Goal: Transaction & Acquisition: Download file/media

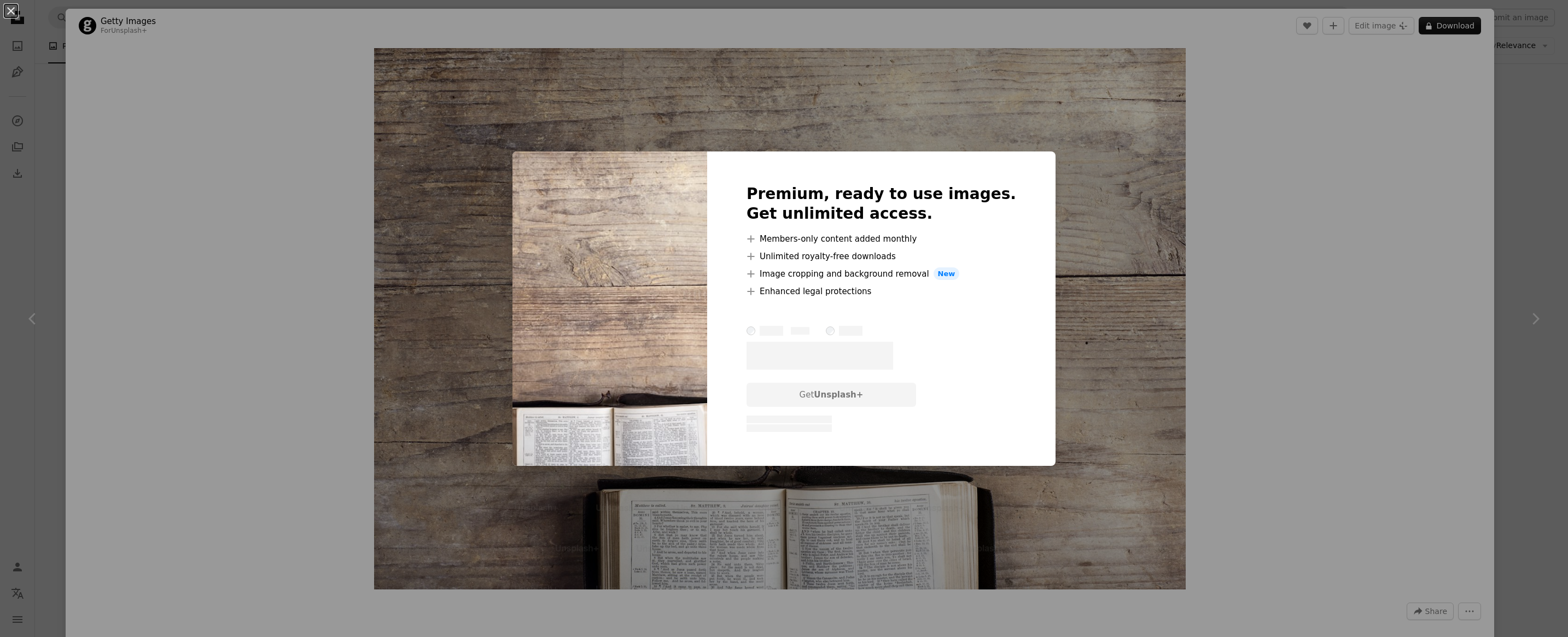
scroll to position [0, 291]
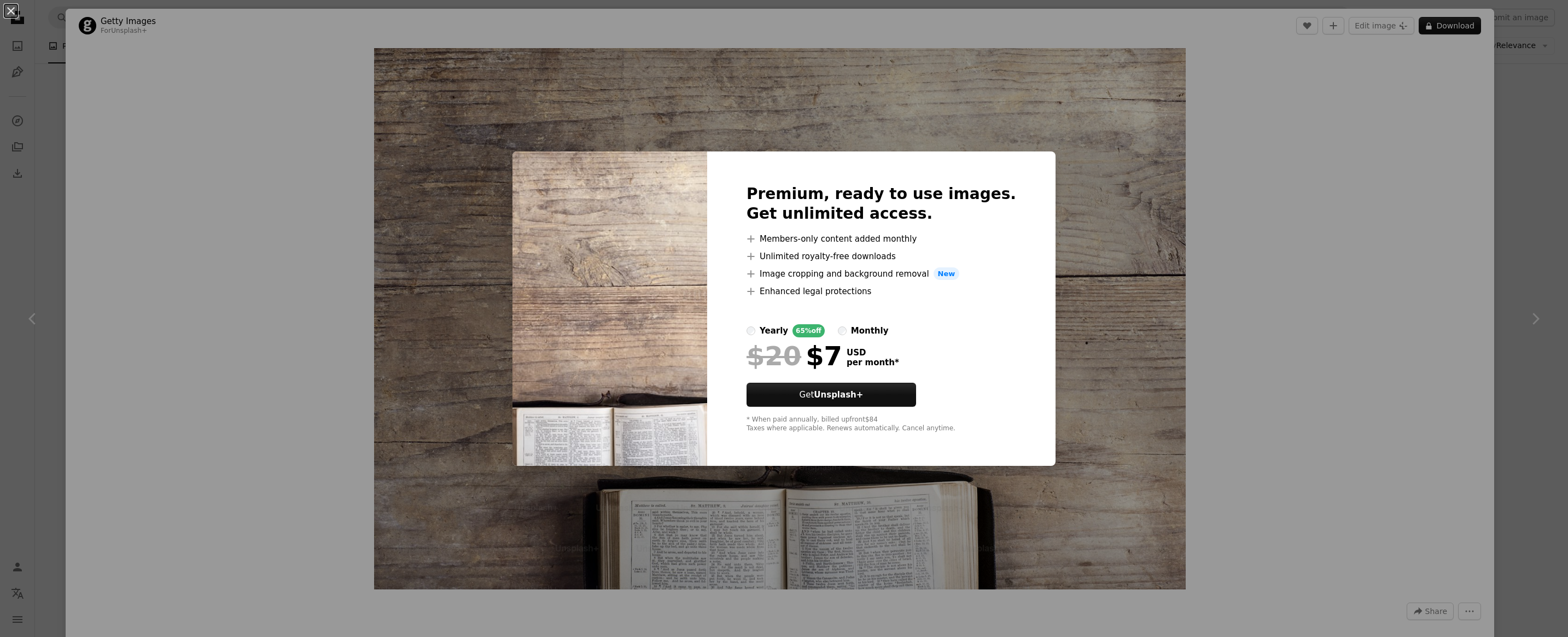
click at [1193, 438] on div "An X shape Premium, ready to use images. Get unlimited access. A plus sign Memb…" at bounding box center [784, 318] width 1568 height 637
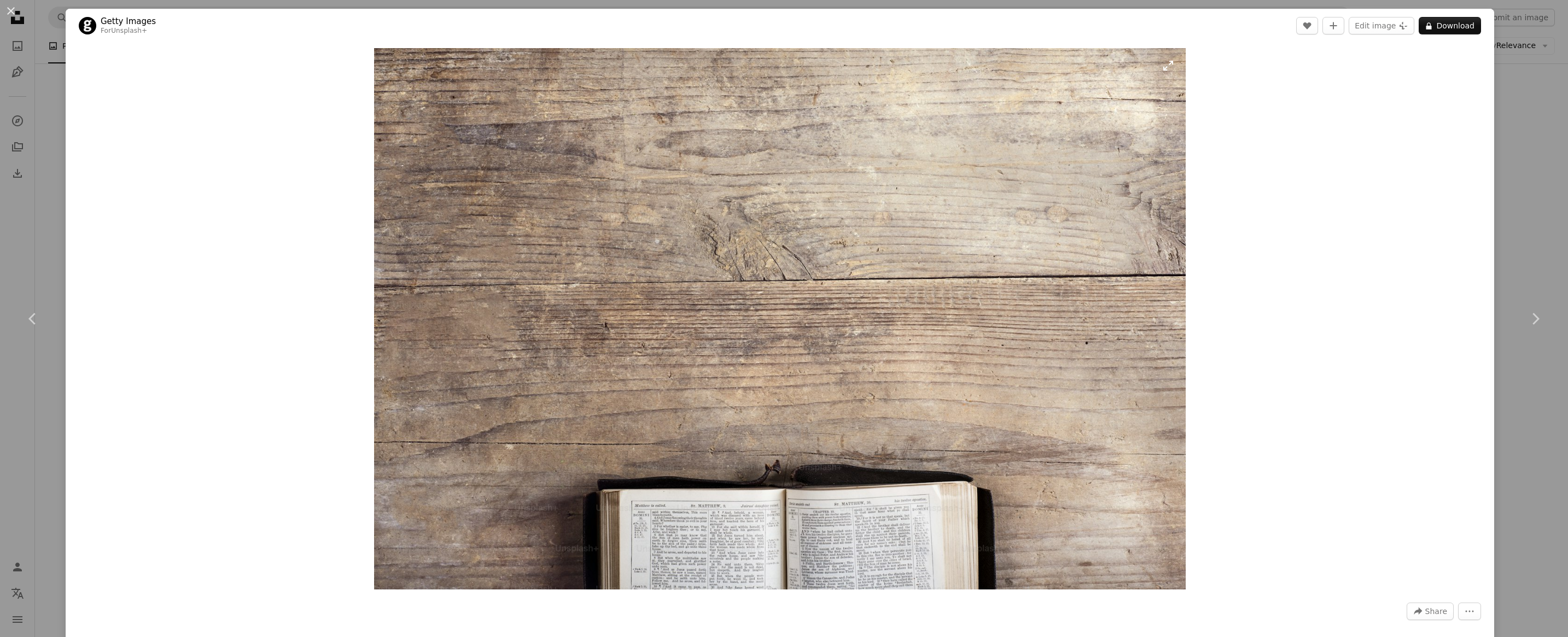
drag, startPoint x: 855, startPoint y: 335, endPoint x: 496, endPoint y: 380, distance: 361.8
click at [496, 380] on img "Zoom in on this image" at bounding box center [779, 318] width 811 height 541
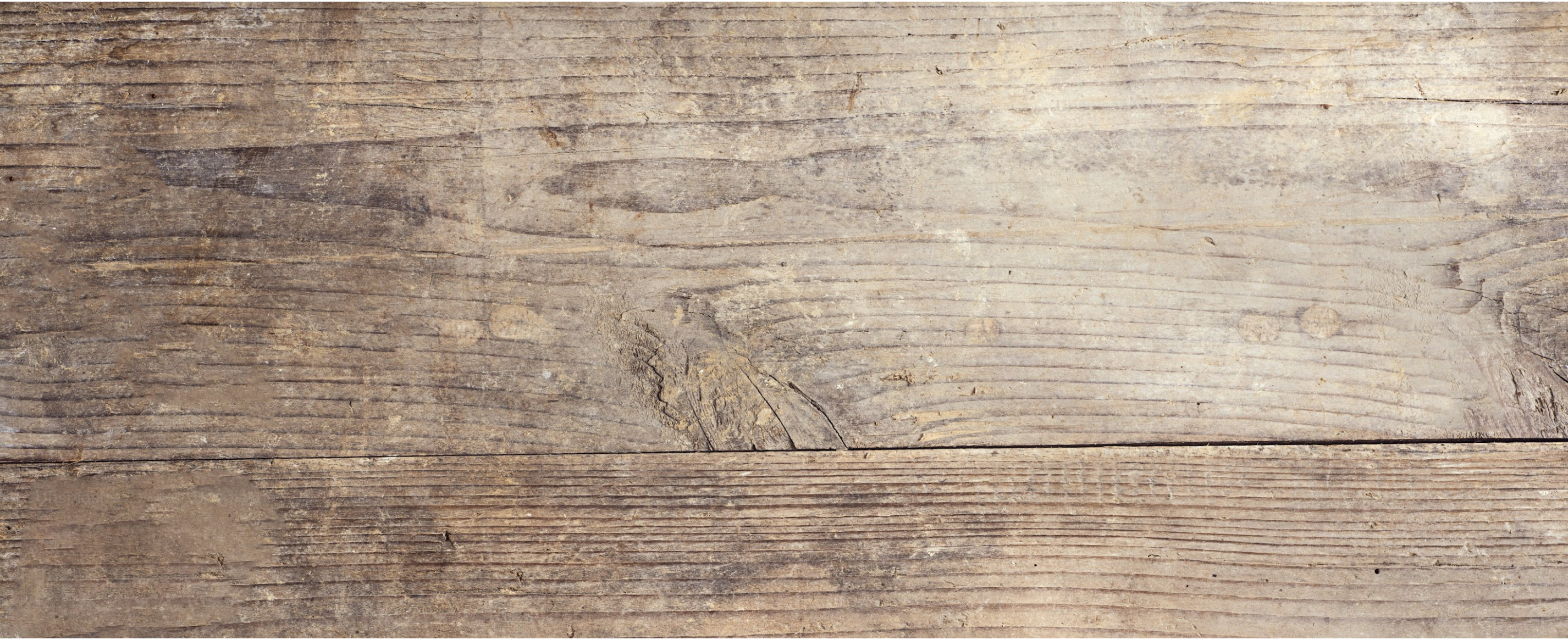
scroll to position [201, 0]
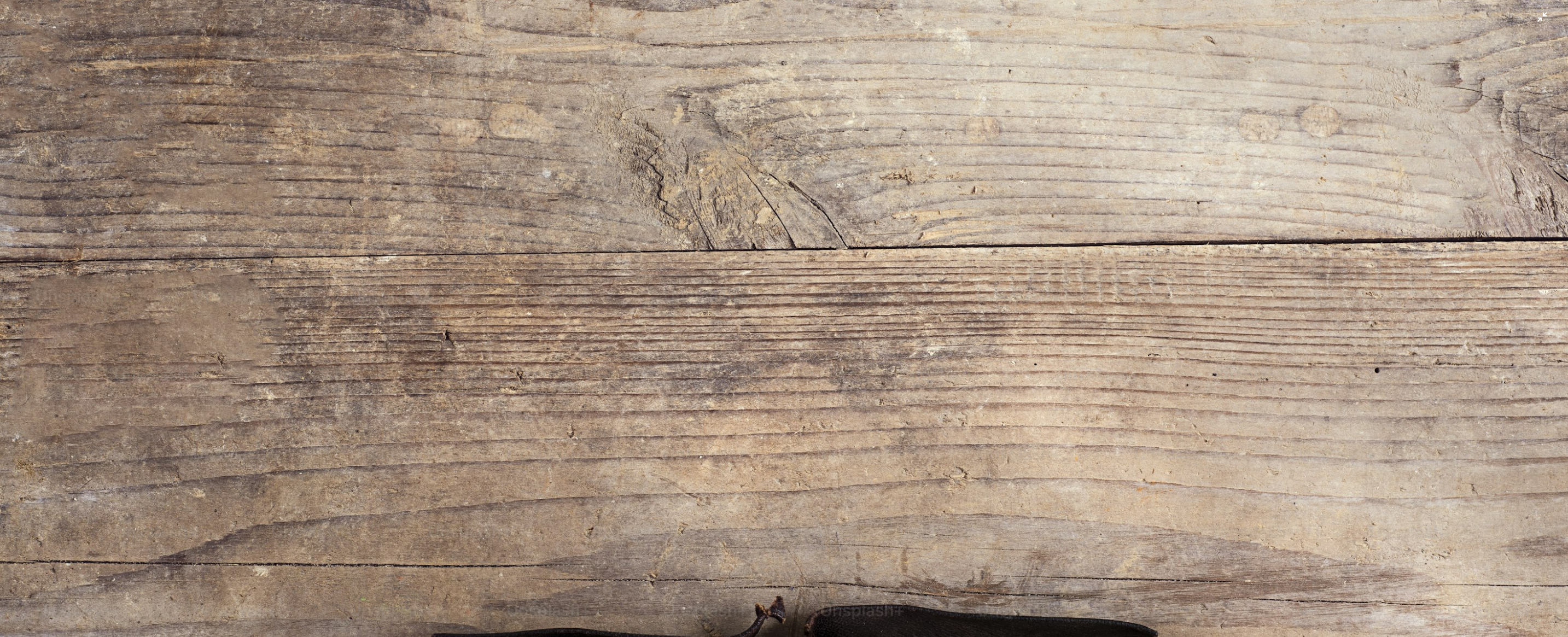
click at [496, 380] on img "Zoom out on this image" at bounding box center [783, 324] width 1569 height 1047
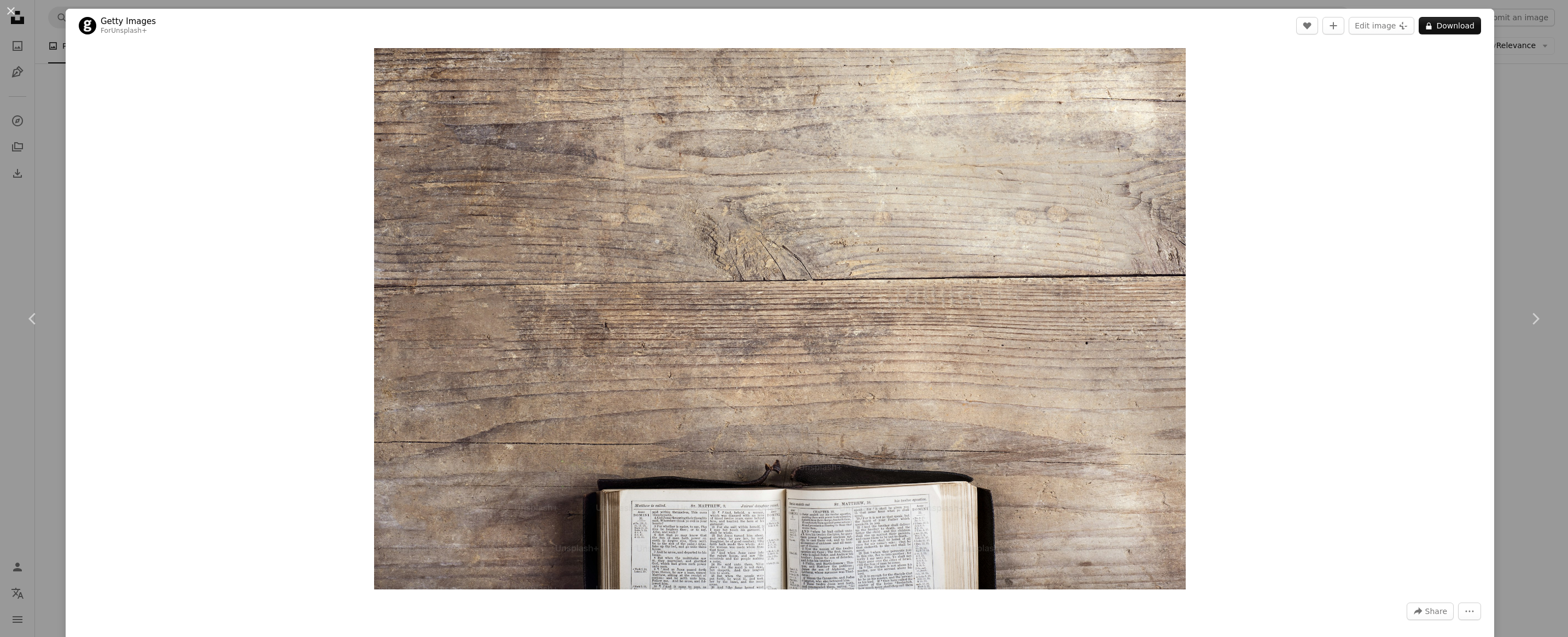
click at [1353, 234] on div "Zoom in" at bounding box center [780, 318] width 1429 height 552
click at [11, 15] on button "An X shape" at bounding box center [11, 11] width 13 height 13
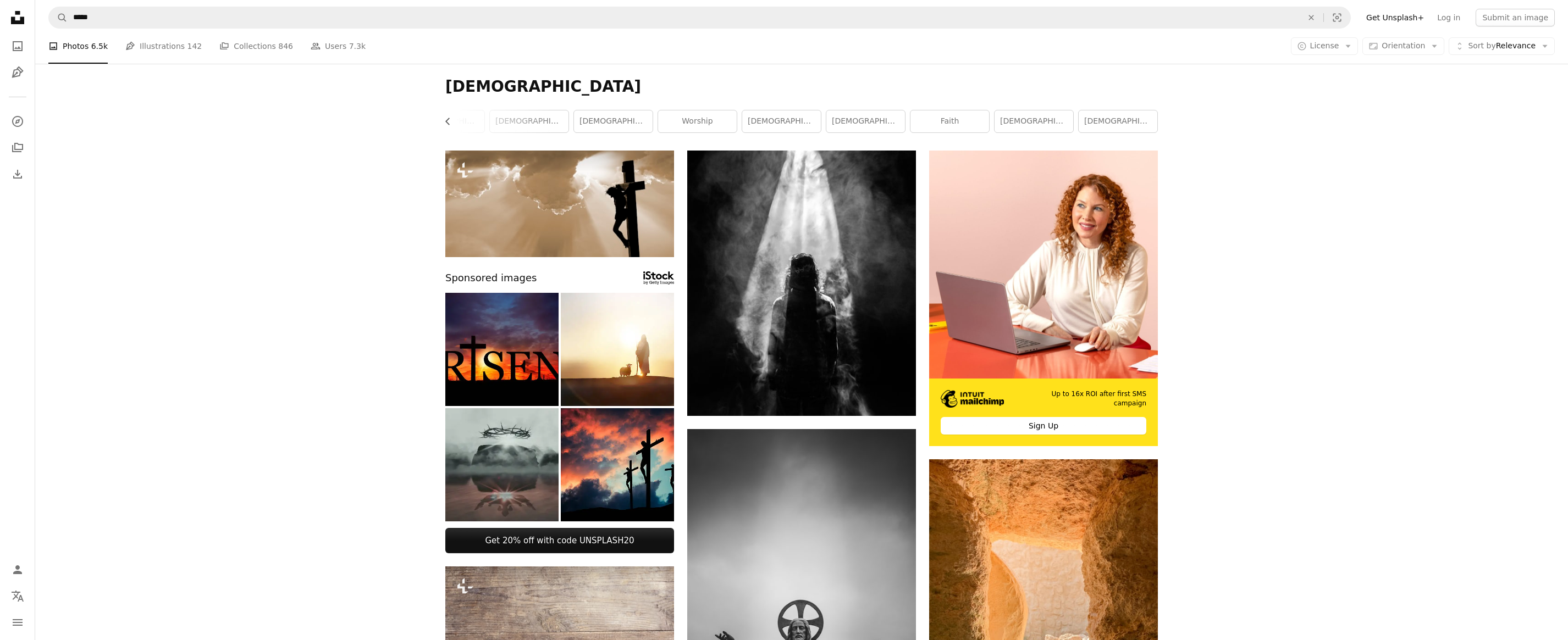
click at [528, 83] on h1 "[DEMOGRAPHIC_DATA]" at bounding box center [802, 86] width 713 height 19
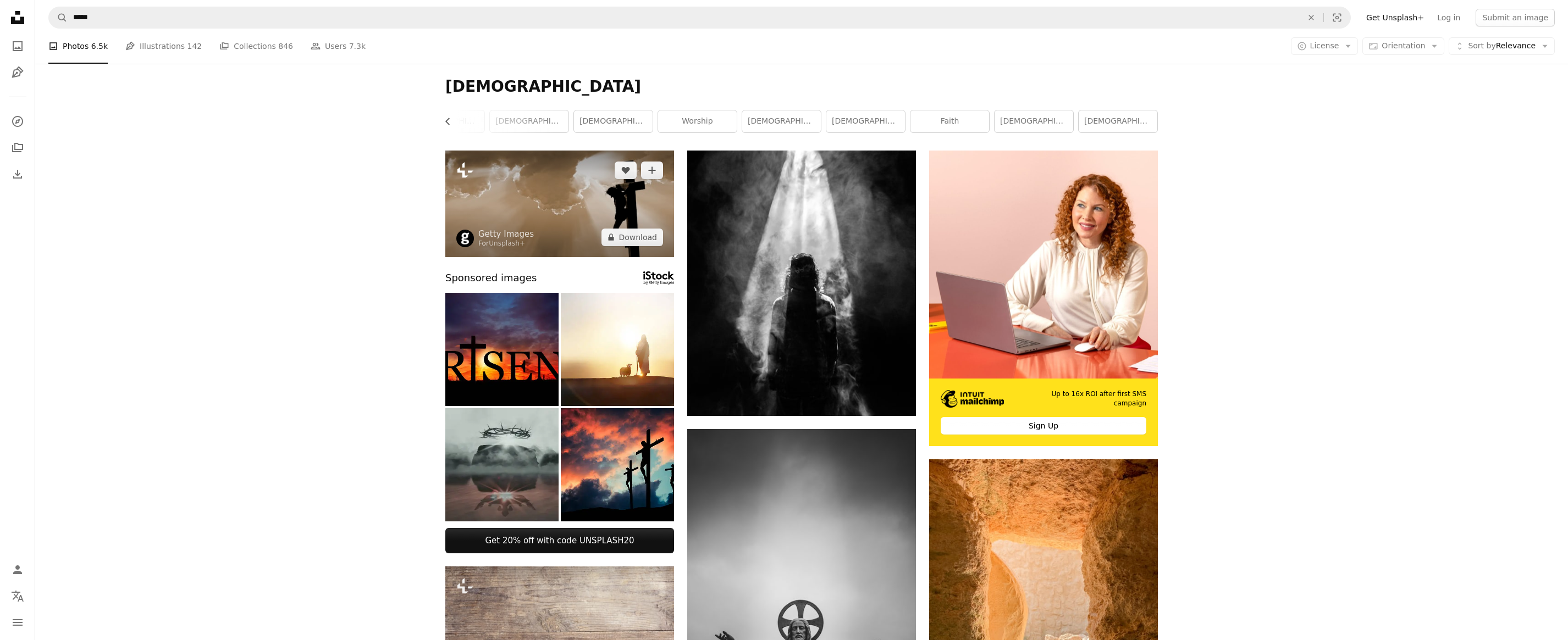
scroll to position [1868, 0]
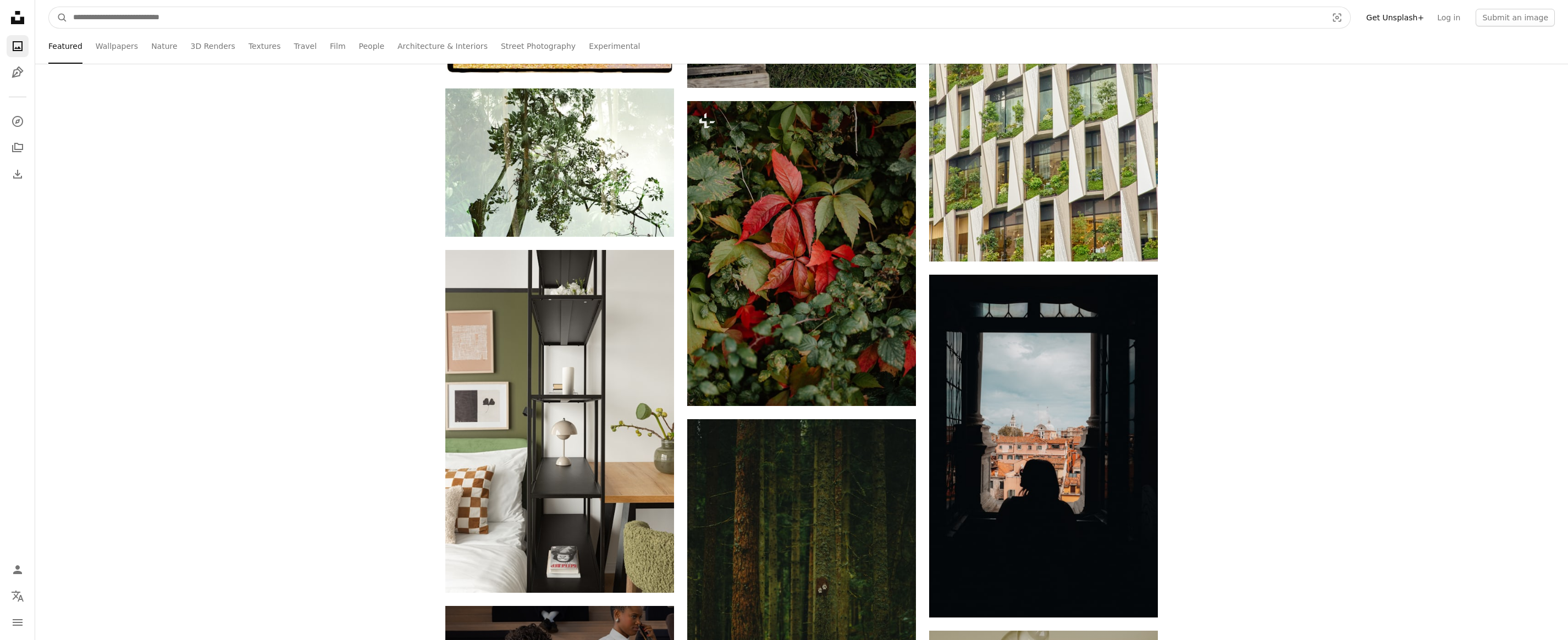
click at [93, 12] on input "Find visuals sitewide" at bounding box center [695, 17] width 1256 height 21
type input "**********"
click button "A magnifying glass" at bounding box center [58, 17] width 19 height 21
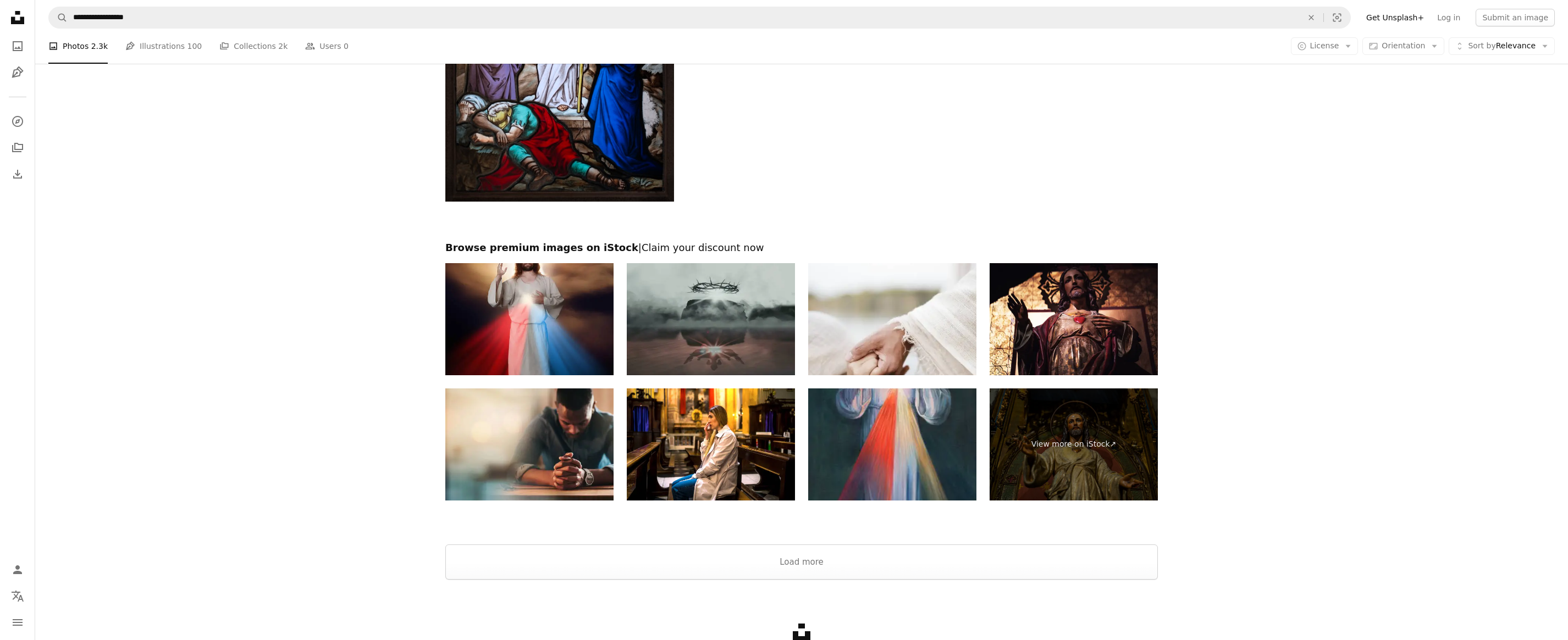
scroll to position [2099, 0]
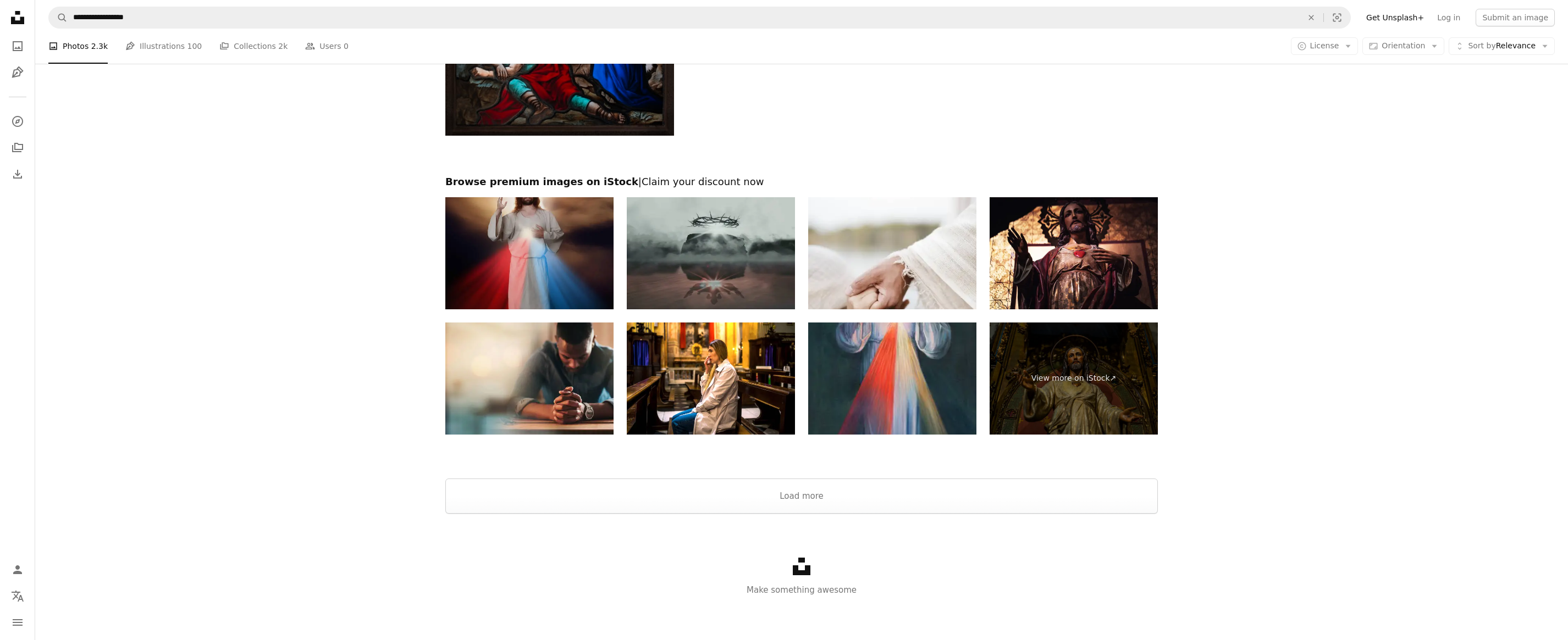
click at [564, 272] on img at bounding box center [529, 253] width 168 height 112
click at [830, 488] on button "Load more" at bounding box center [802, 496] width 713 height 35
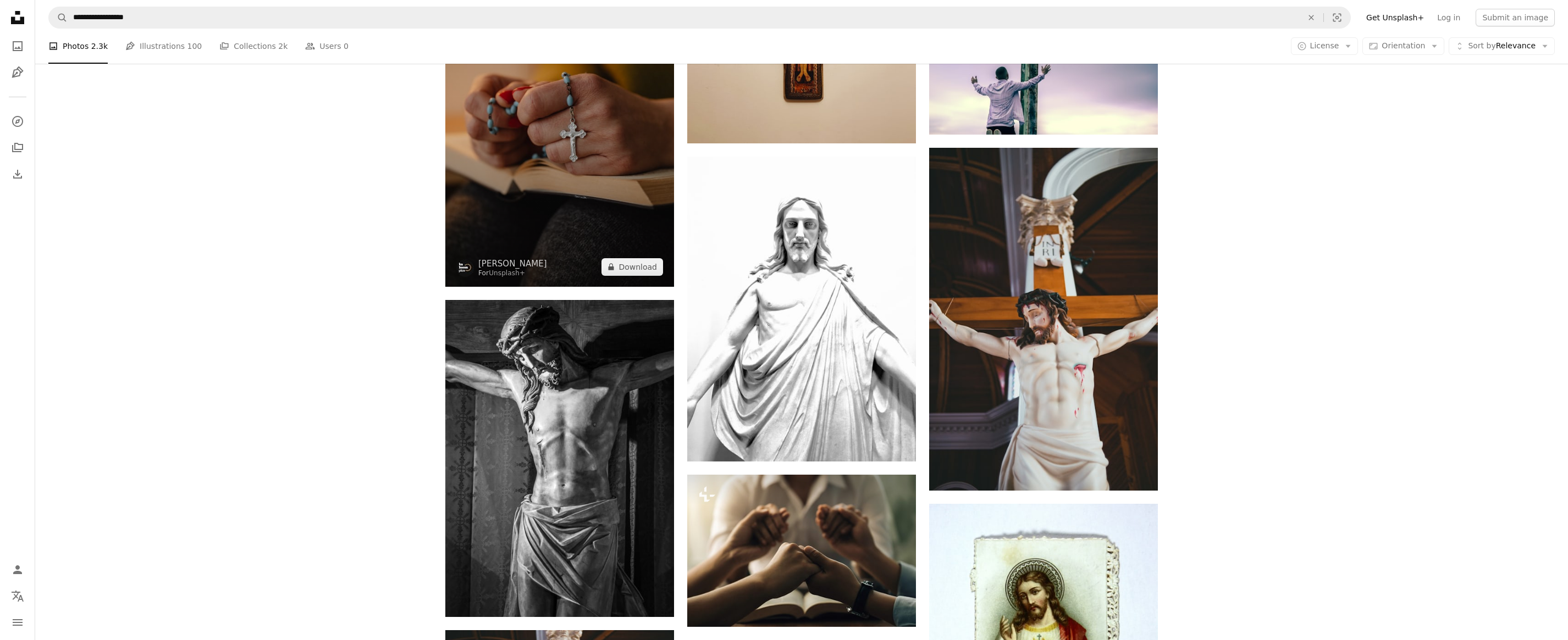
scroll to position [506, 0]
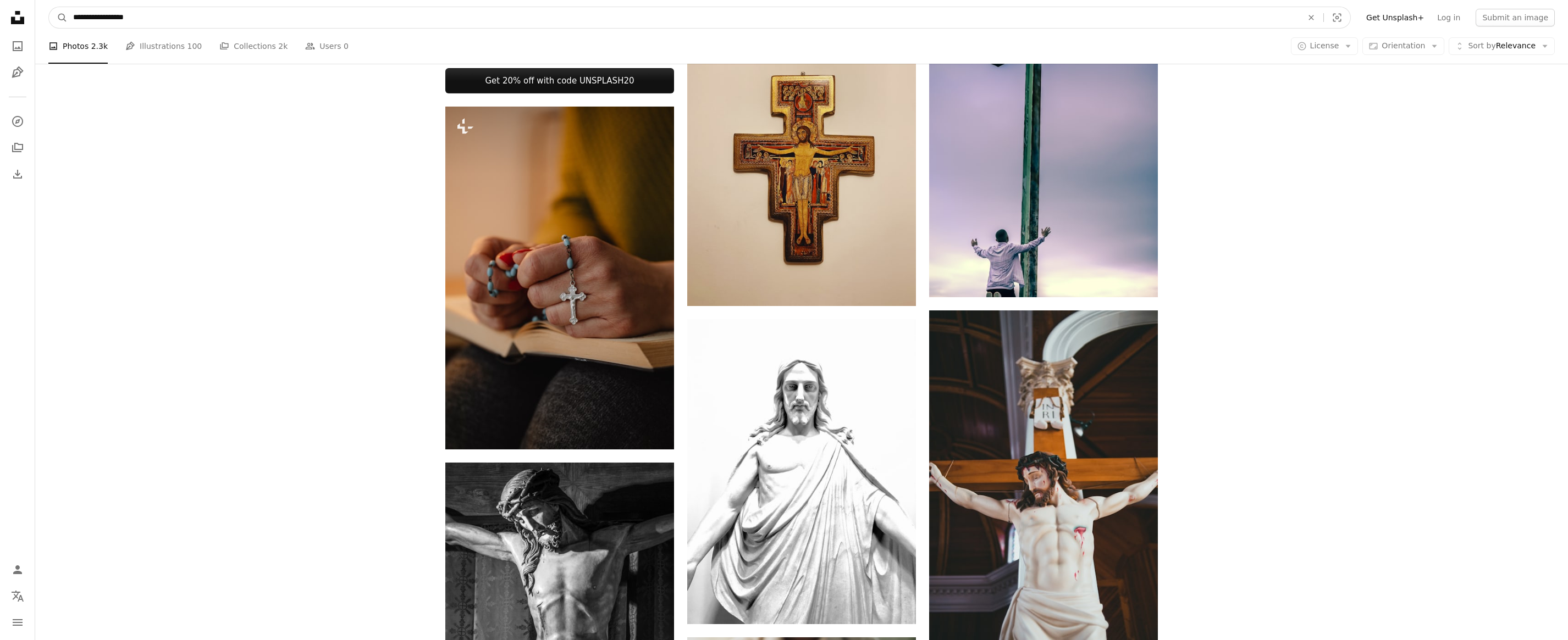
click at [231, 24] on input "**********" at bounding box center [683, 17] width 1232 height 21
drag, startPoint x: 200, startPoint y: 23, endPoint x: 9, endPoint y: 10, distance: 191.4
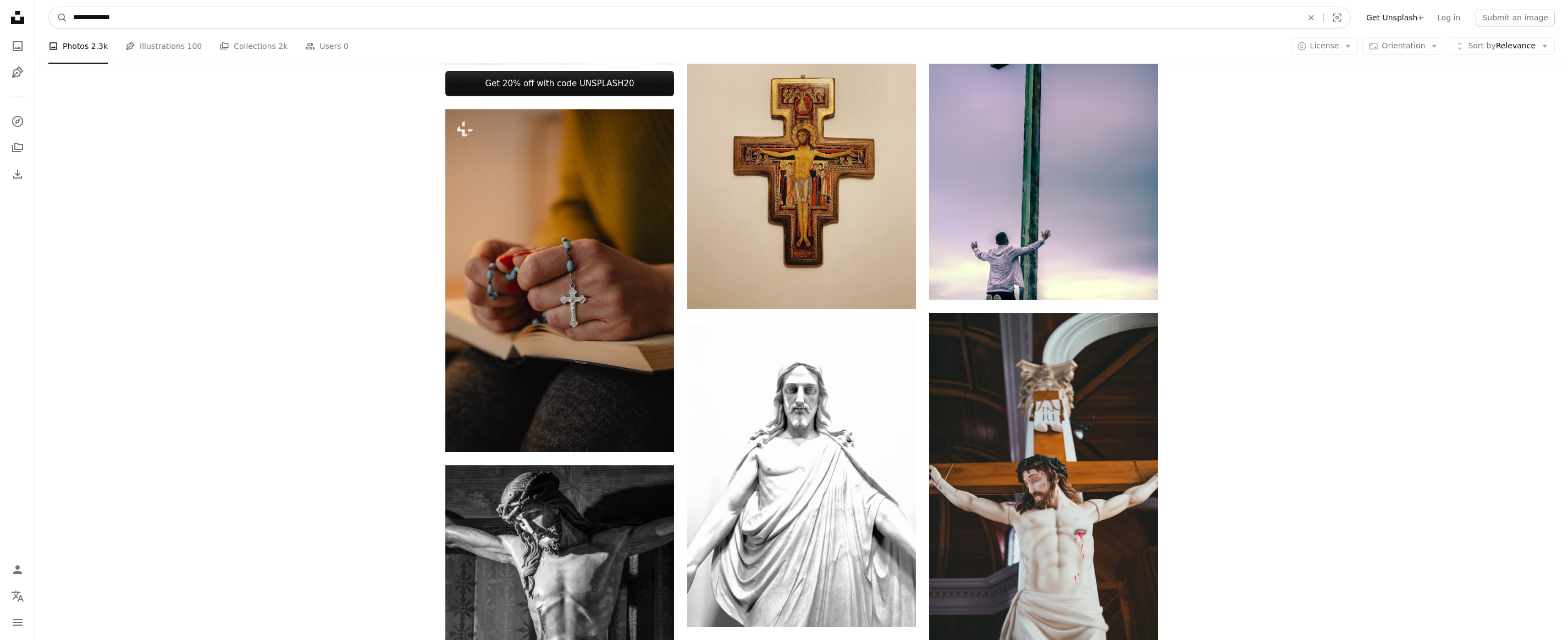
type input "**********"
click at [49, 7] on button "A magnifying glass" at bounding box center [58, 17] width 19 height 21
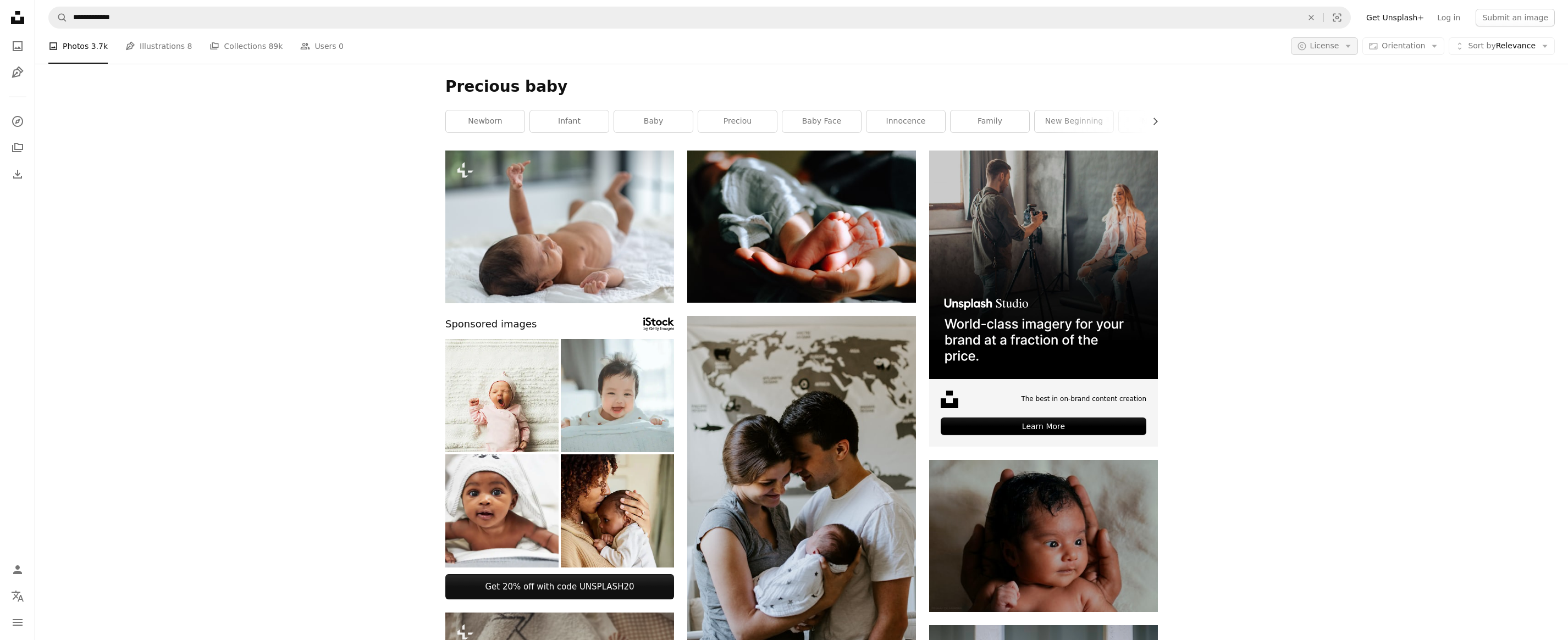
click at [1358, 48] on button "A copyright icon © License Arrow down" at bounding box center [1325, 46] width 68 height 18
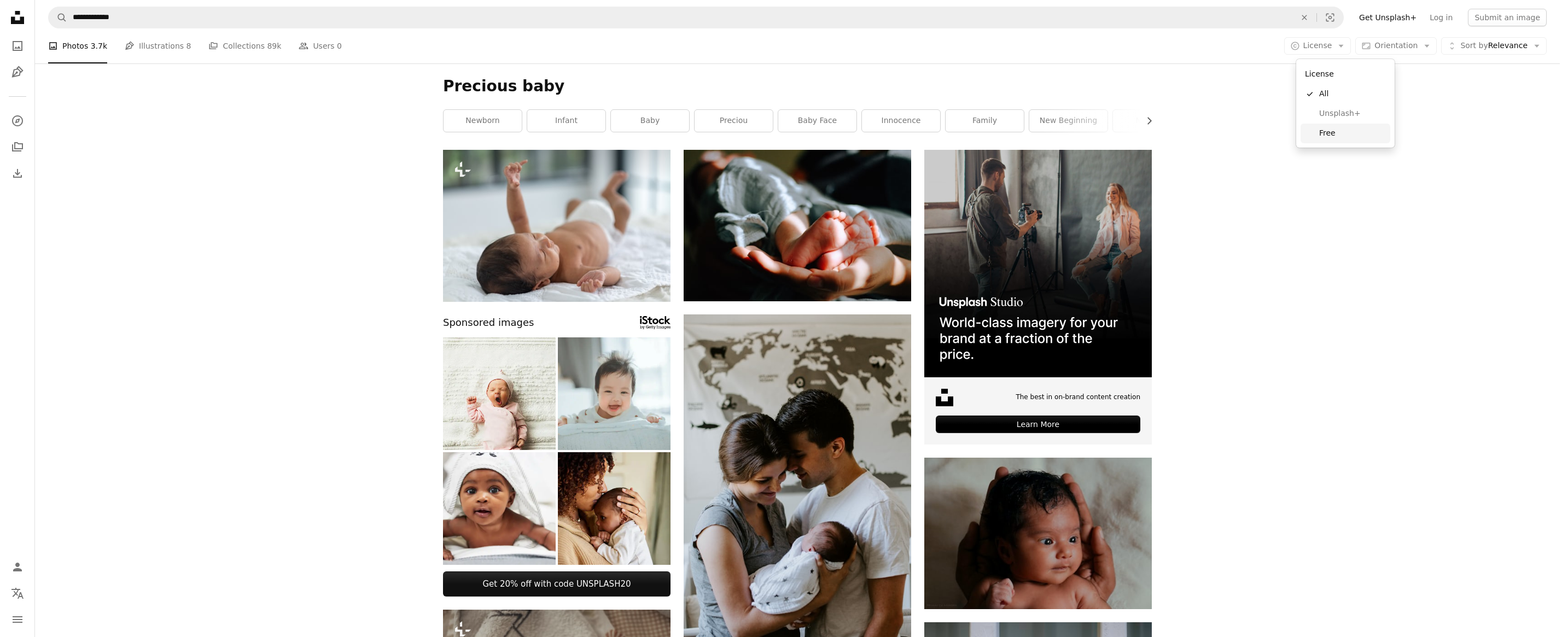
click at [1329, 135] on span "Free" at bounding box center [1352, 133] width 66 height 11
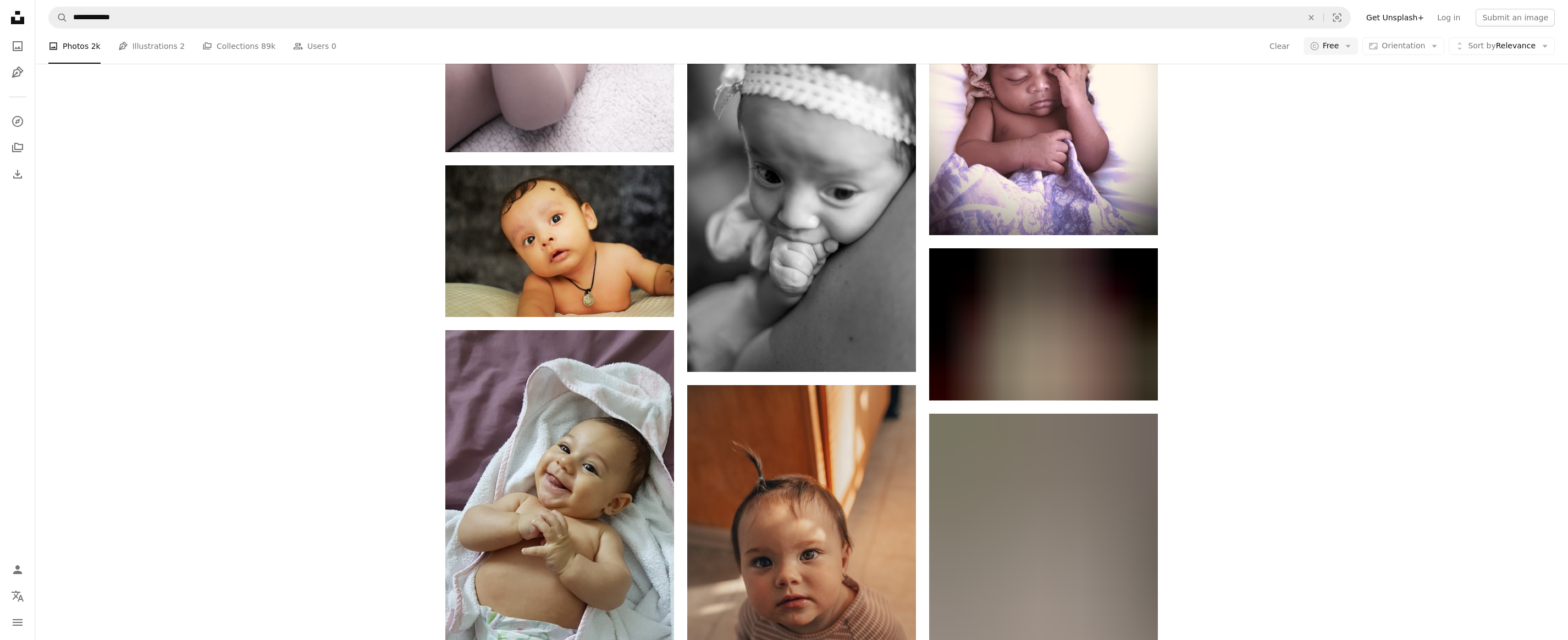
scroll to position [3187, 0]
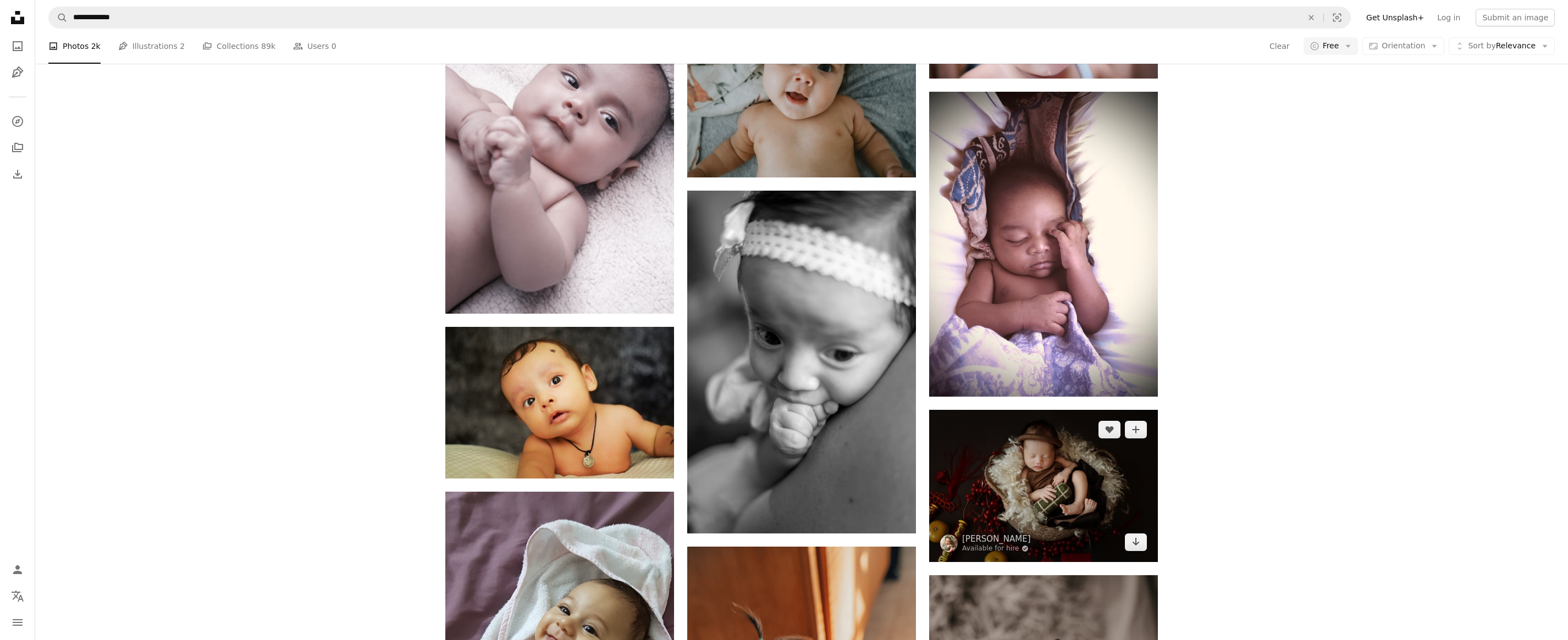
click at [1031, 480] on img at bounding box center [1043, 486] width 229 height 152
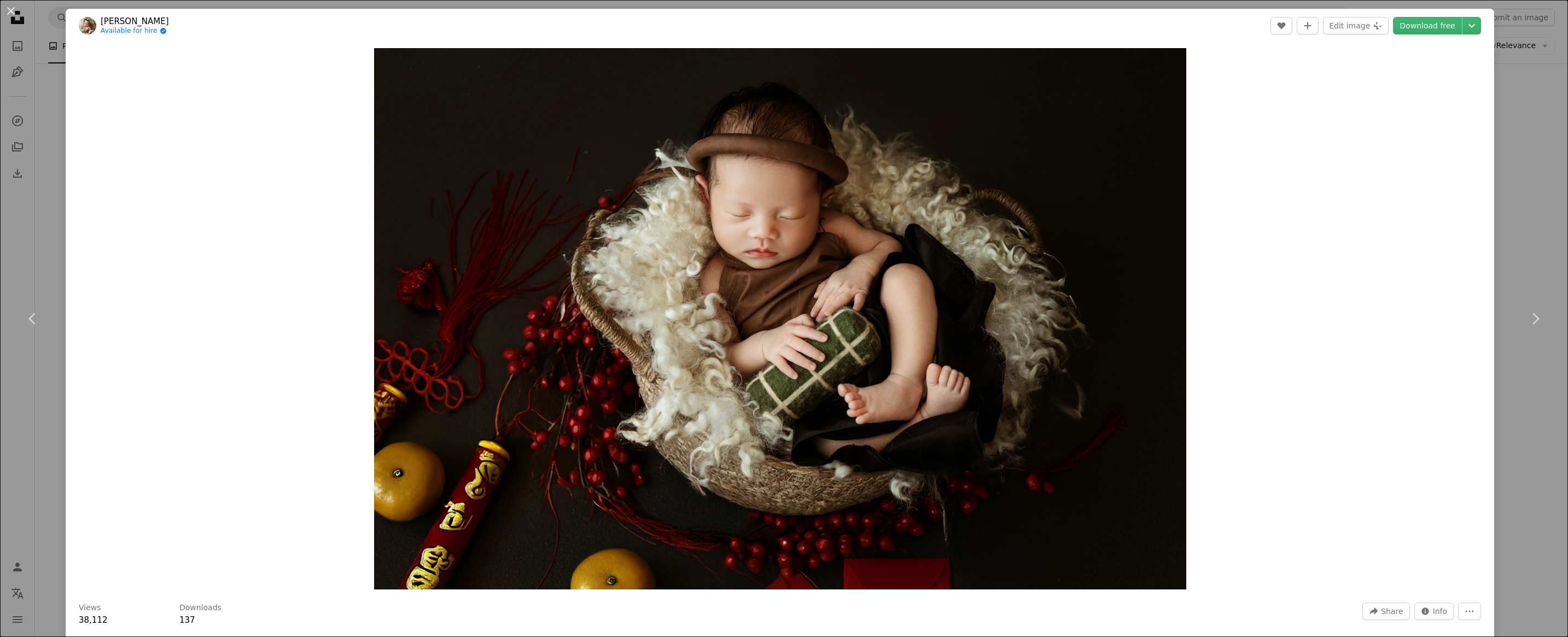
click at [1261, 295] on div "Zoom in" at bounding box center [780, 318] width 1429 height 552
click at [1423, 28] on link "Download free" at bounding box center [1428, 25] width 69 height 18
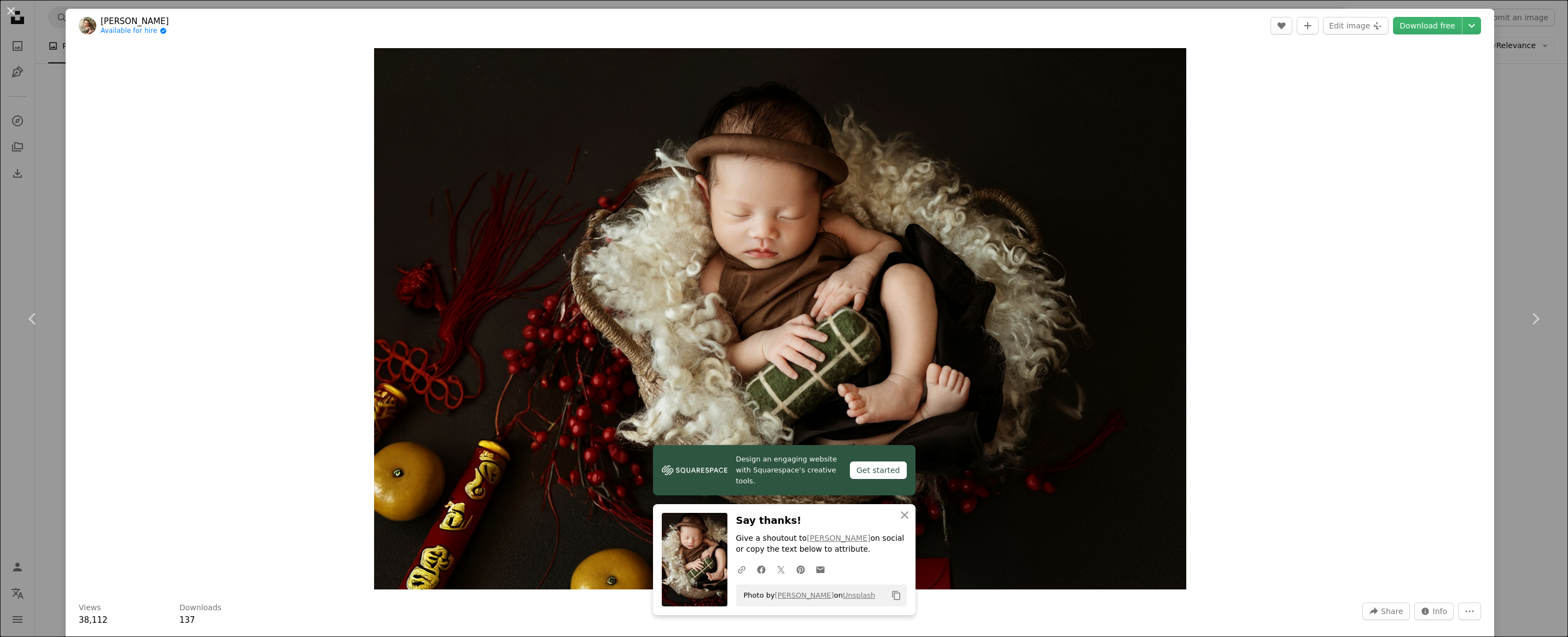
click at [1229, 353] on div "Zoom in" at bounding box center [780, 318] width 1429 height 552
click at [901, 516] on icon "button" at bounding box center [904, 515] width 8 height 8
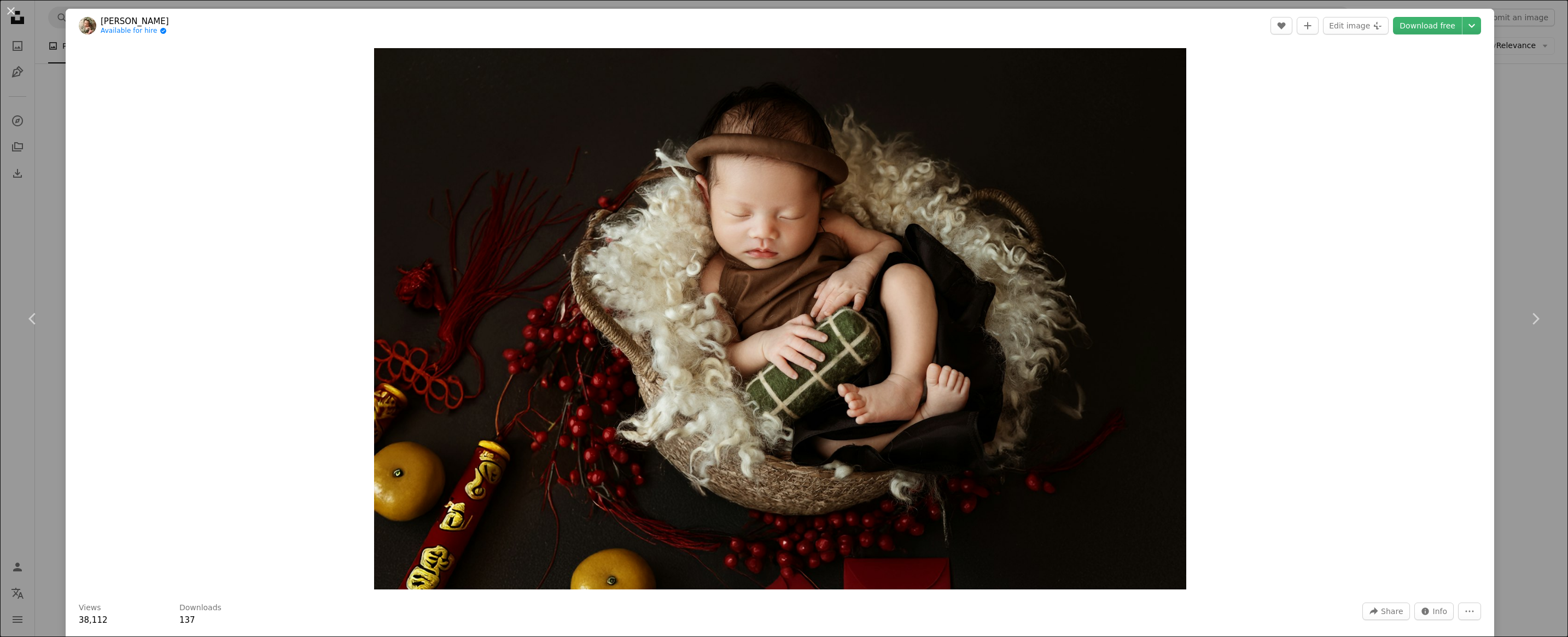
click at [603, 22] on header "[PERSON_NAME] Tu Available for hire A checkmark inside of a circle A heart A pl…" at bounding box center [780, 25] width 1429 height 34
click at [15, 14] on button "An X shape" at bounding box center [11, 11] width 13 height 13
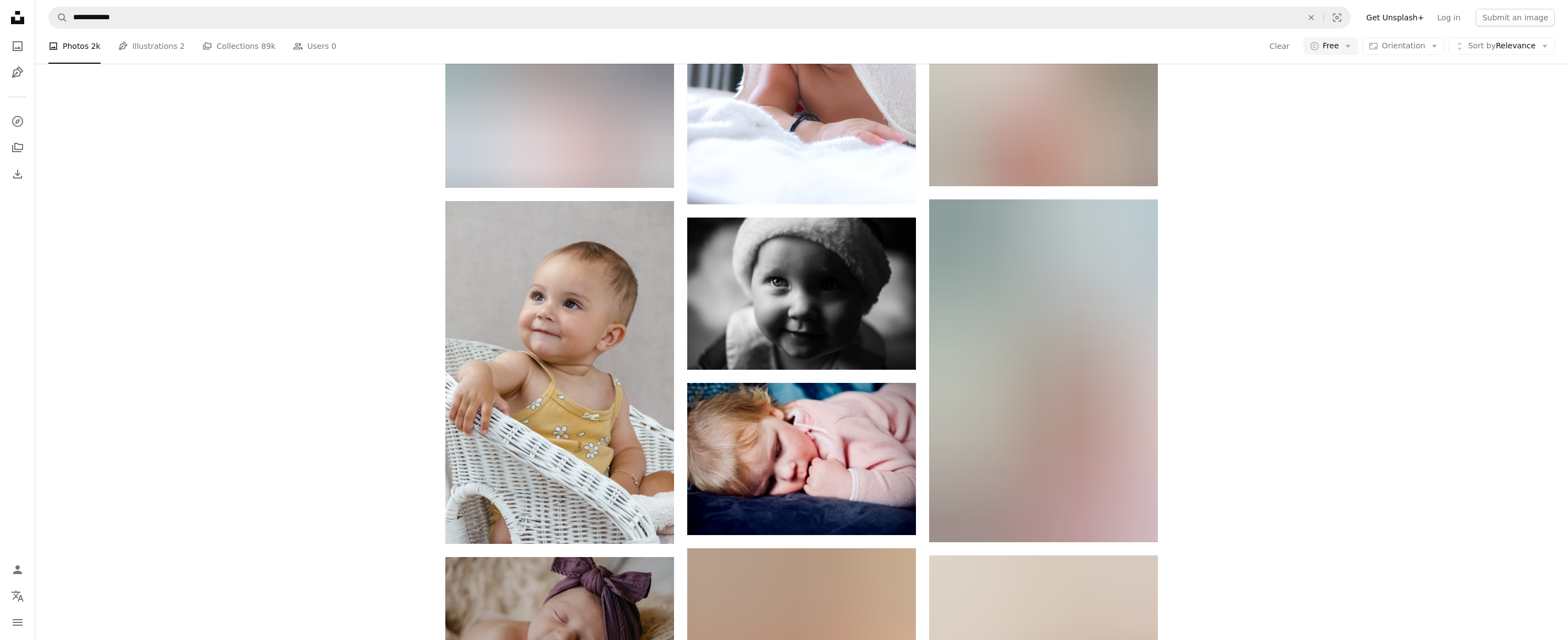
scroll to position [4451, 0]
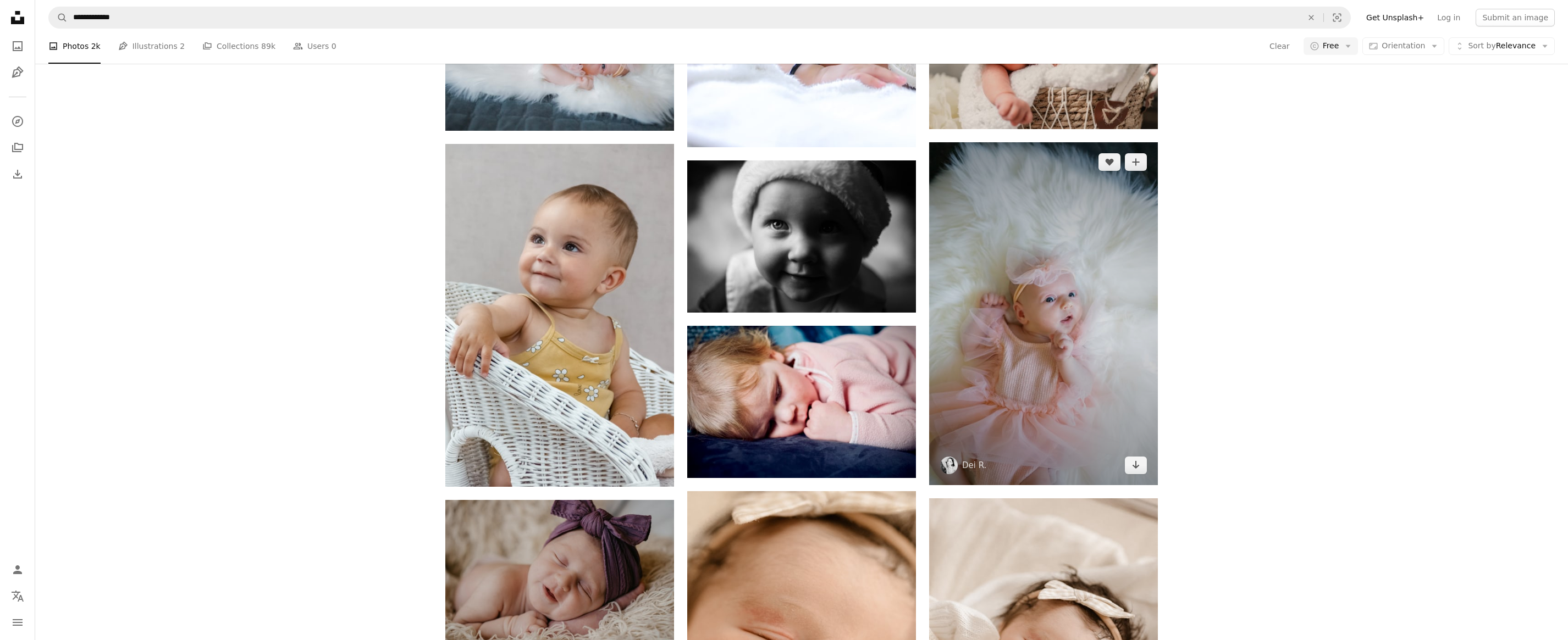
click at [1006, 361] on img at bounding box center [1043, 314] width 229 height 343
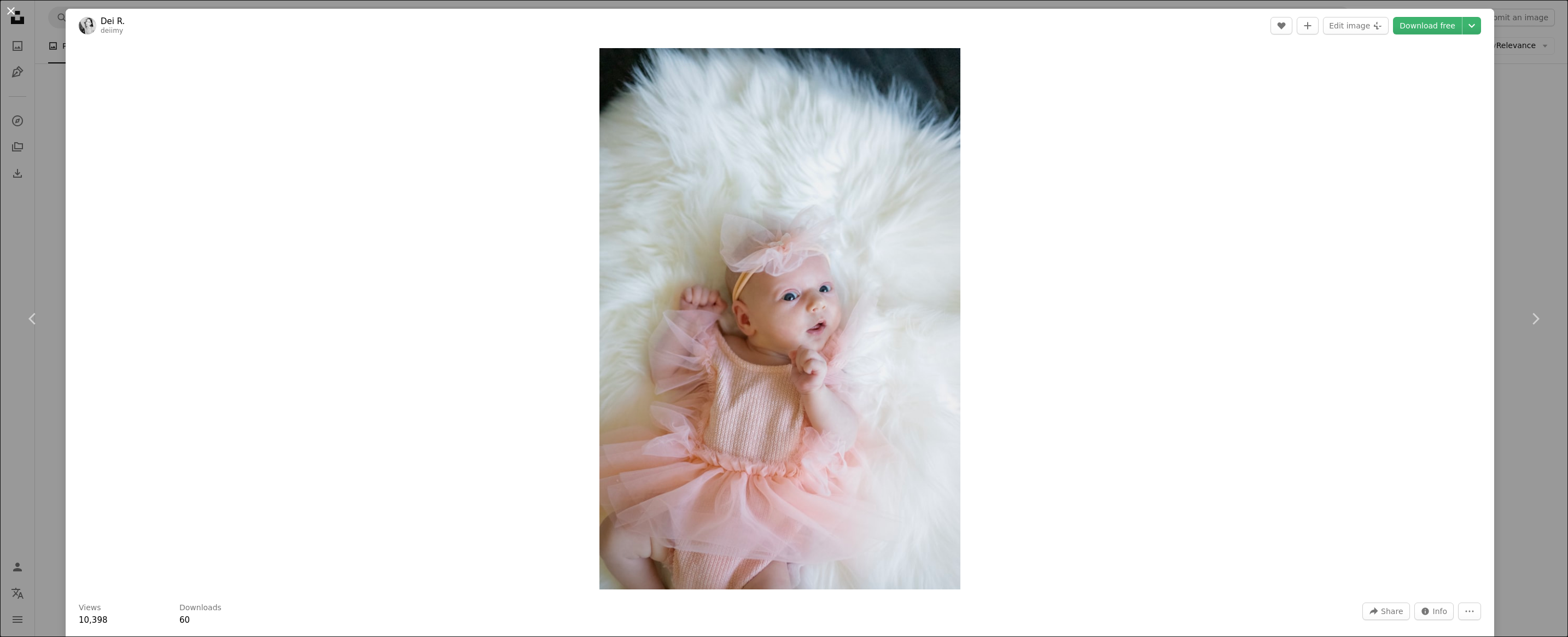
click at [16, 18] on button "An X shape" at bounding box center [11, 11] width 13 height 13
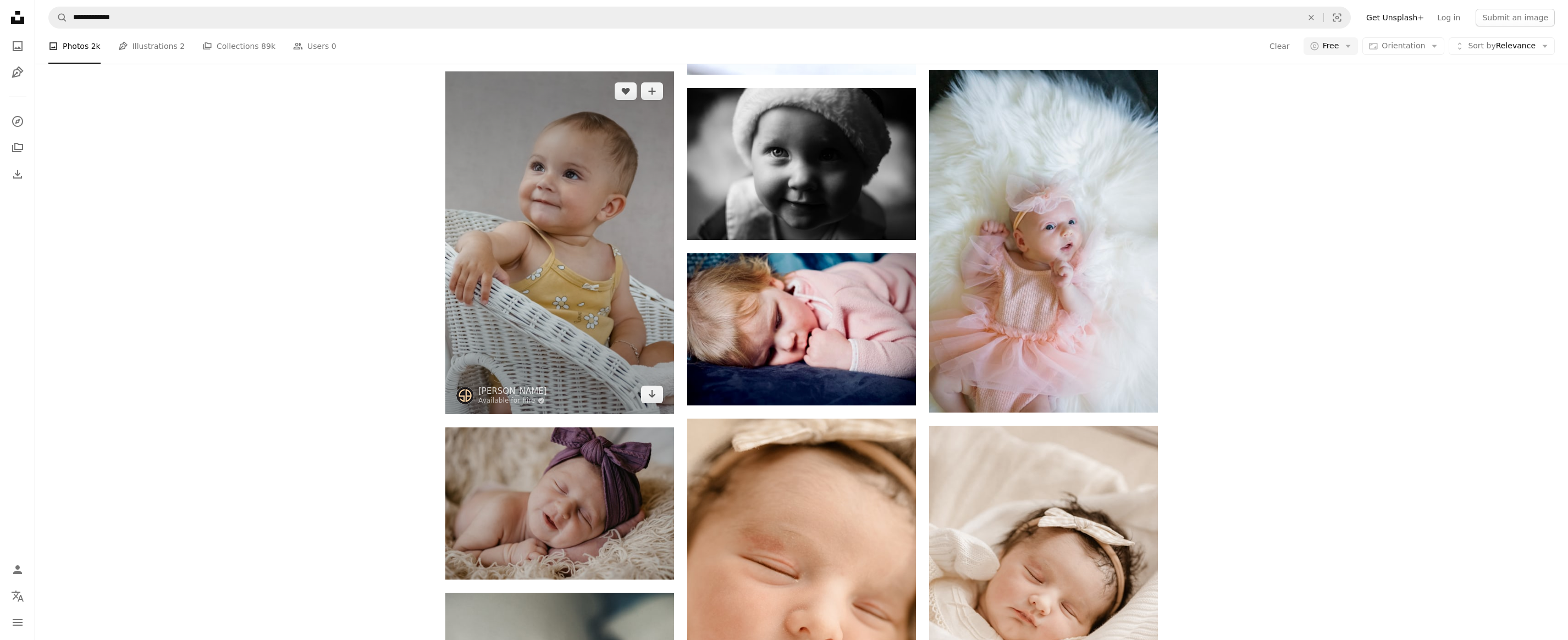
scroll to position [4671, 0]
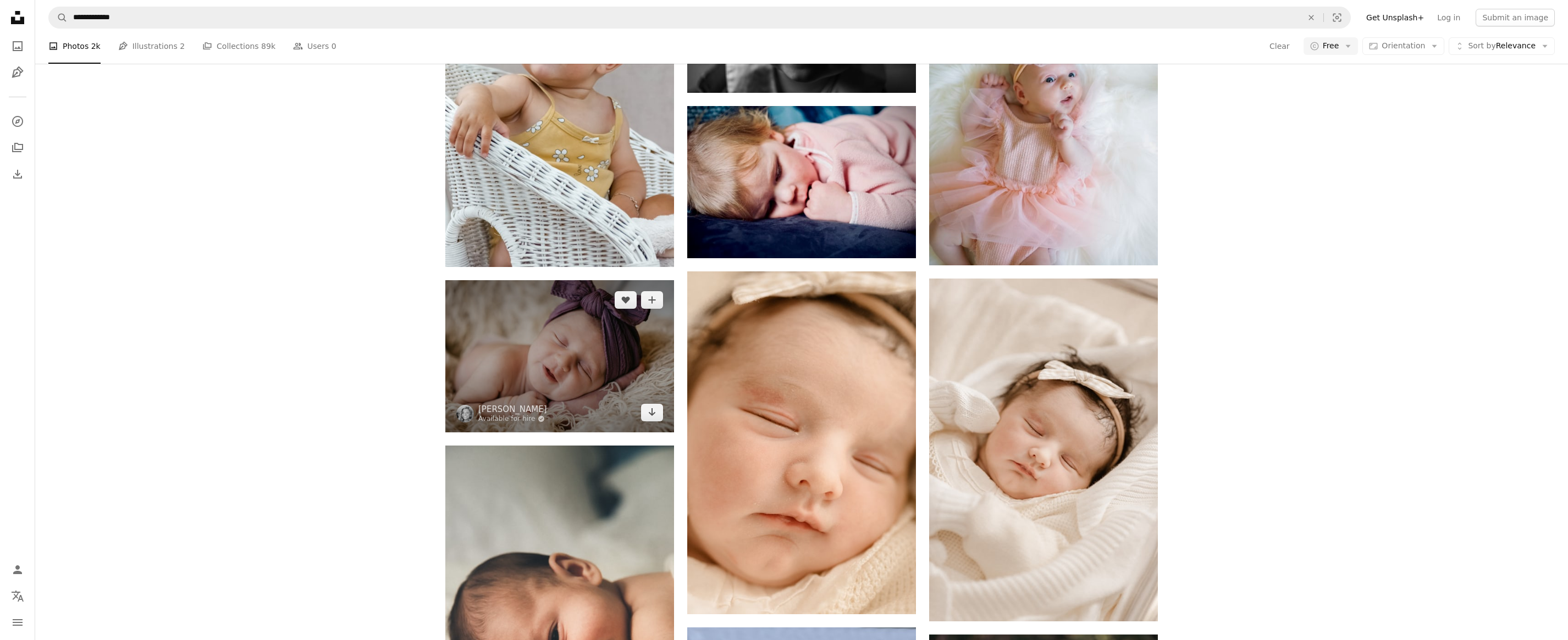
click at [555, 380] on img at bounding box center [559, 356] width 229 height 152
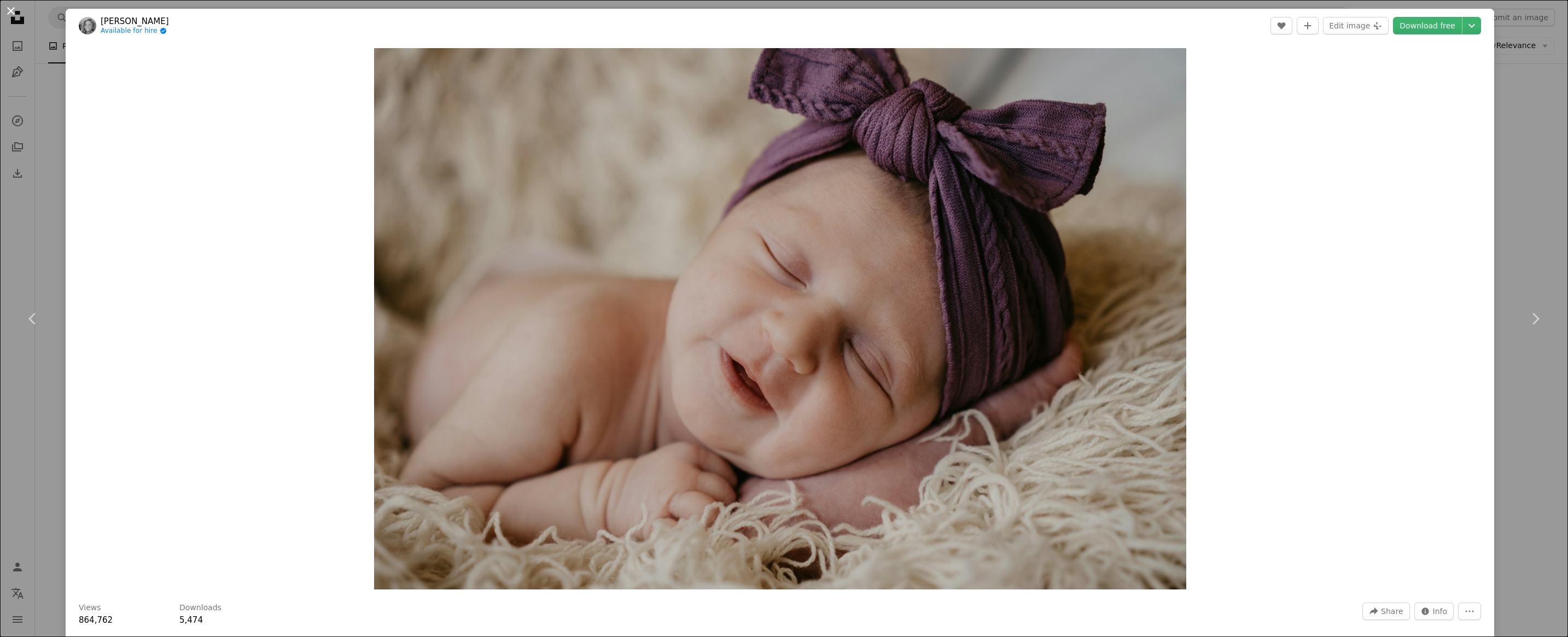
click at [15, 13] on button "An X shape" at bounding box center [11, 11] width 13 height 13
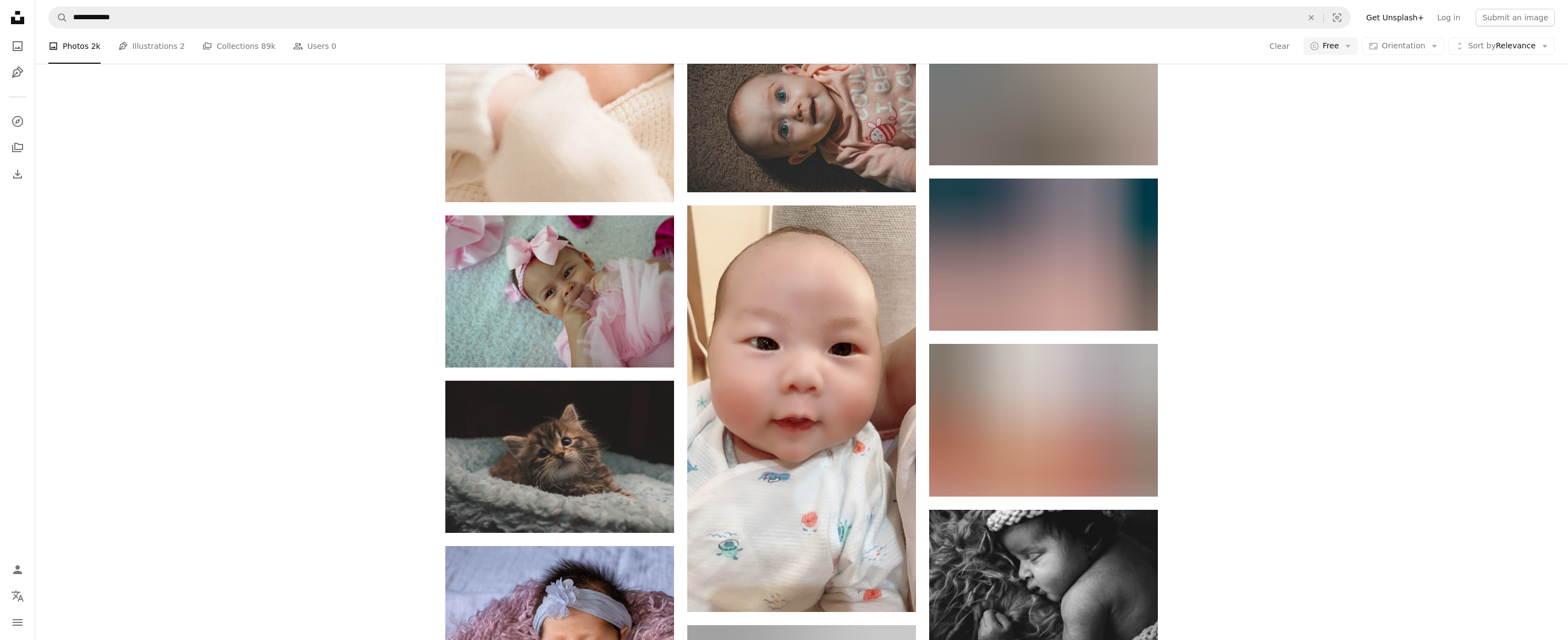
scroll to position [7584, 0]
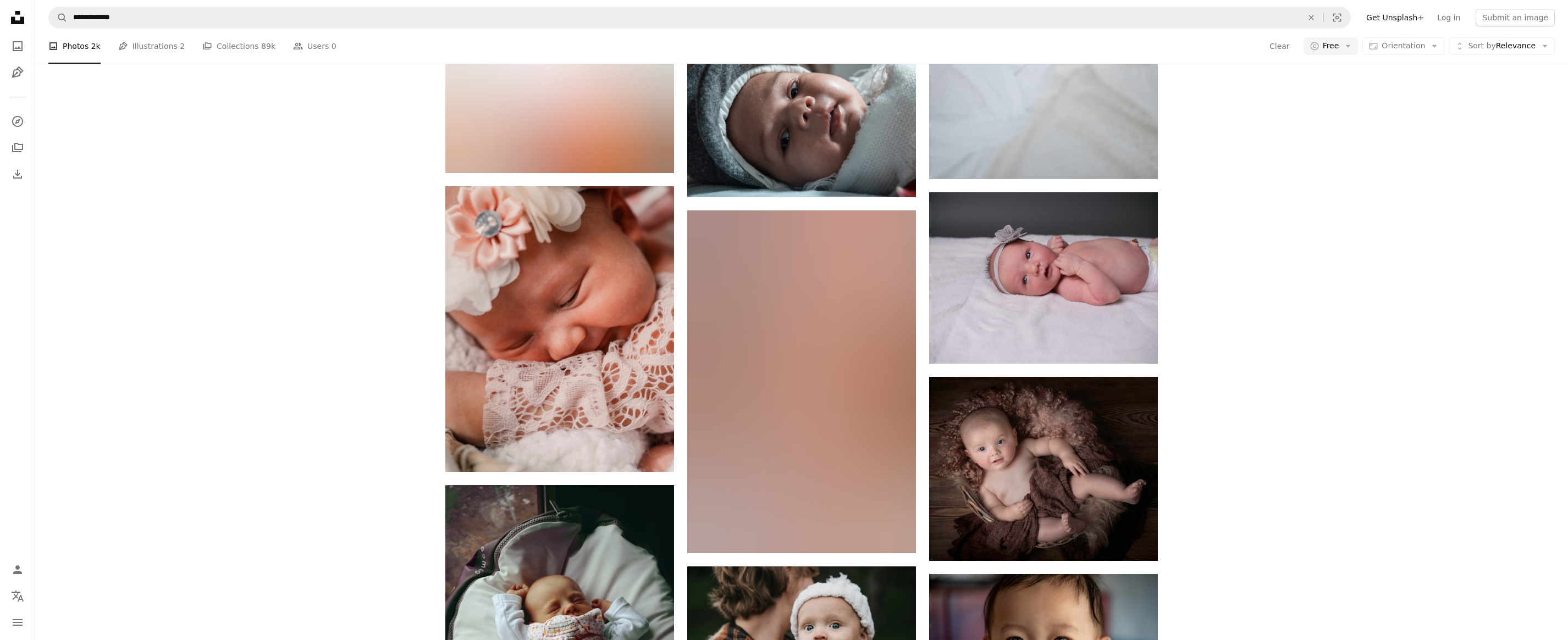
scroll to position [9232, 0]
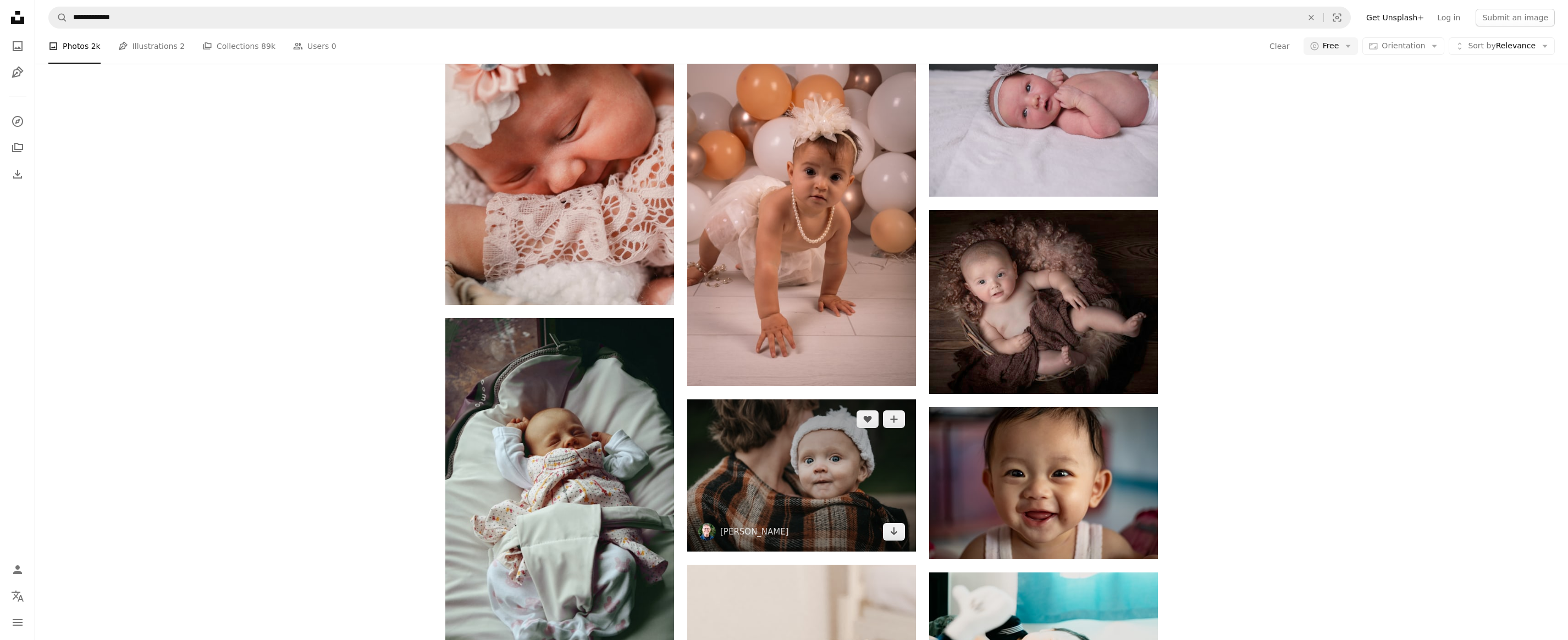
click at [885, 471] on img at bounding box center [802, 475] width 229 height 152
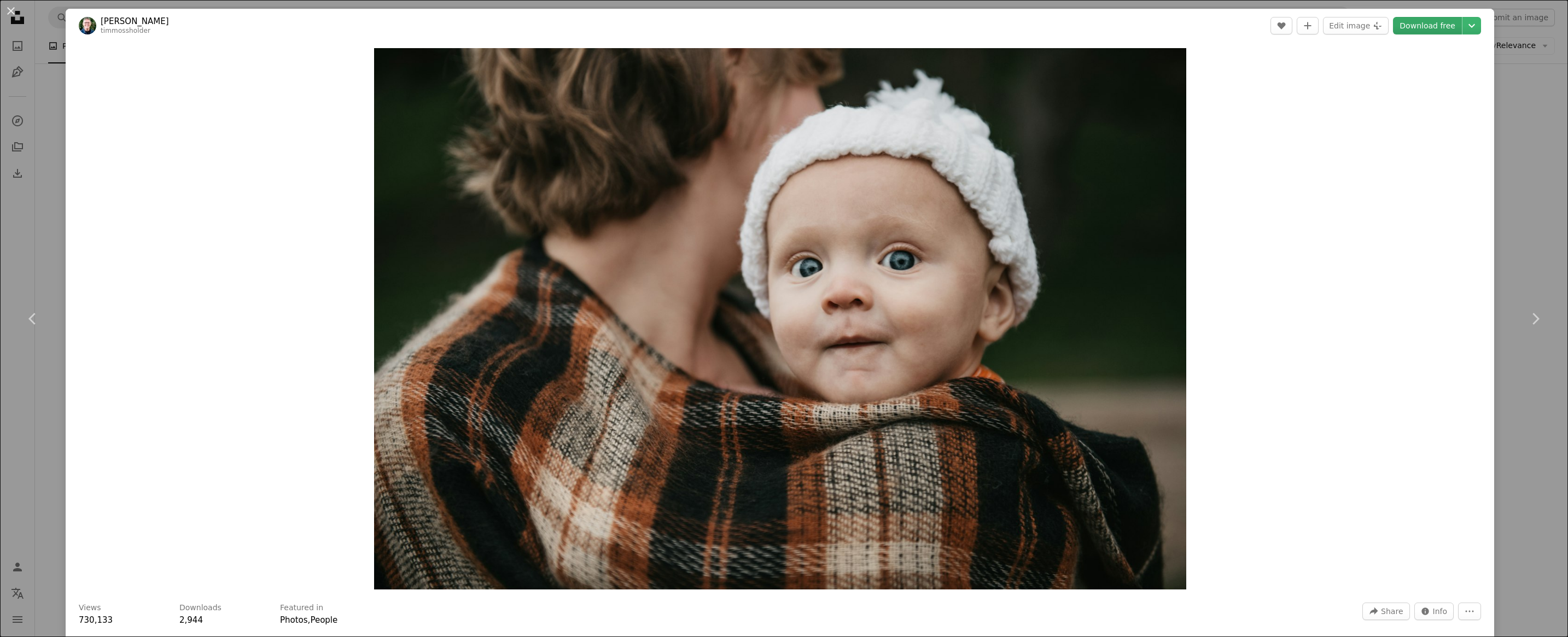
click at [1422, 29] on link "Download free" at bounding box center [1428, 25] width 69 height 18
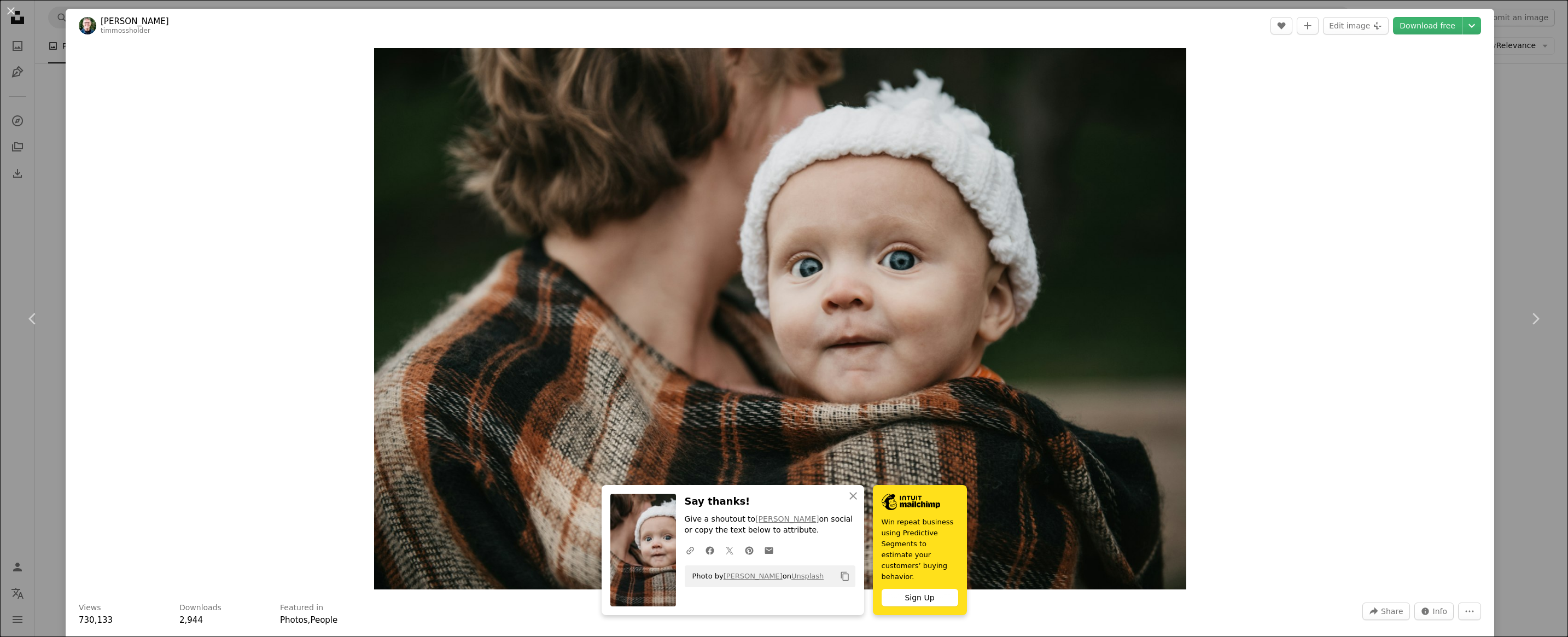
click at [271, 261] on div "Zoom in" at bounding box center [780, 318] width 1429 height 552
click at [10, 13] on button "An X shape" at bounding box center [11, 11] width 13 height 13
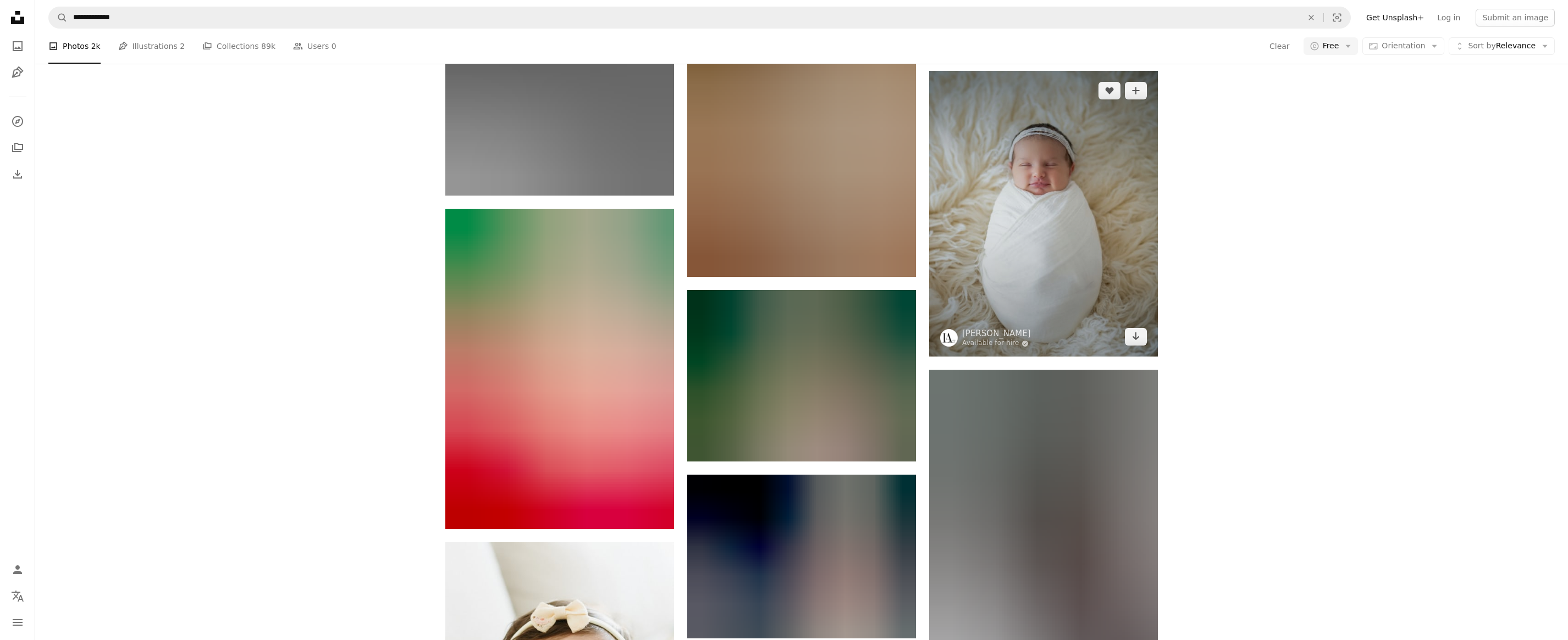
scroll to position [10221, 0]
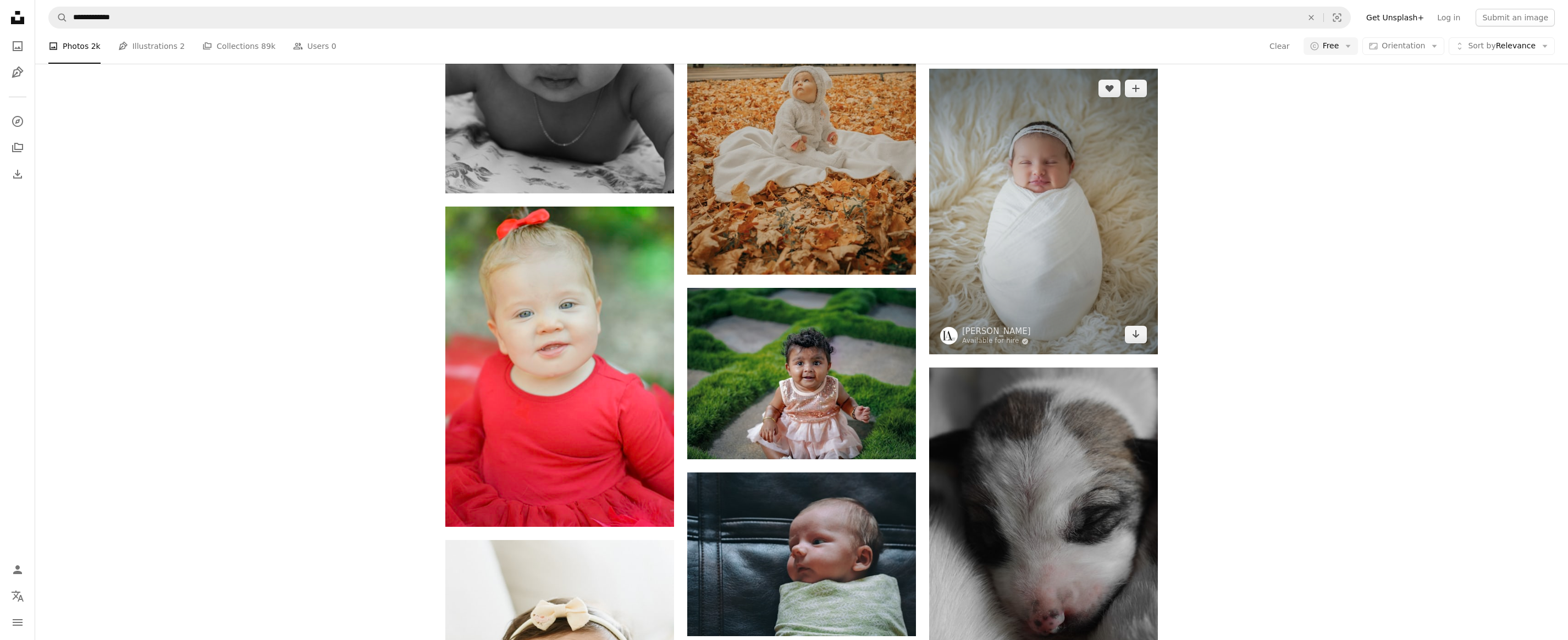
click at [1081, 241] on img at bounding box center [1043, 211] width 229 height 285
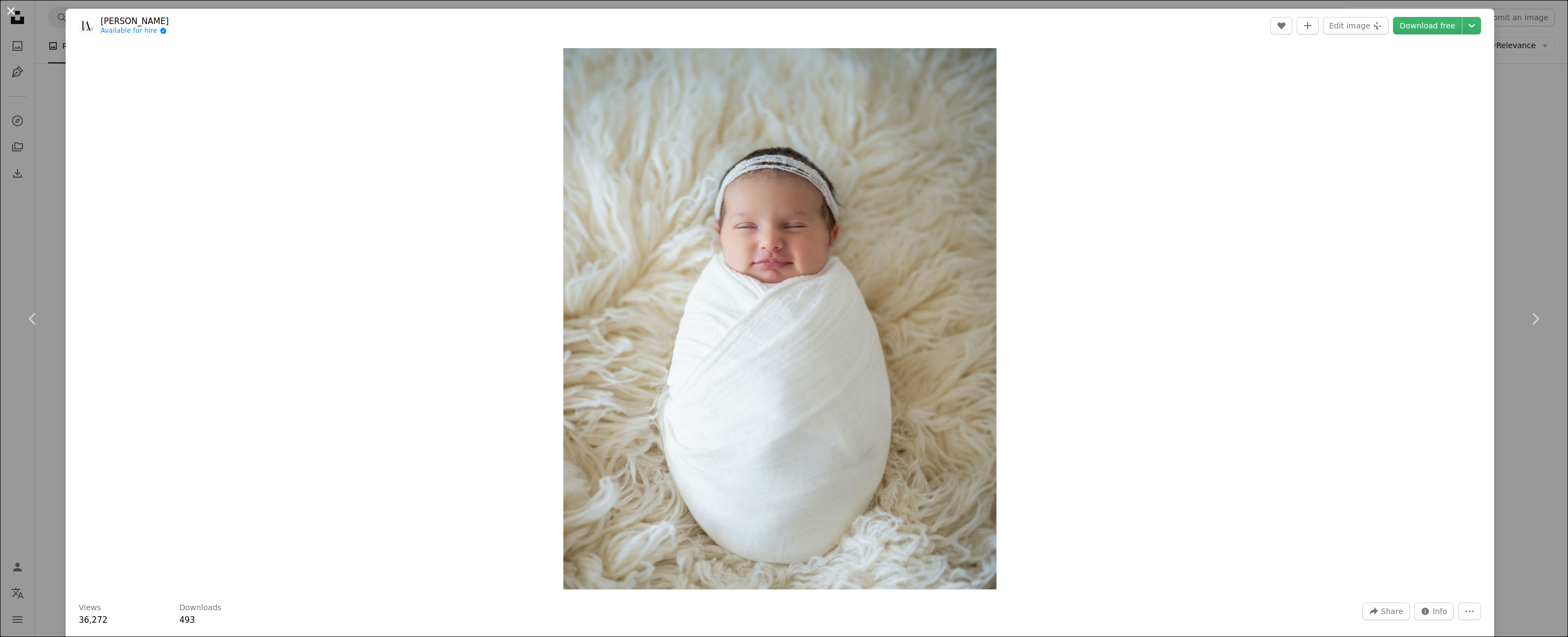
click at [7, 18] on button "An X shape" at bounding box center [11, 11] width 13 height 13
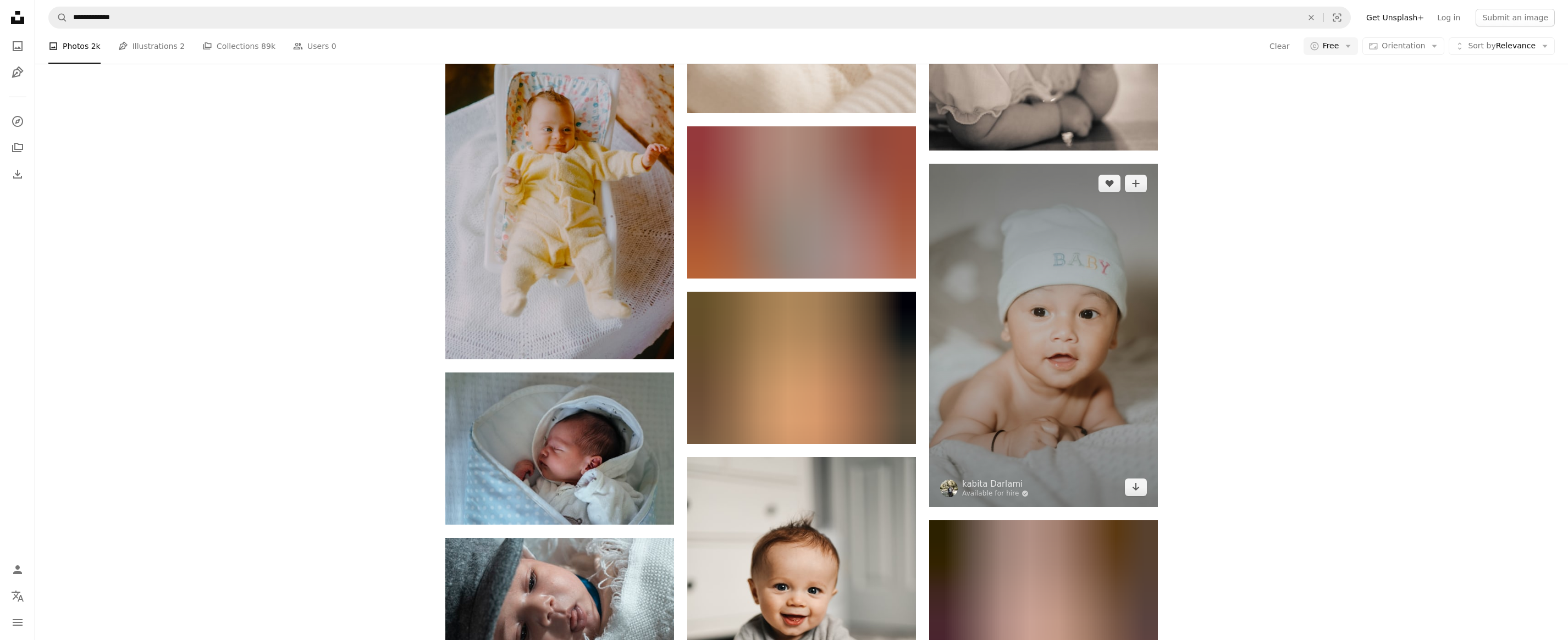
scroll to position [11266, 0]
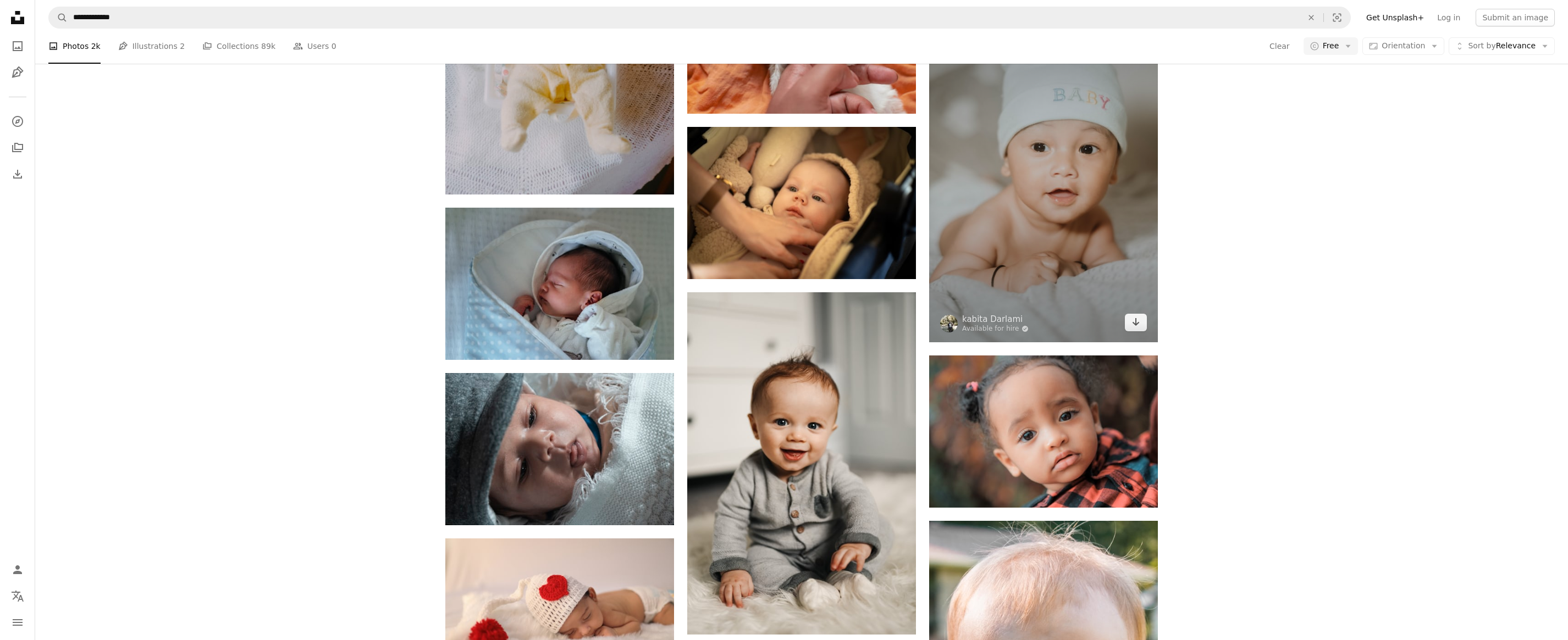
click at [1077, 160] on img at bounding box center [1043, 171] width 229 height 344
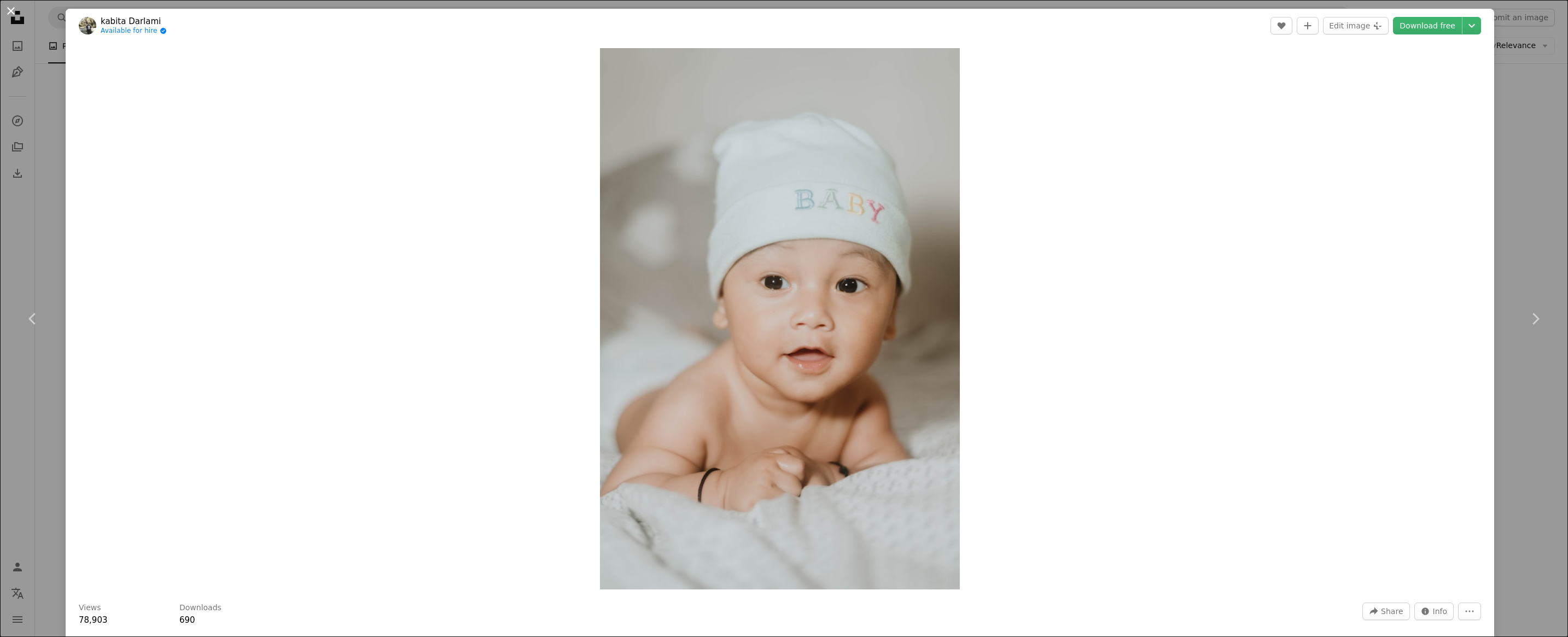
click at [10, 13] on button "An X shape" at bounding box center [11, 11] width 13 height 13
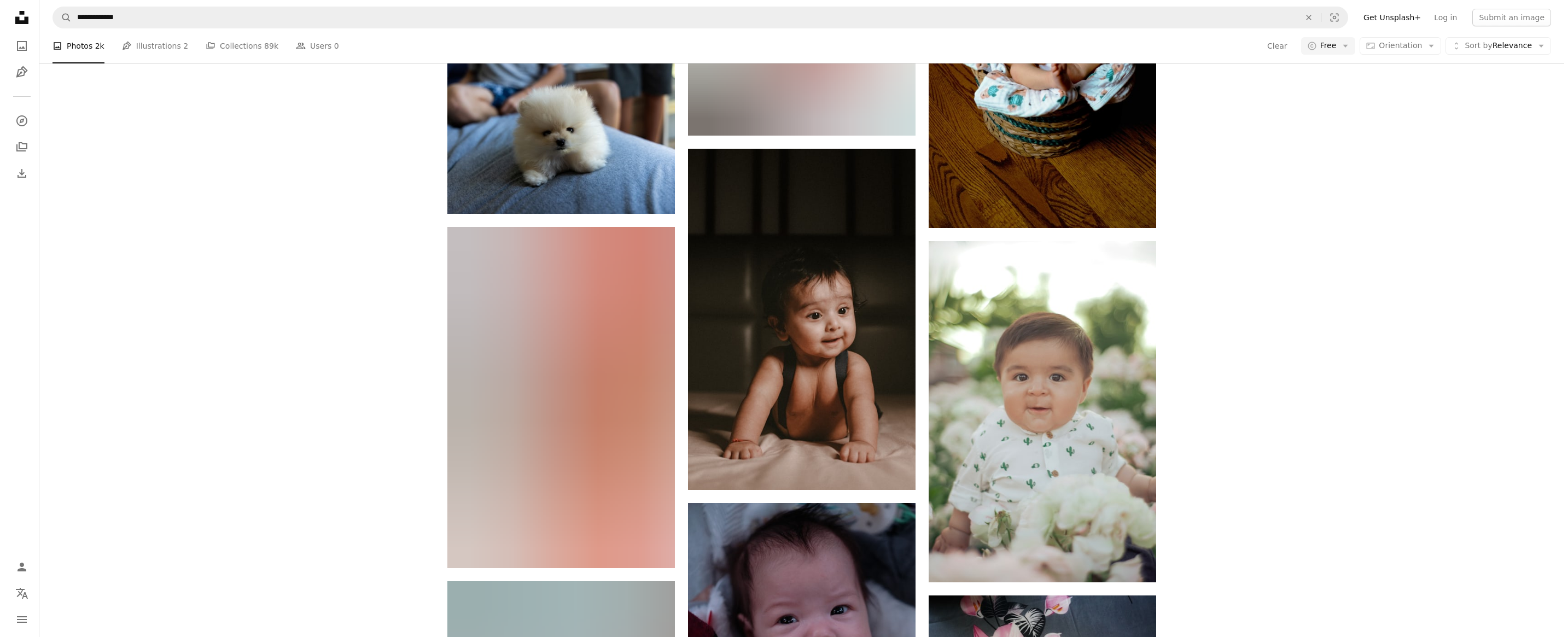
scroll to position [12908, 0]
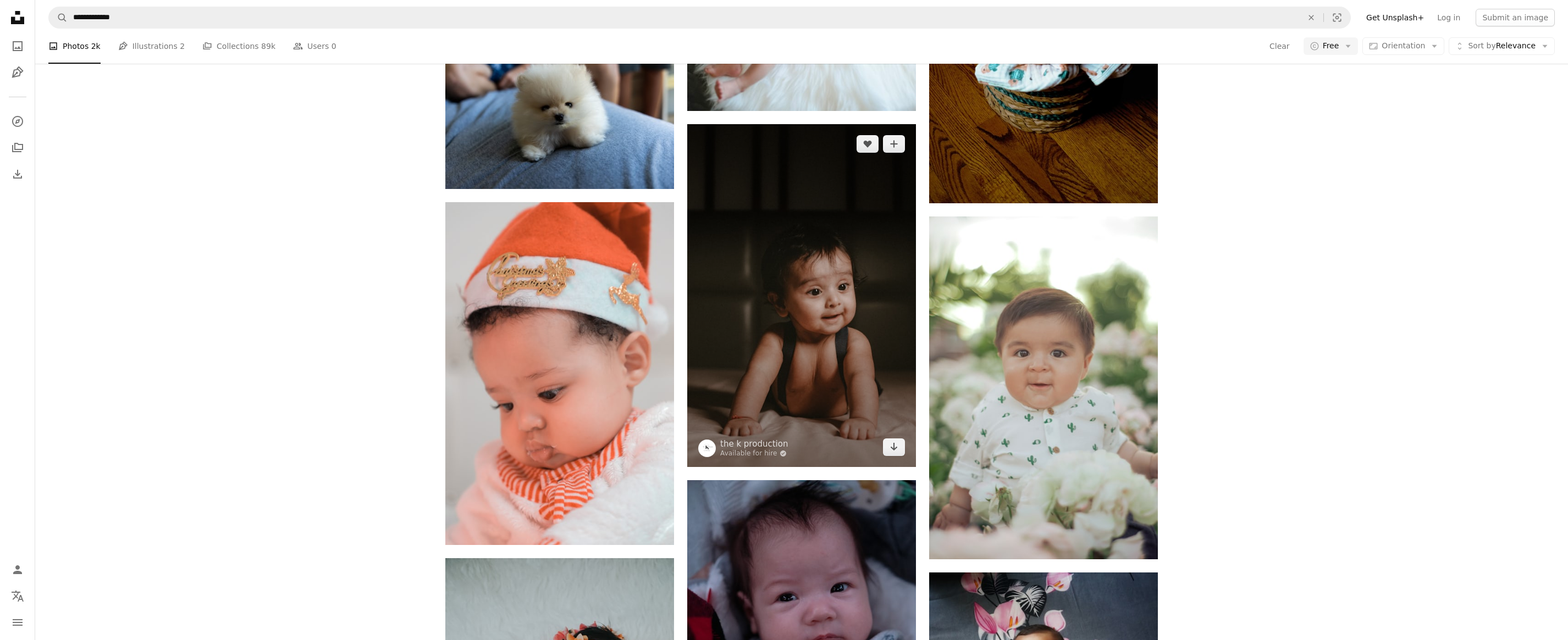
click at [829, 347] on img at bounding box center [802, 296] width 229 height 343
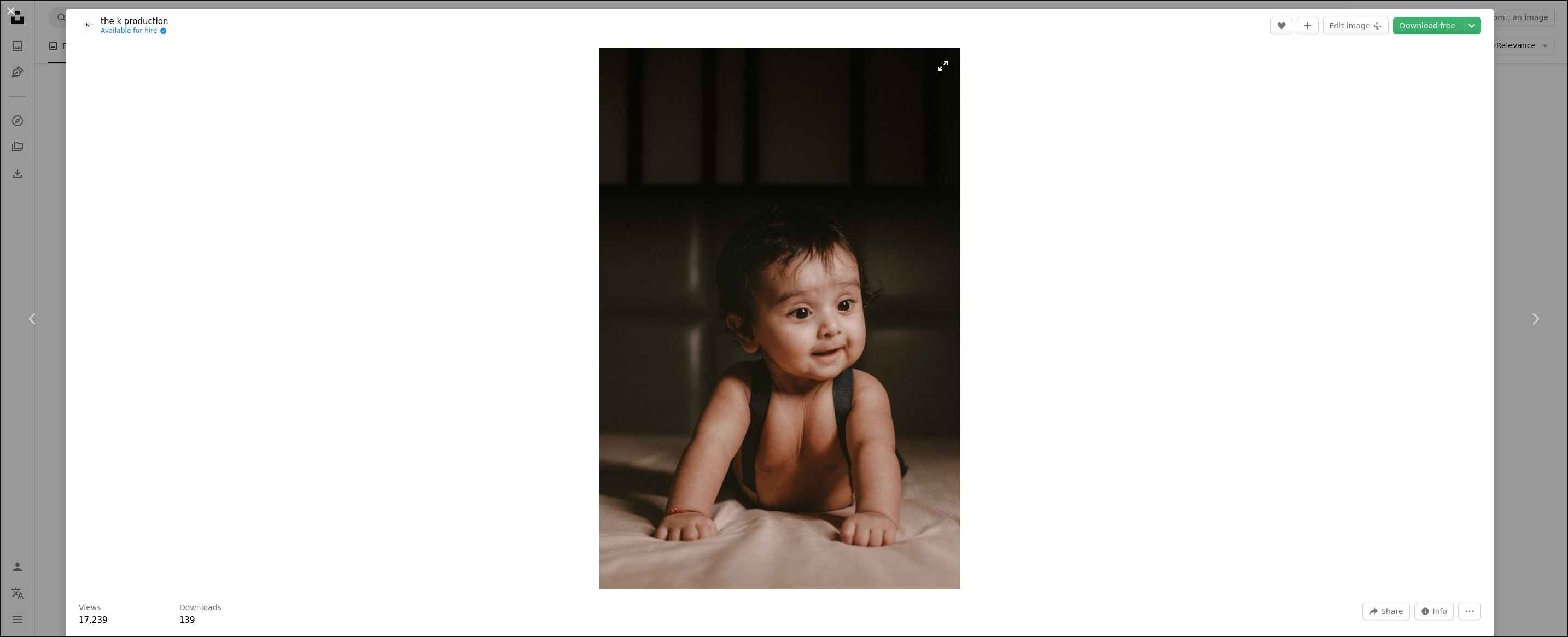
click at [775, 470] on img "Zoom in on this image" at bounding box center [780, 318] width 361 height 541
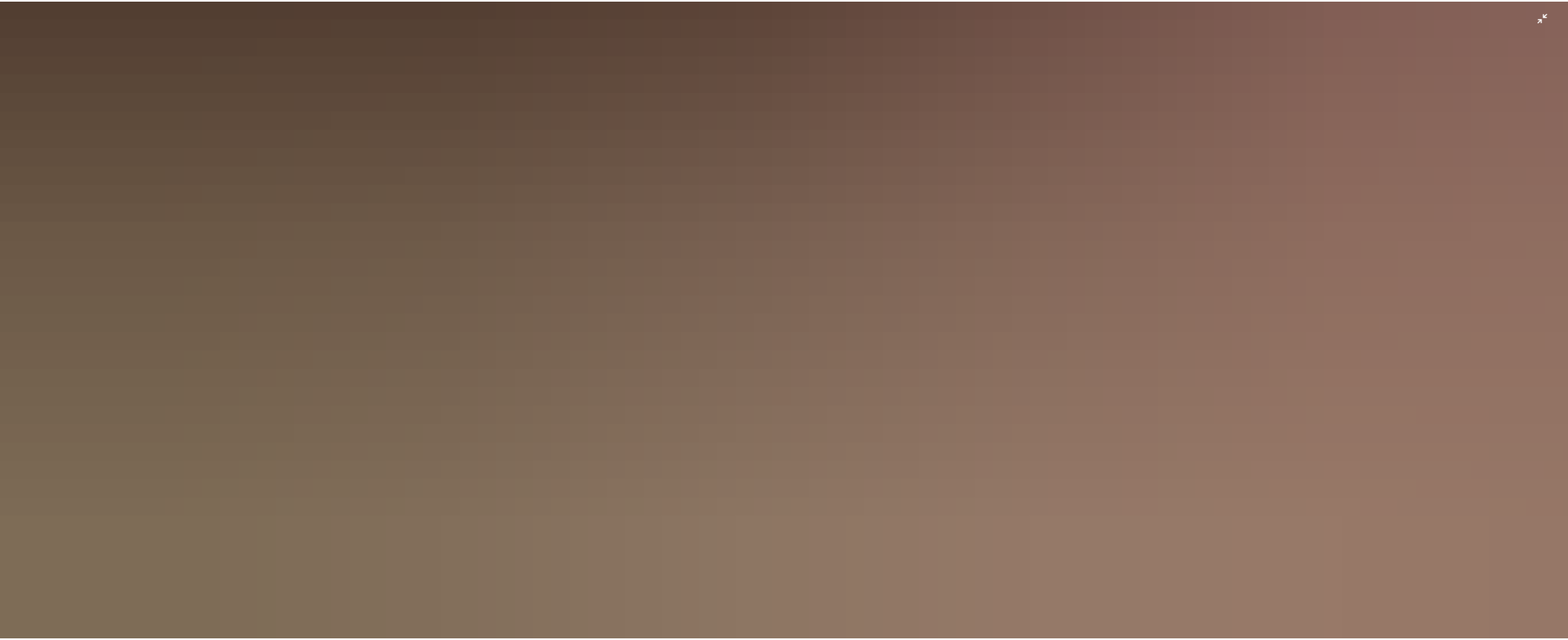
scroll to position [1699, 0]
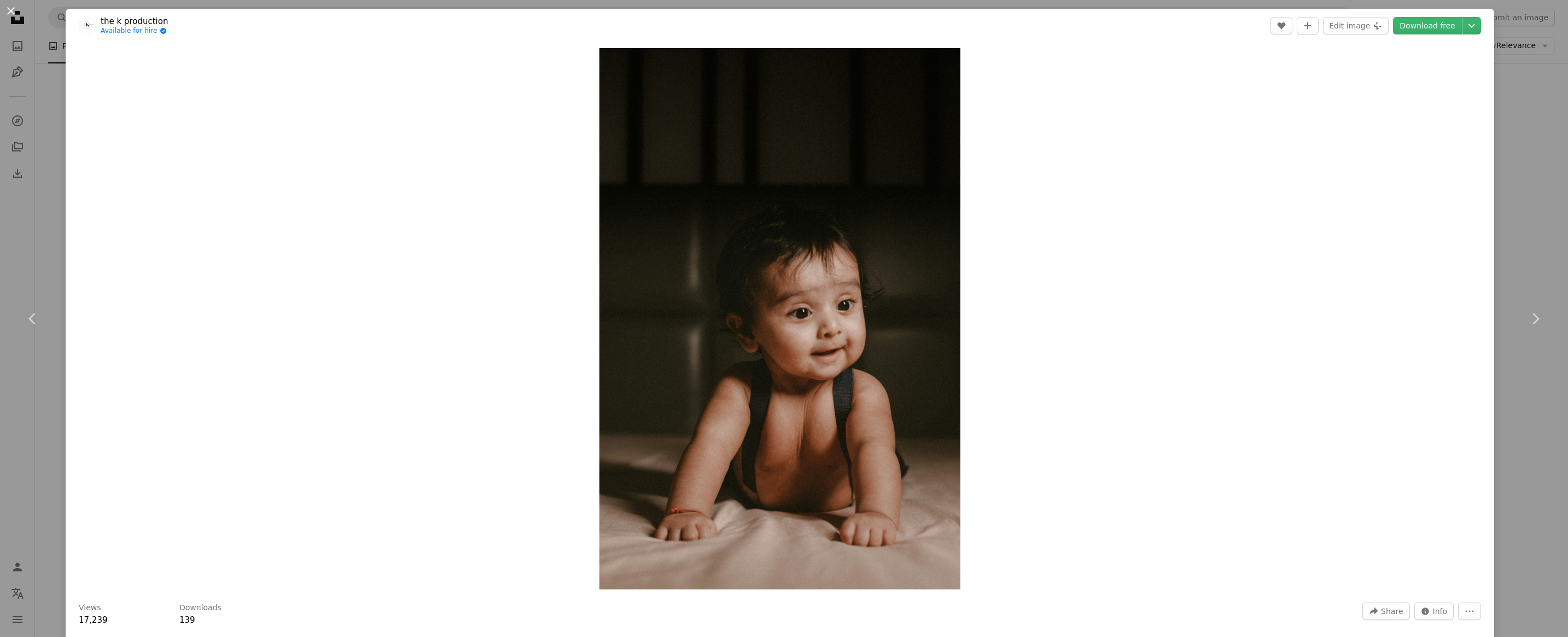
click at [15, 18] on button "An X shape" at bounding box center [11, 11] width 13 height 13
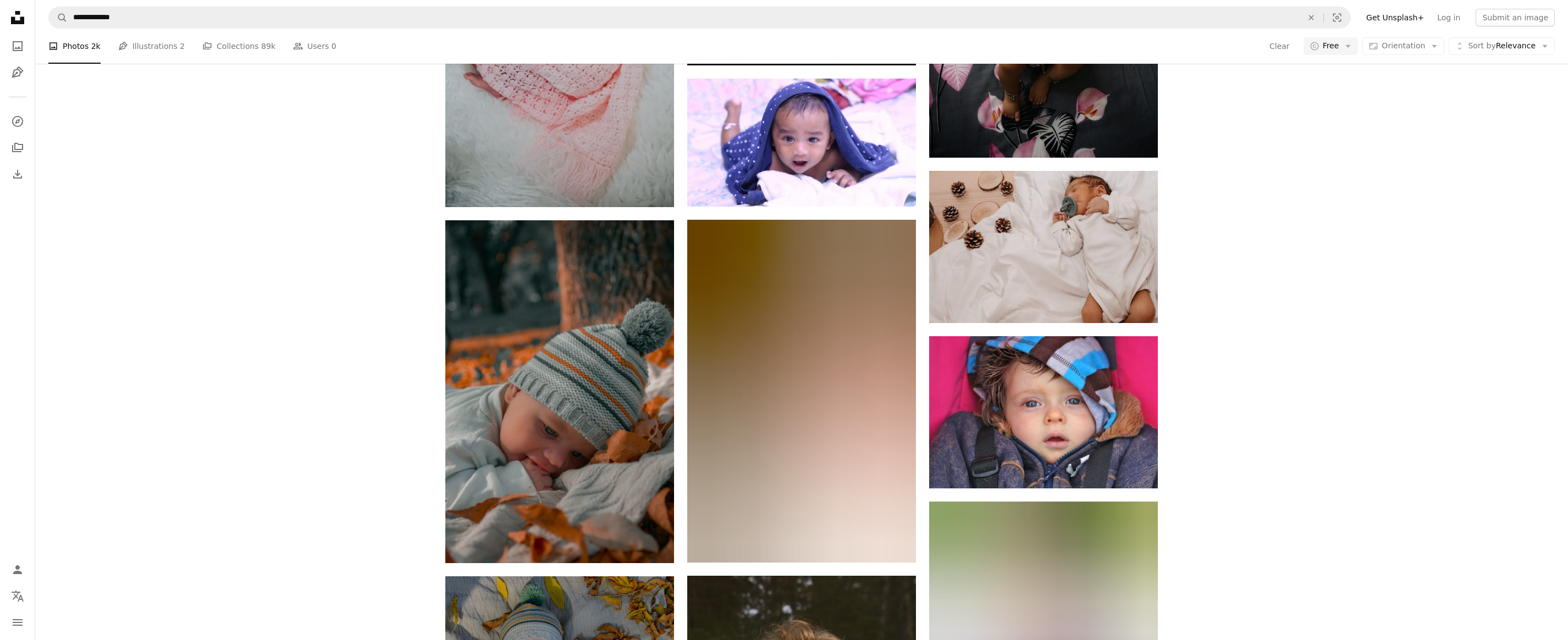
scroll to position [13739, 0]
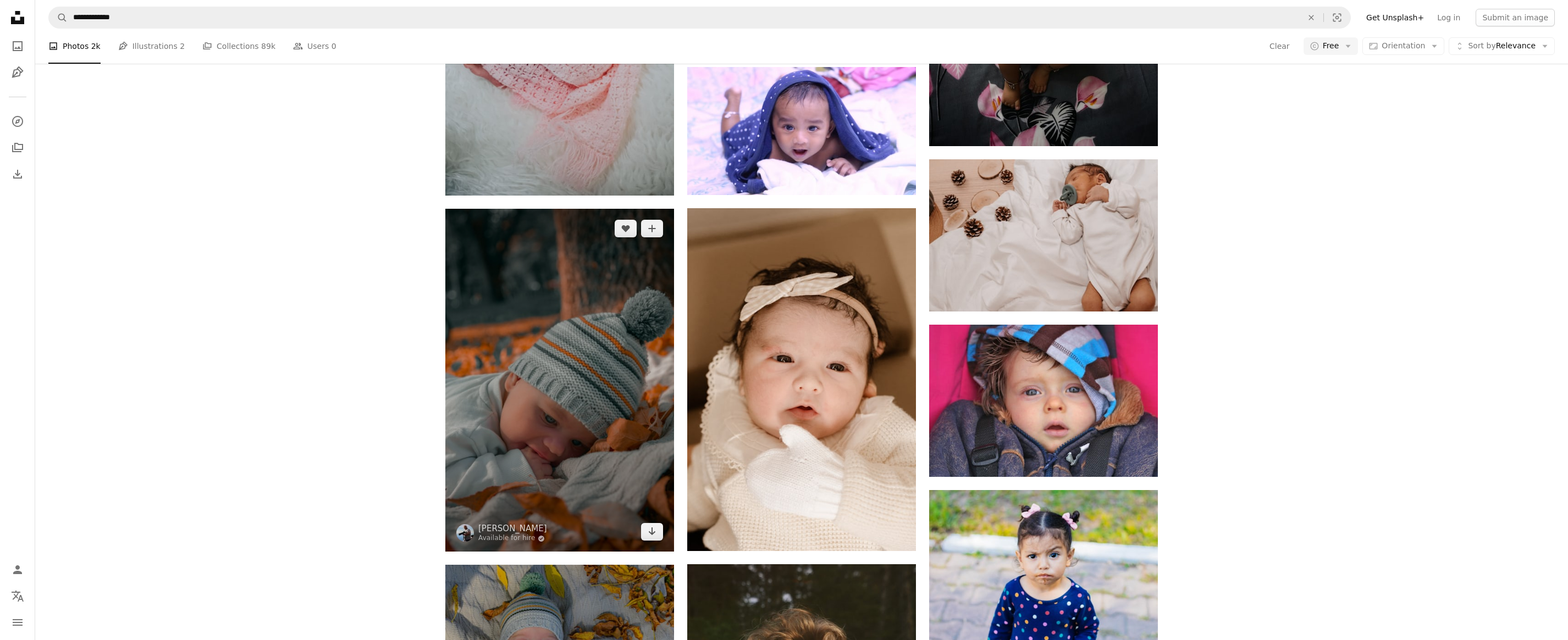
click at [558, 288] on img at bounding box center [559, 380] width 229 height 343
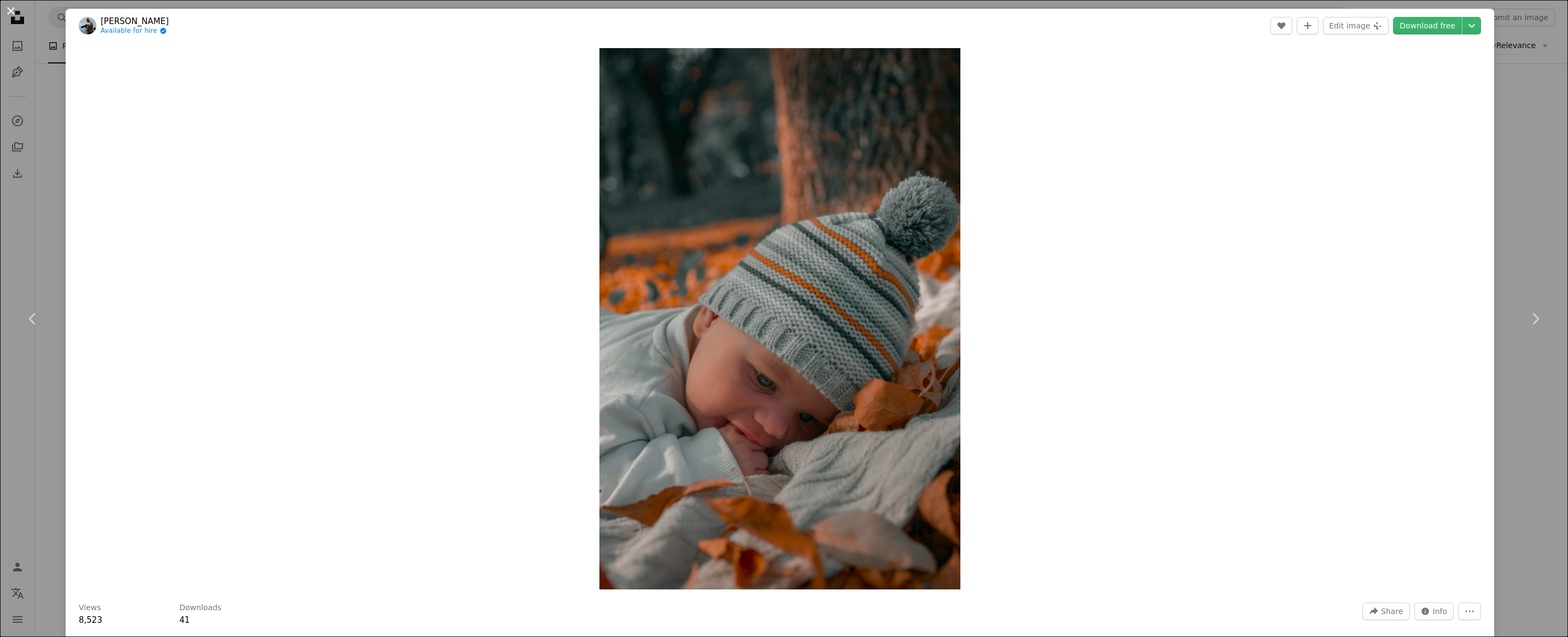
click at [10, 15] on button "An X shape" at bounding box center [11, 11] width 13 height 13
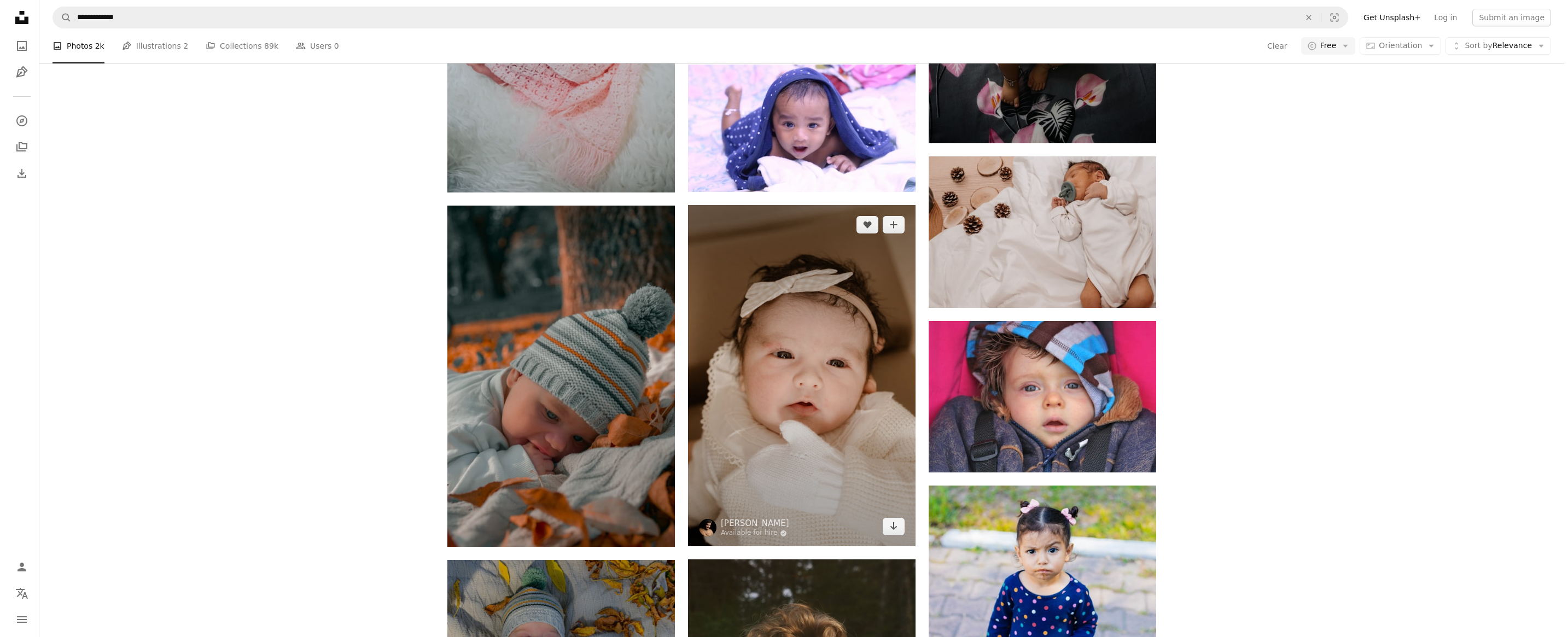
scroll to position [13674, 0]
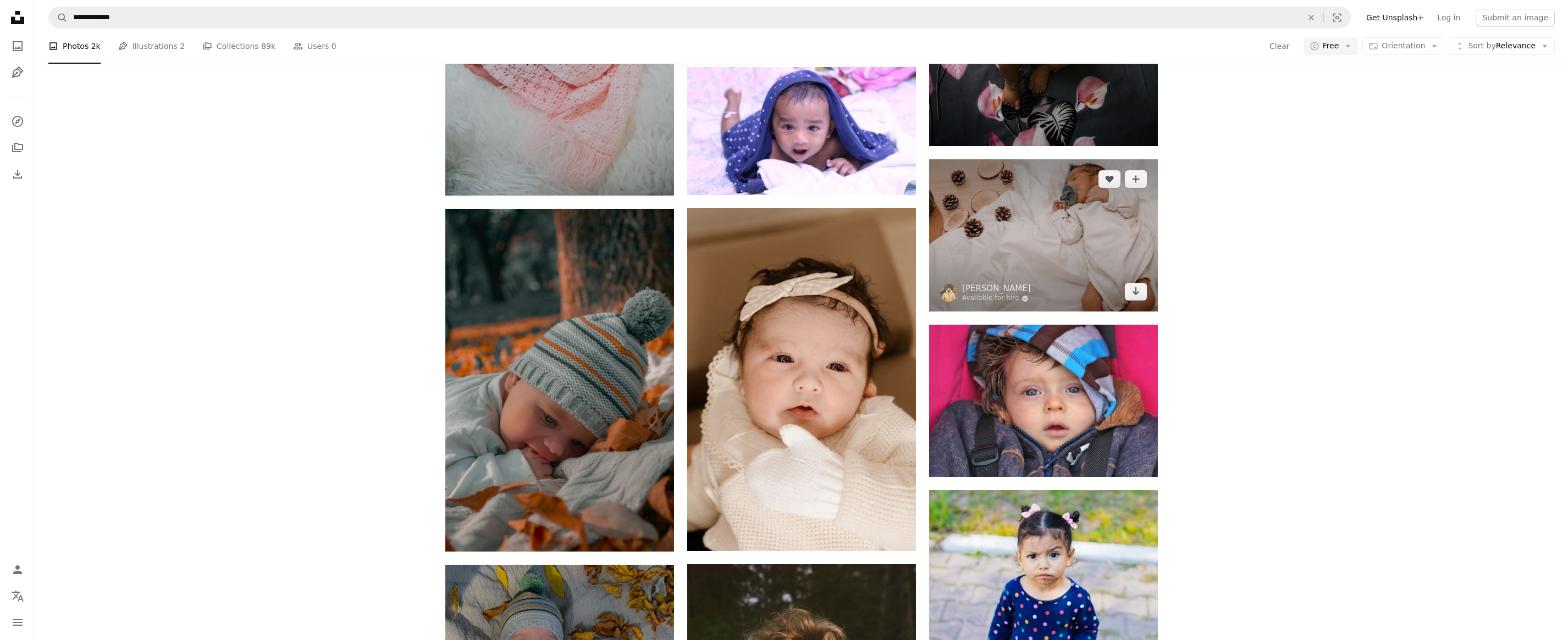
click at [1053, 249] on img at bounding box center [1043, 236] width 229 height 152
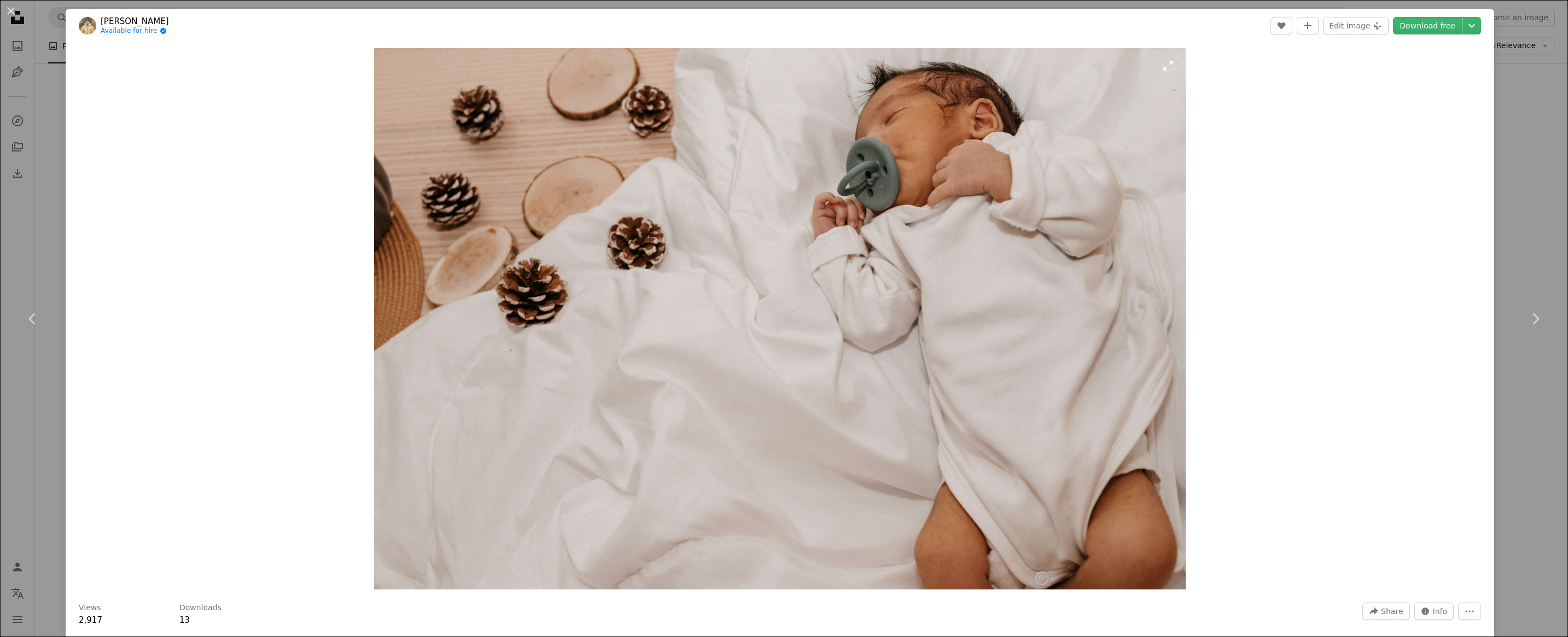
click at [797, 257] on img "Zoom in on this image" at bounding box center [780, 318] width 813 height 541
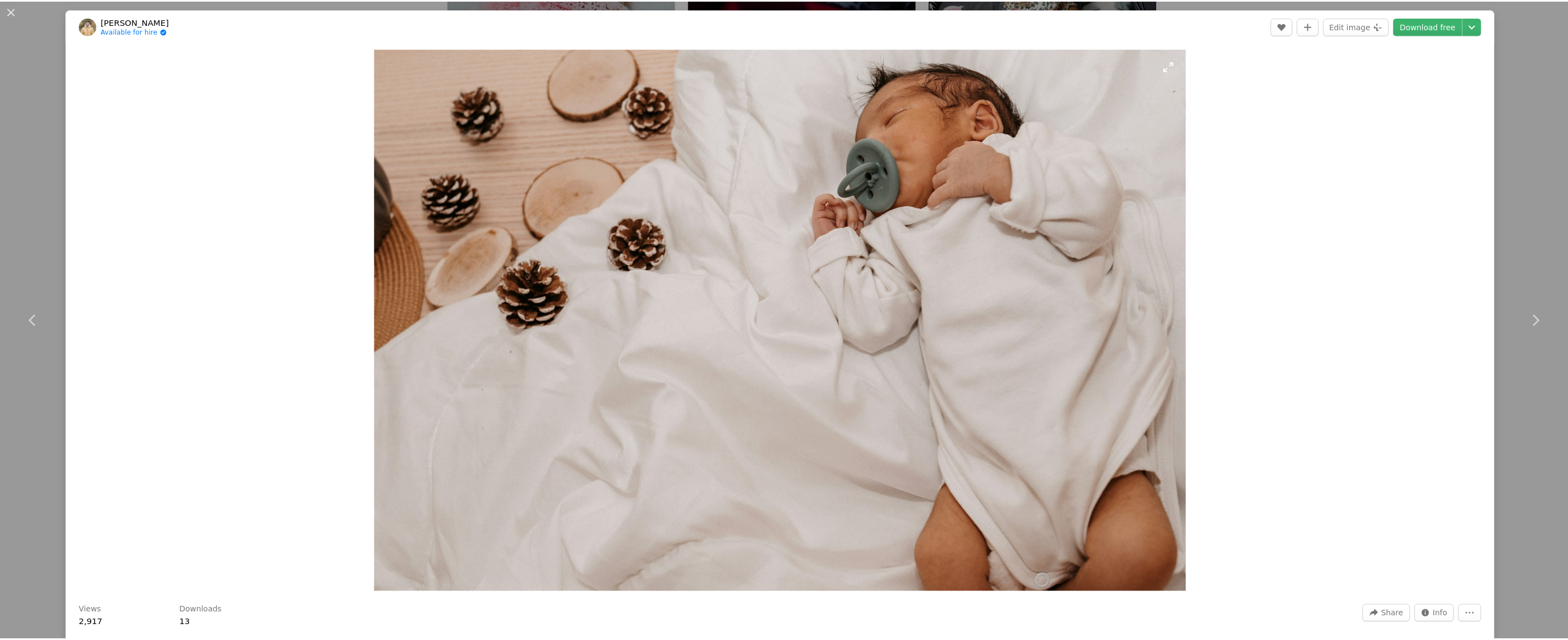
scroll to position [199, 0]
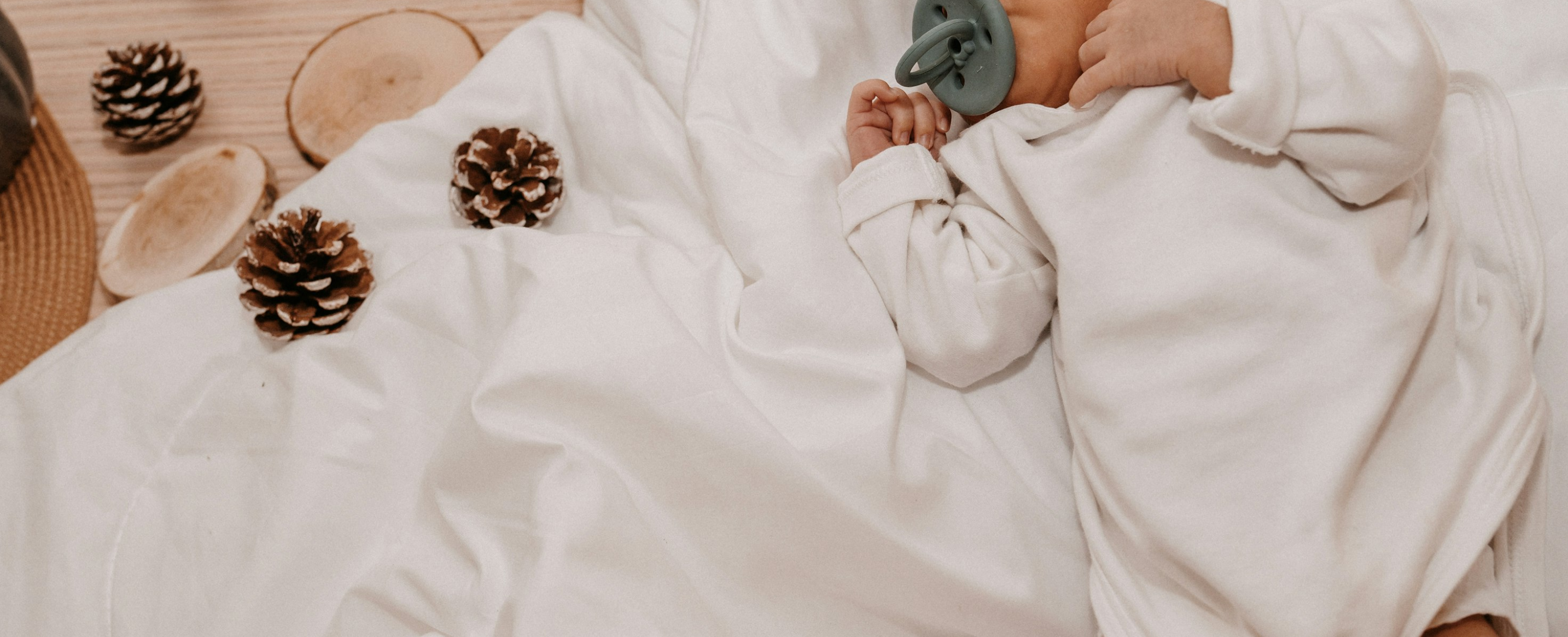
click at [797, 257] on img "Zoom out on this image" at bounding box center [783, 324] width 1569 height 1046
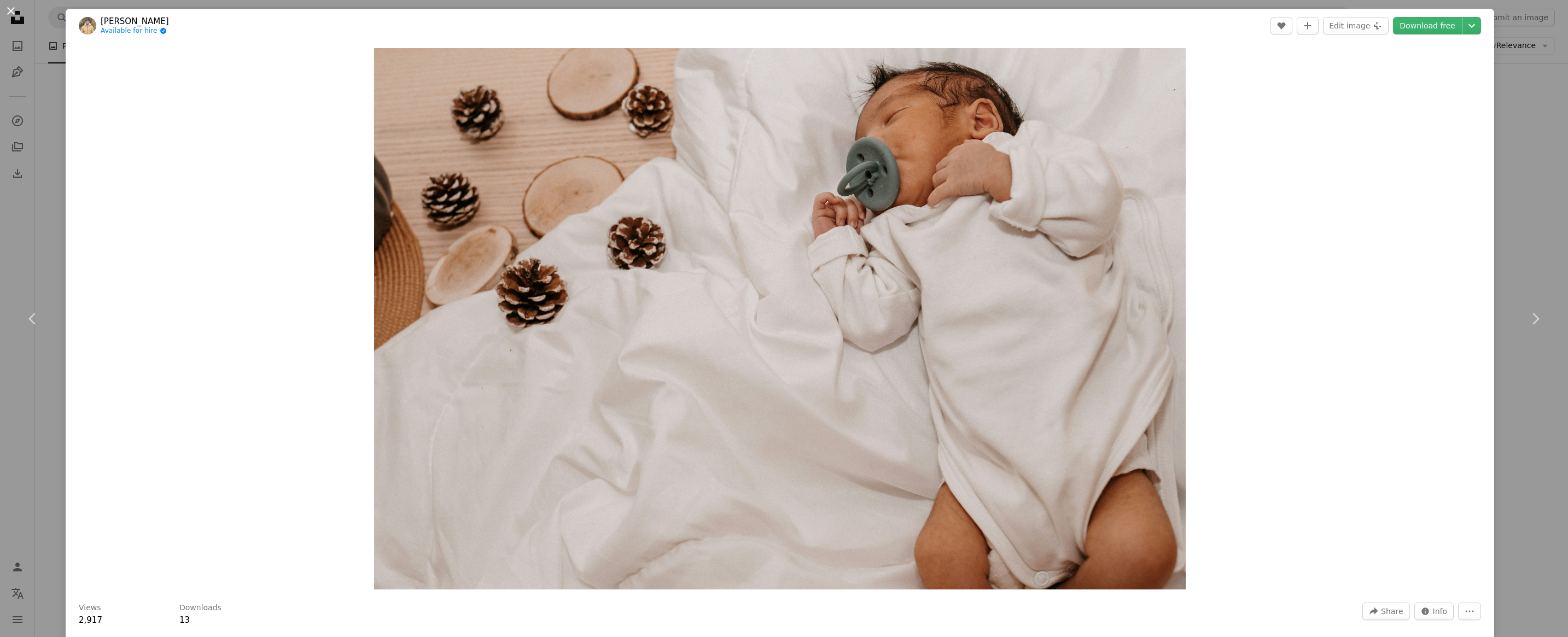
click at [10, 15] on button "An X shape" at bounding box center [11, 11] width 13 height 13
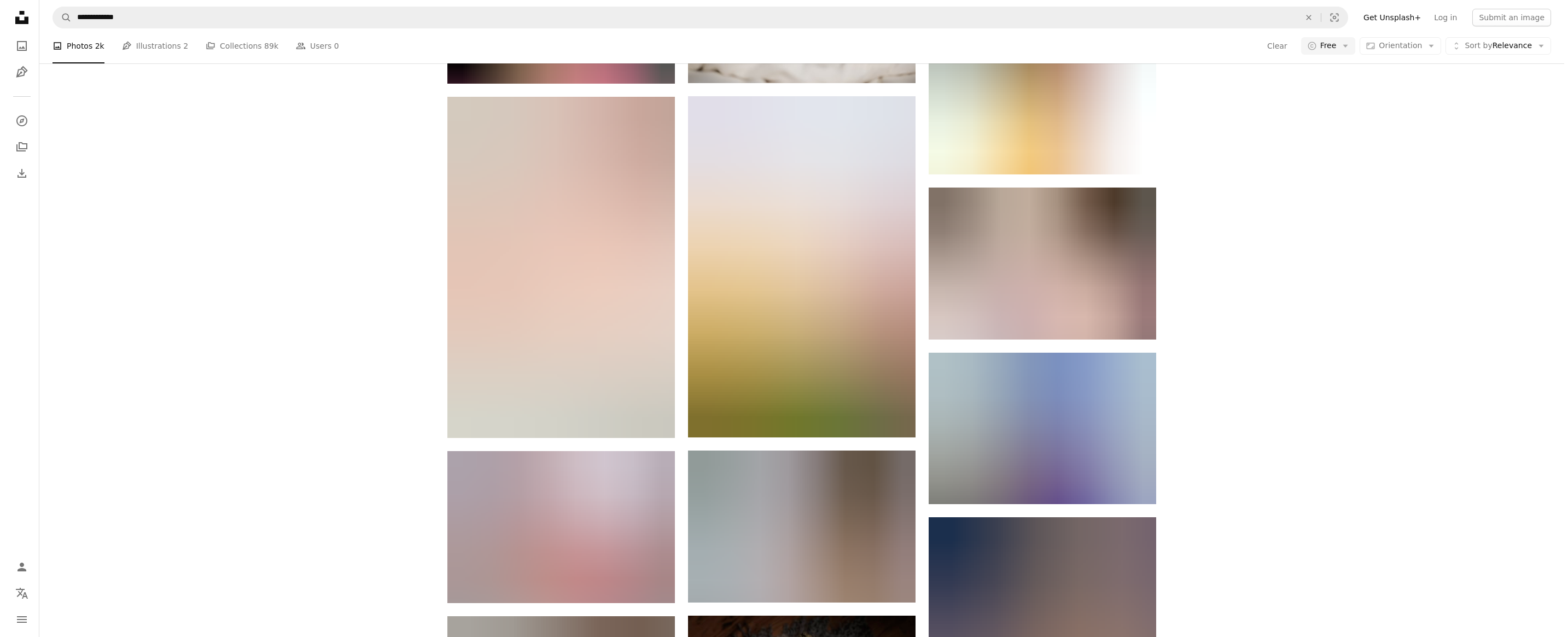
scroll to position [14822, 0]
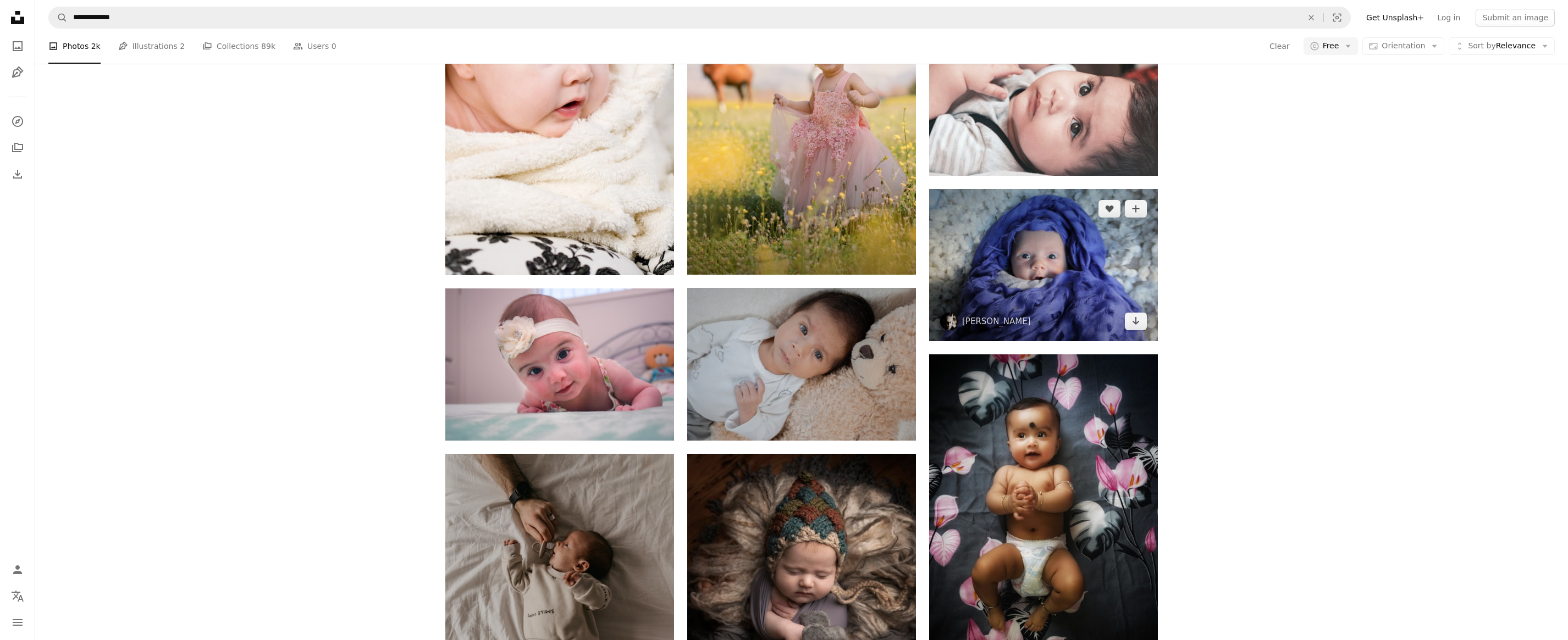
click at [1076, 293] on img at bounding box center [1043, 265] width 229 height 152
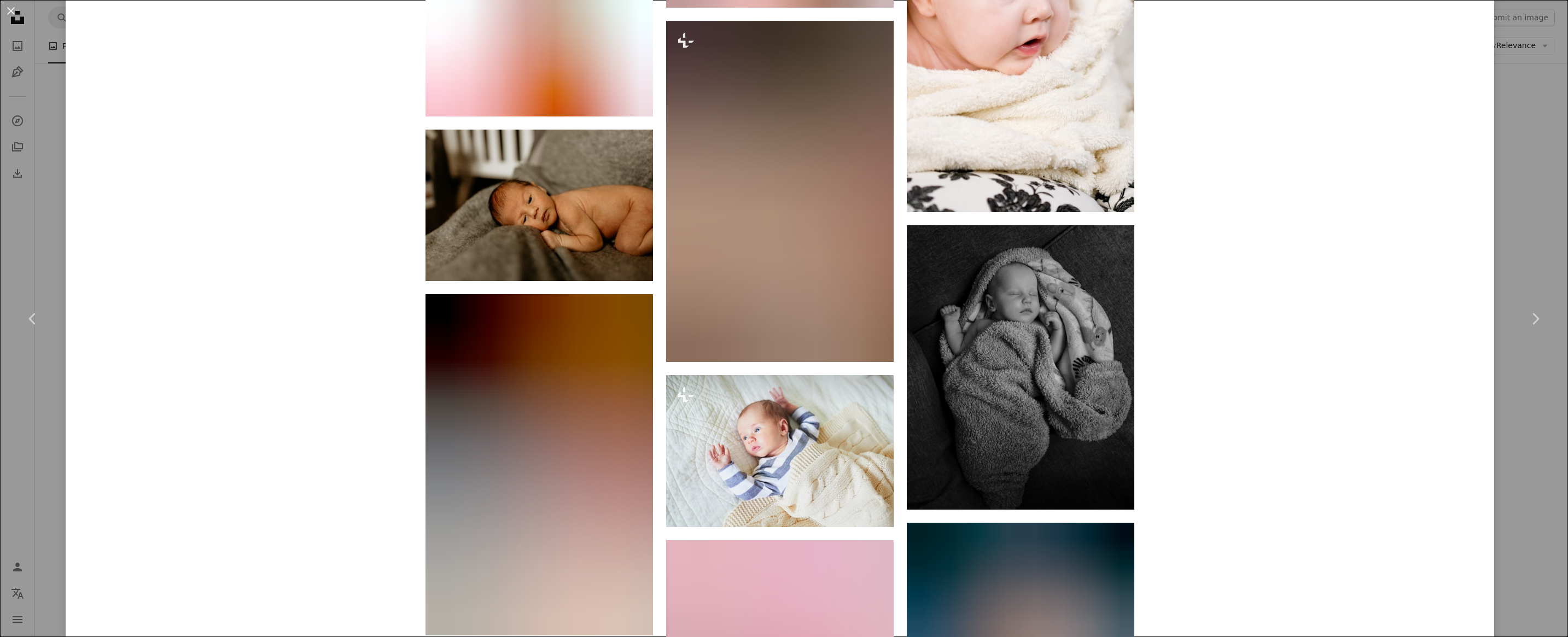
scroll to position [4102, 0]
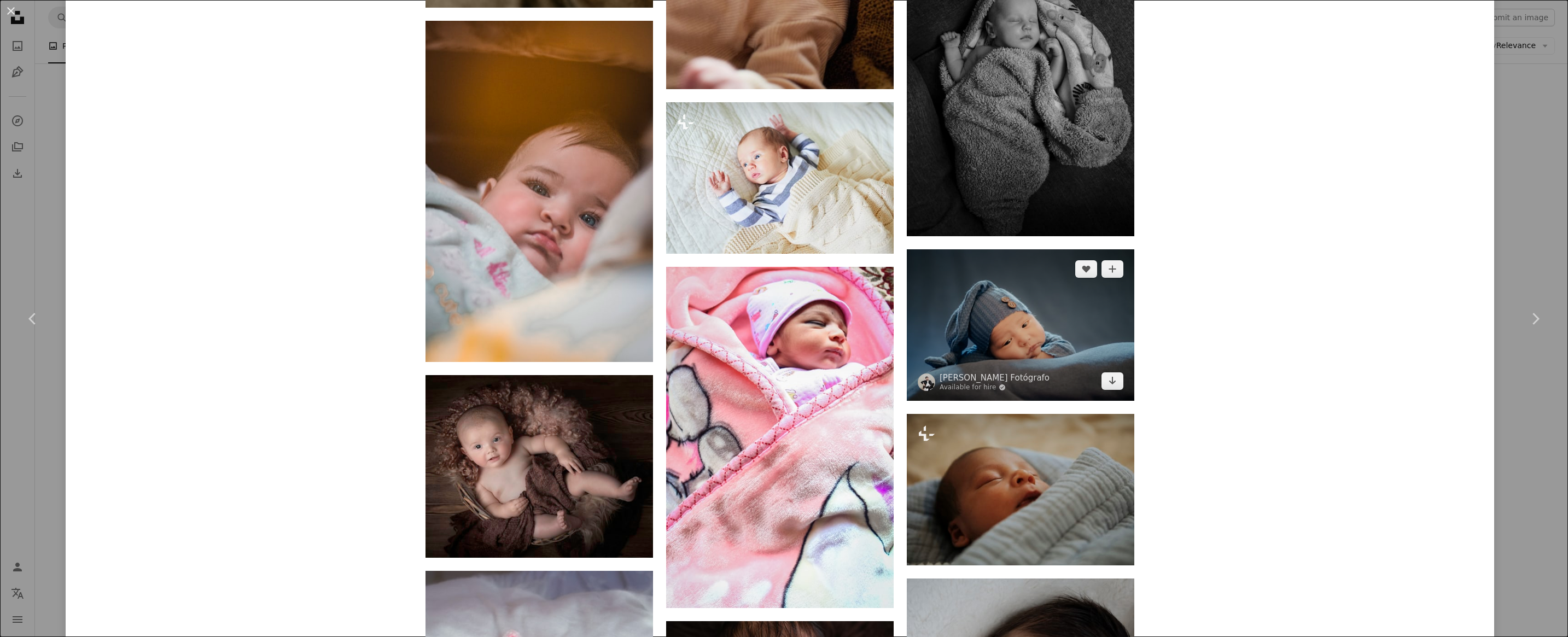
click at [1030, 345] on img at bounding box center [1020, 325] width 228 height 151
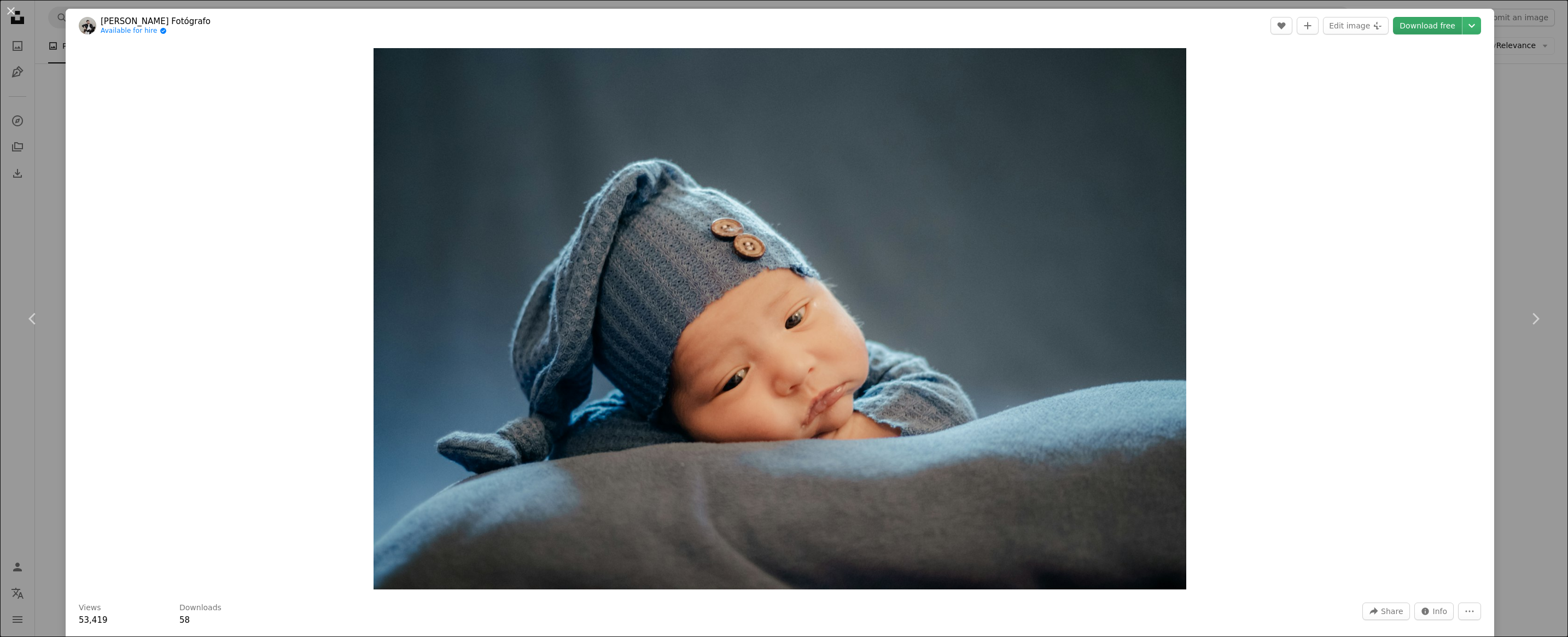
click at [1423, 24] on link "Download free" at bounding box center [1428, 25] width 69 height 18
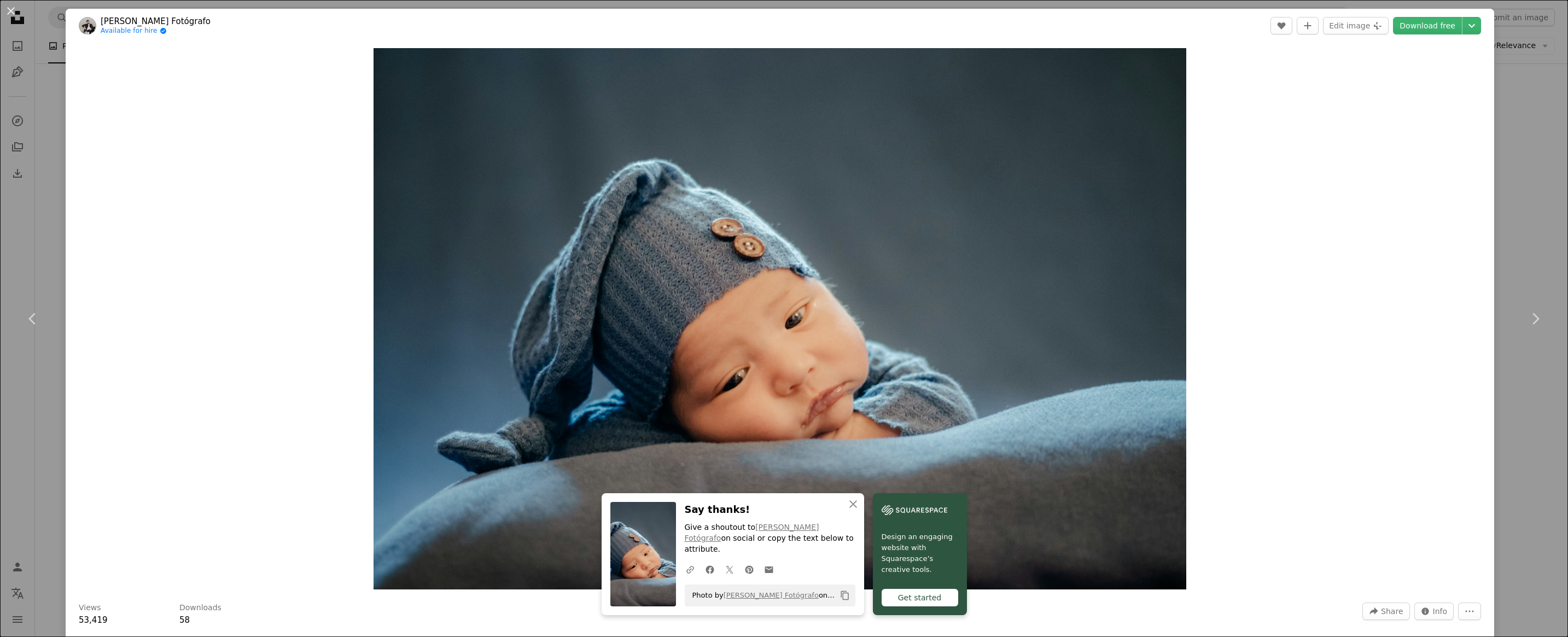
drag, startPoint x: 13, startPoint y: 13, endPoint x: 581, endPoint y: 282, distance: 628.5
click at [13, 13] on button "An X shape" at bounding box center [11, 11] width 13 height 13
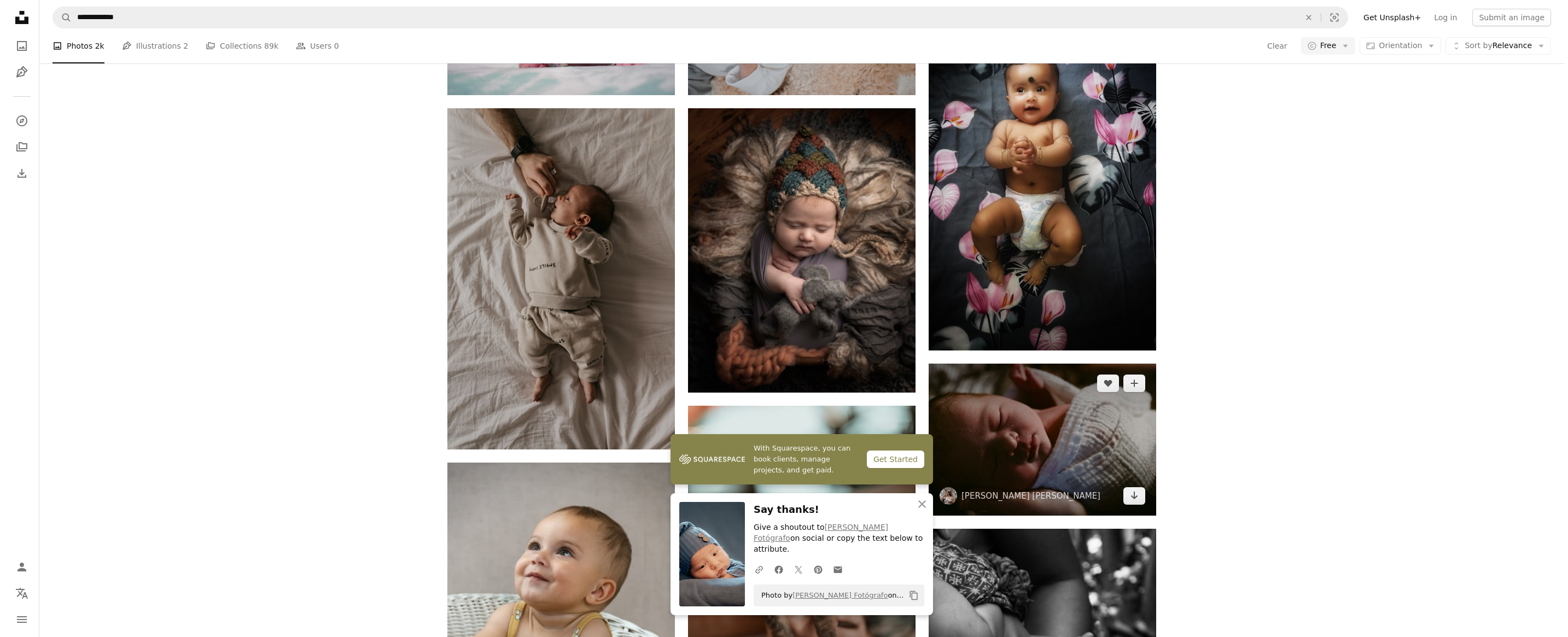
scroll to position [15151, 0]
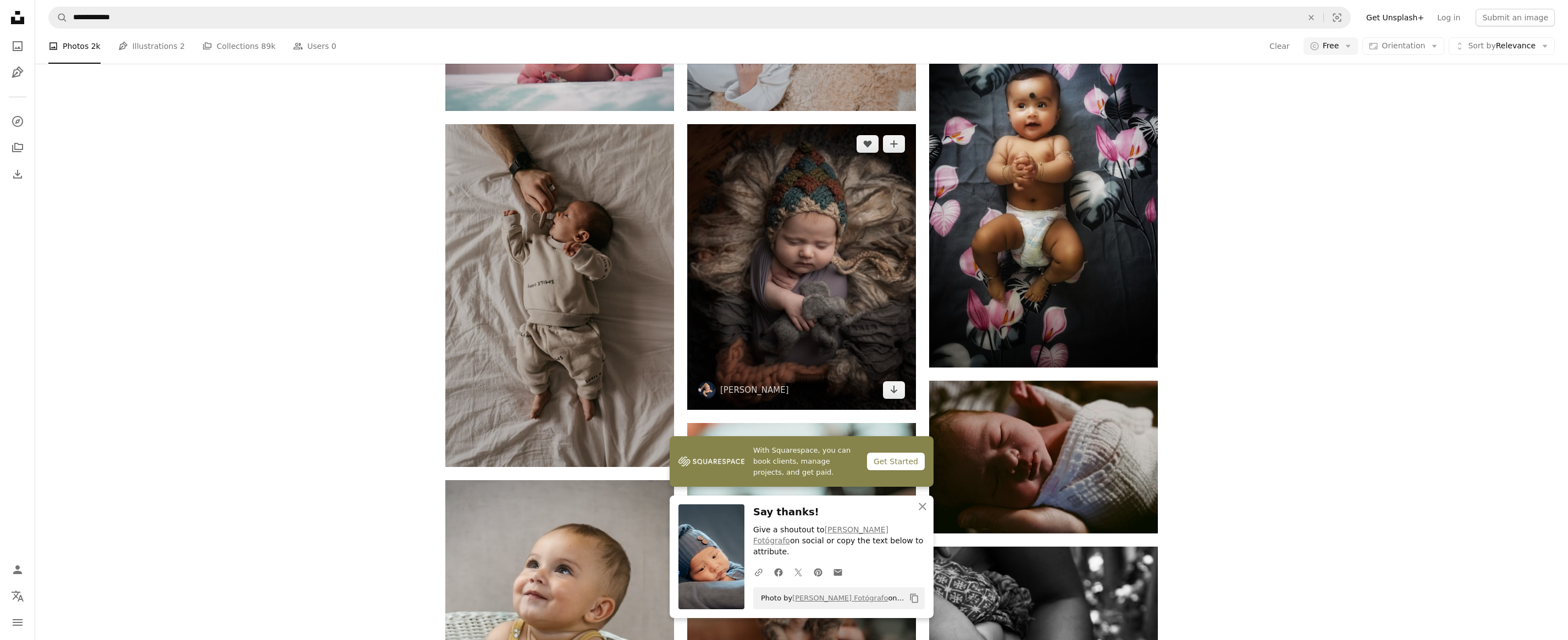
click at [814, 285] on img at bounding box center [802, 267] width 229 height 285
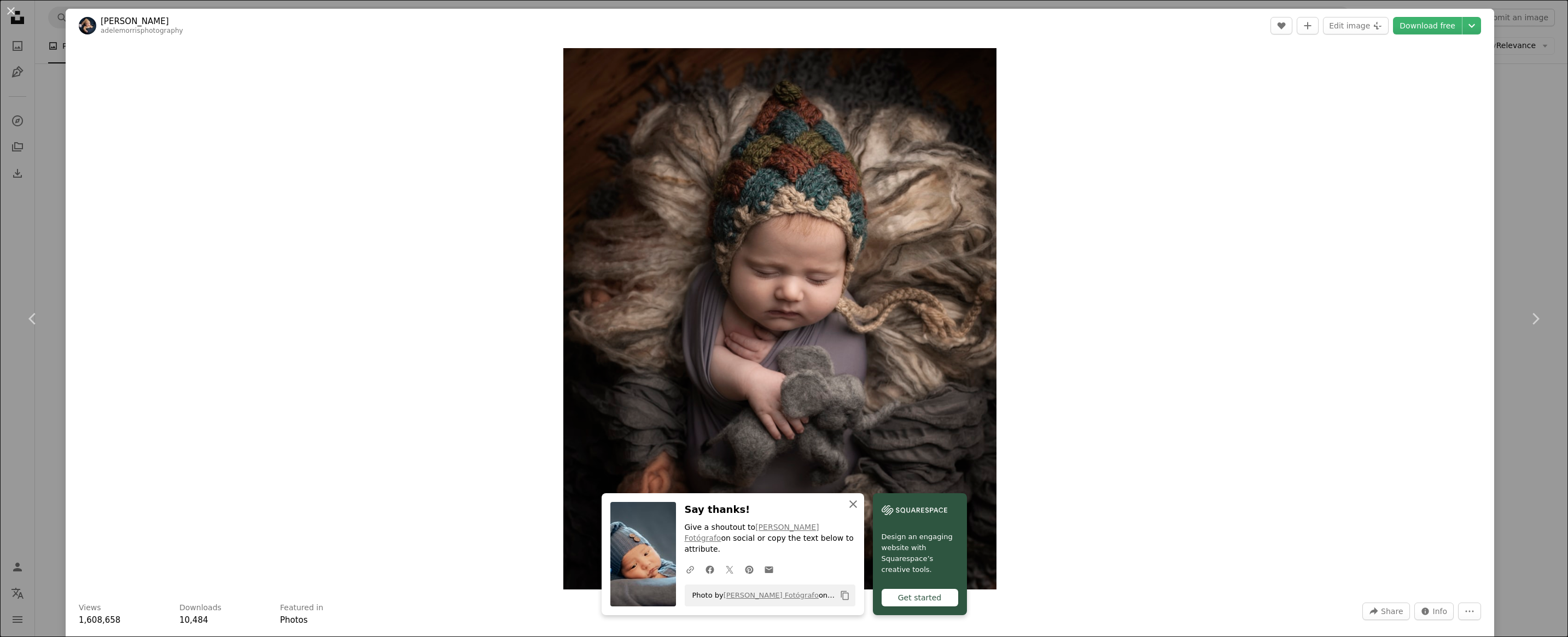
click at [850, 508] on icon "button" at bounding box center [853, 504] width 8 height 8
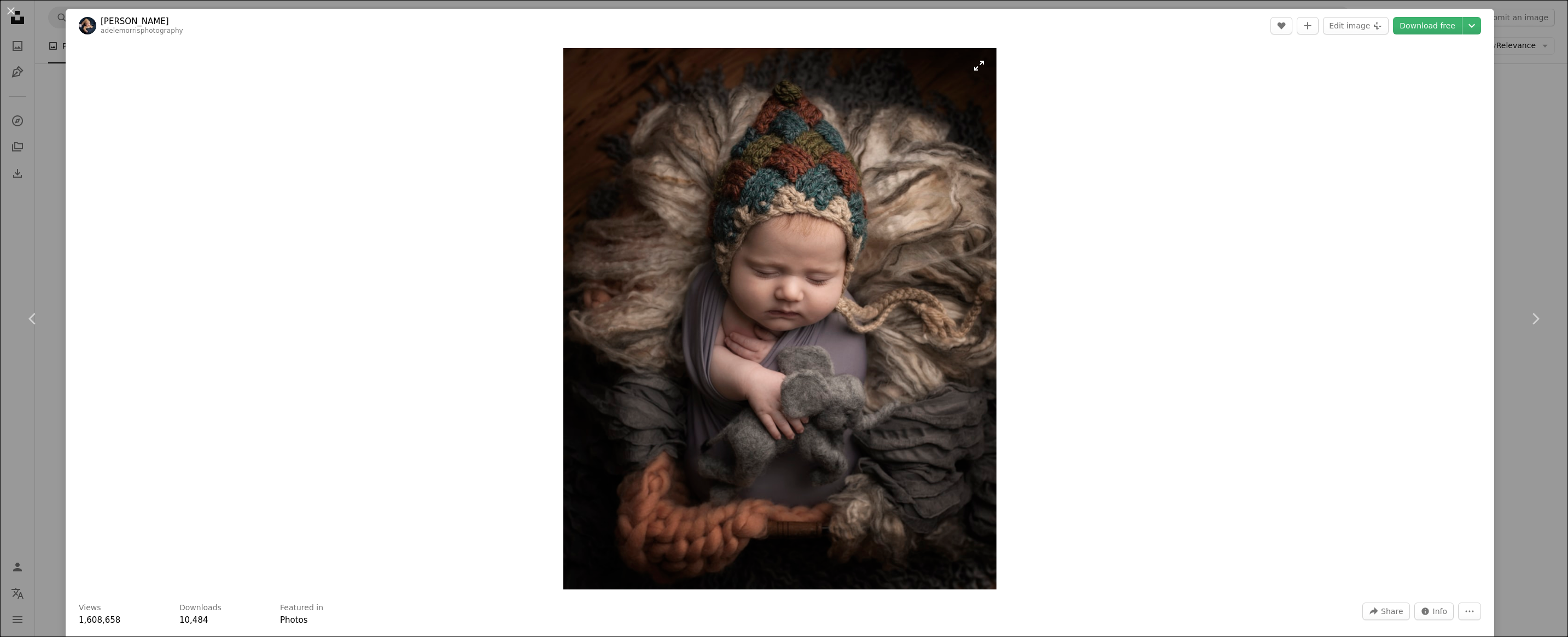
click at [855, 420] on img "Zoom in on this image" at bounding box center [779, 318] width 433 height 541
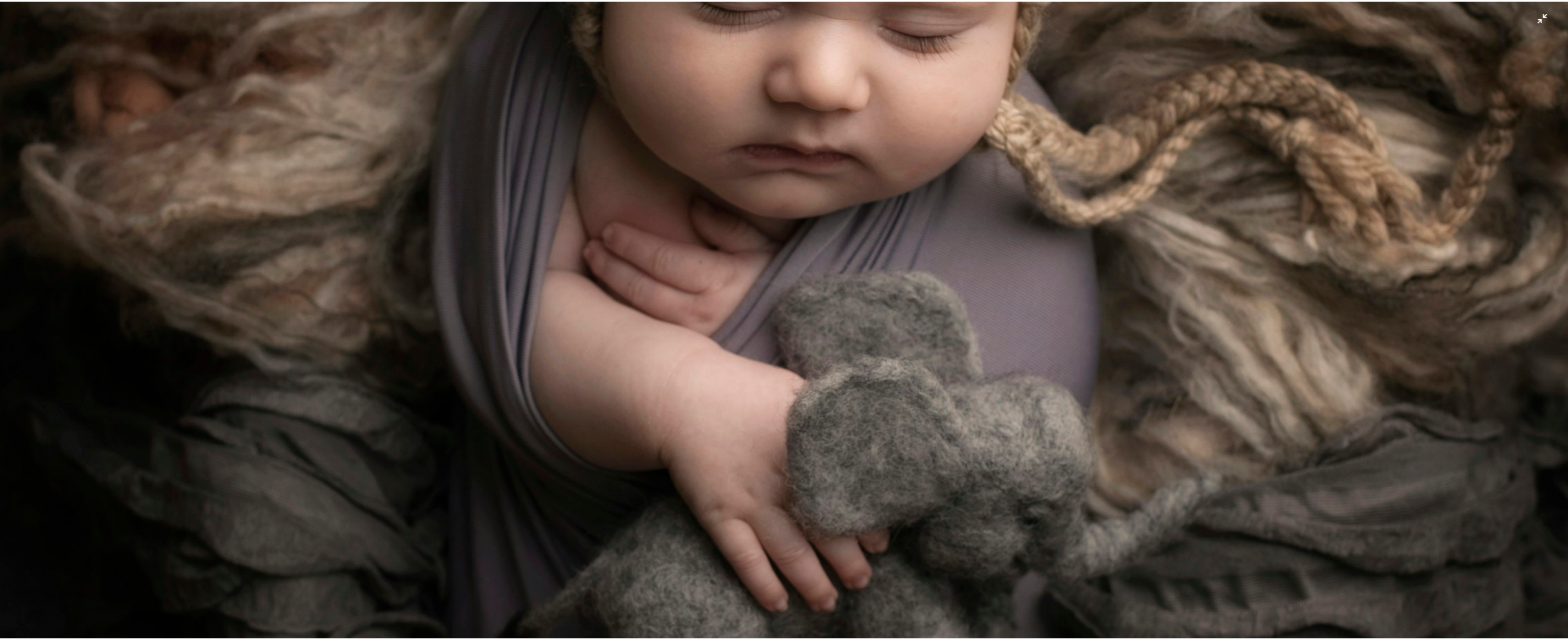
scroll to position [984, 0]
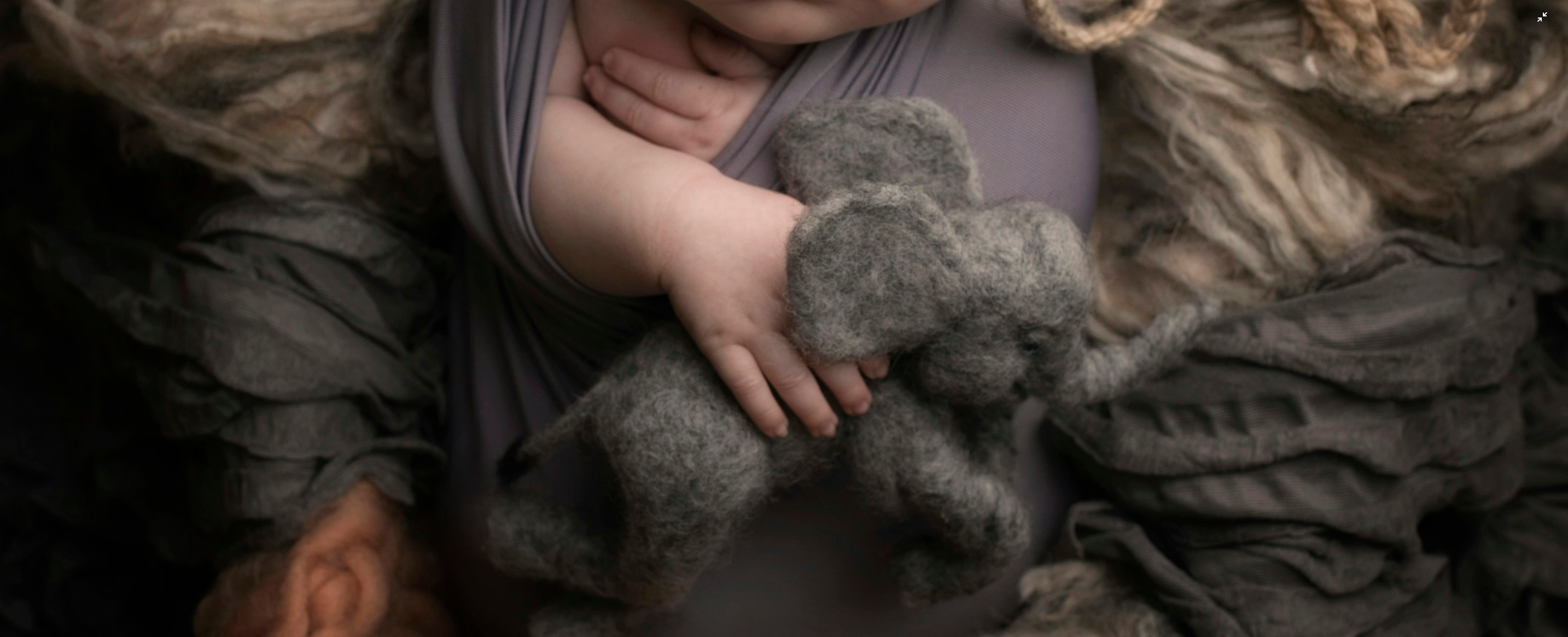
click at [897, 466] on img "Zoom out on this image" at bounding box center [783, 0] width 1569 height 1961
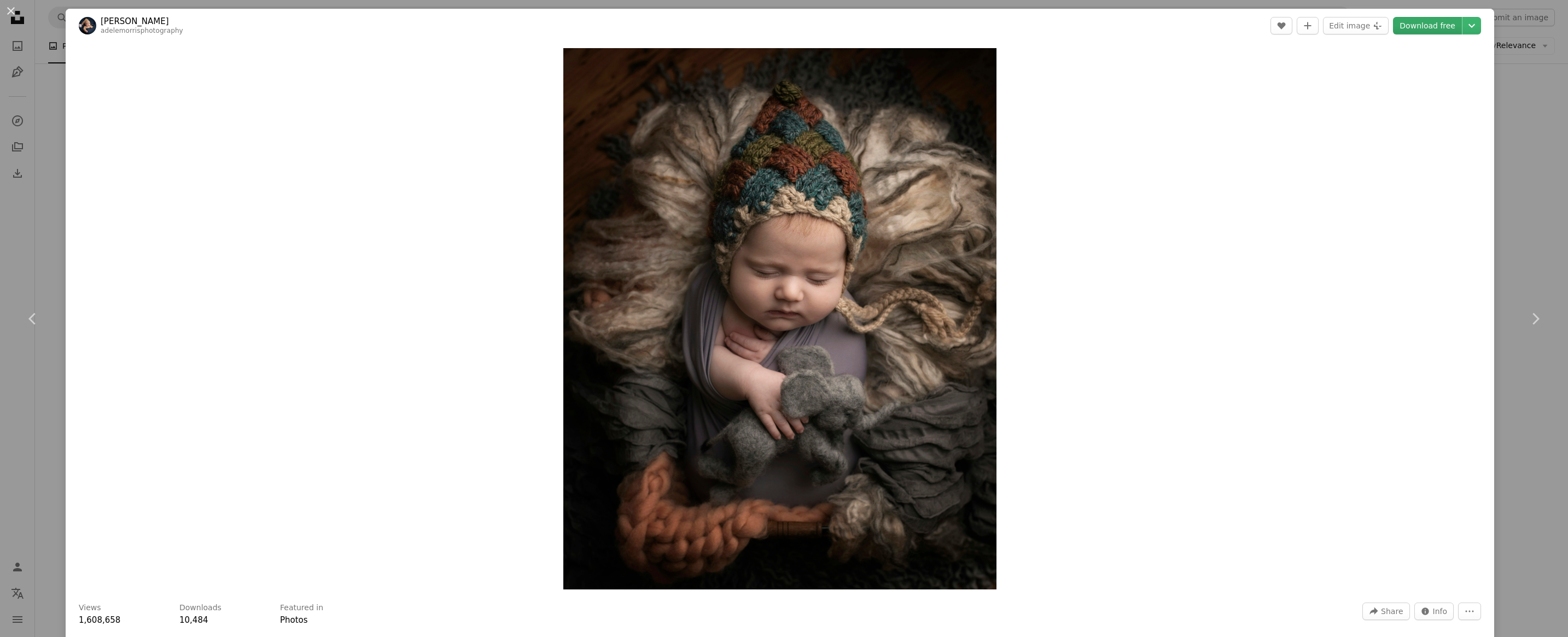
click at [1409, 29] on link "Download free" at bounding box center [1428, 25] width 69 height 18
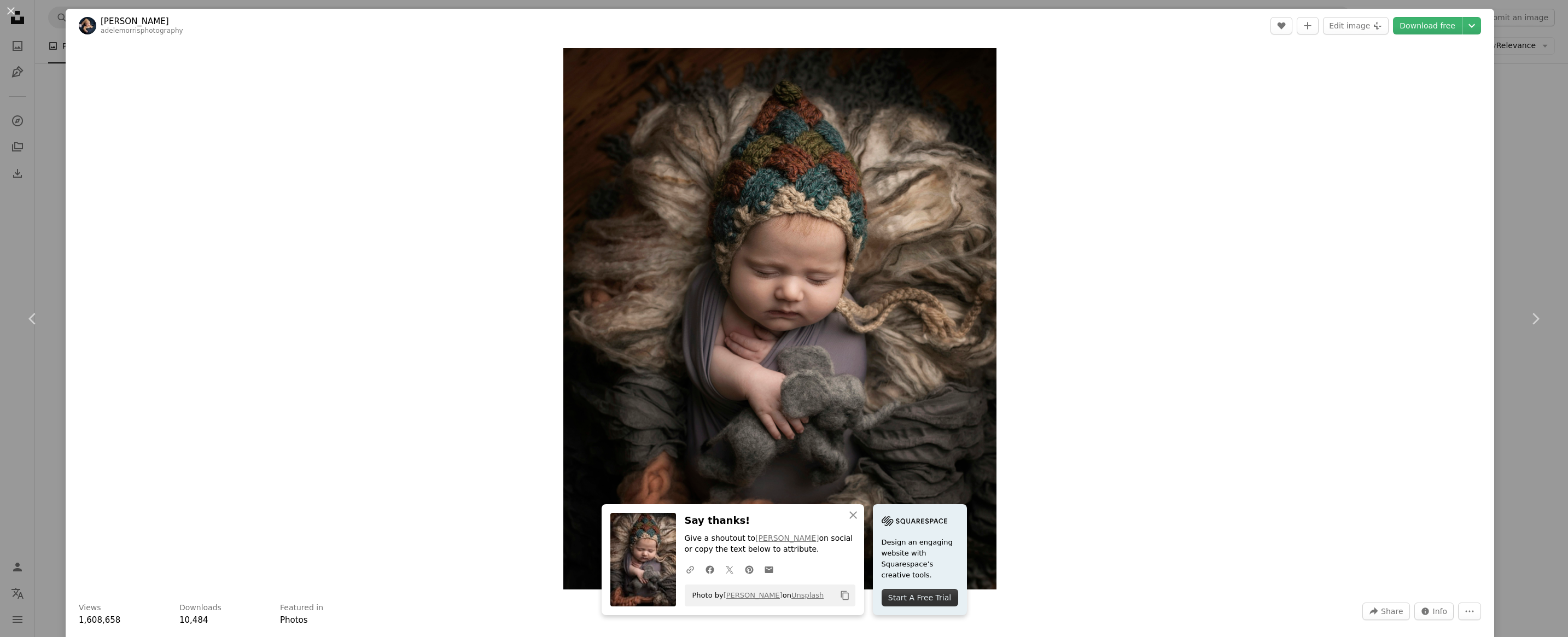
drag, startPoint x: 1511, startPoint y: 390, endPoint x: 1476, endPoint y: 397, distance: 35.7
click at [1511, 390] on div "An X shape Chevron left Chevron right [PERSON_NAME] adelemorrisphotography A he…" at bounding box center [784, 318] width 1568 height 637
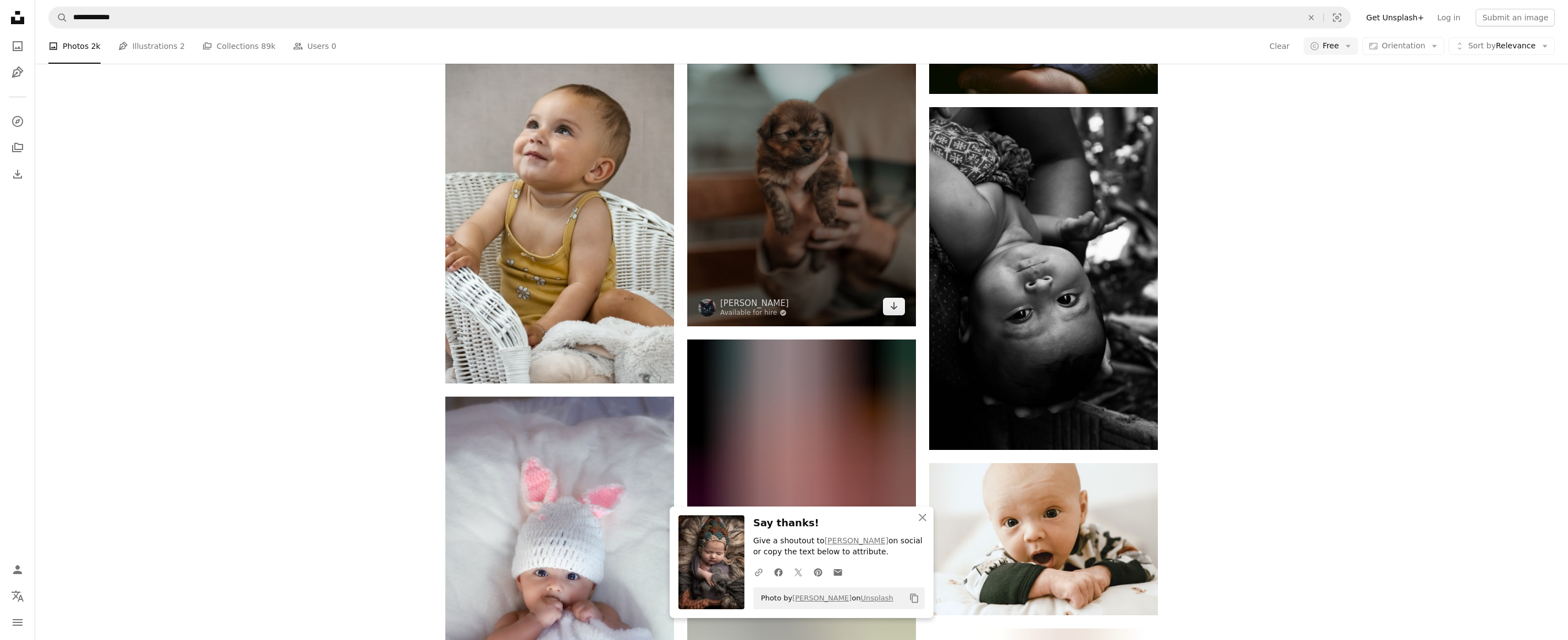
scroll to position [15992, 0]
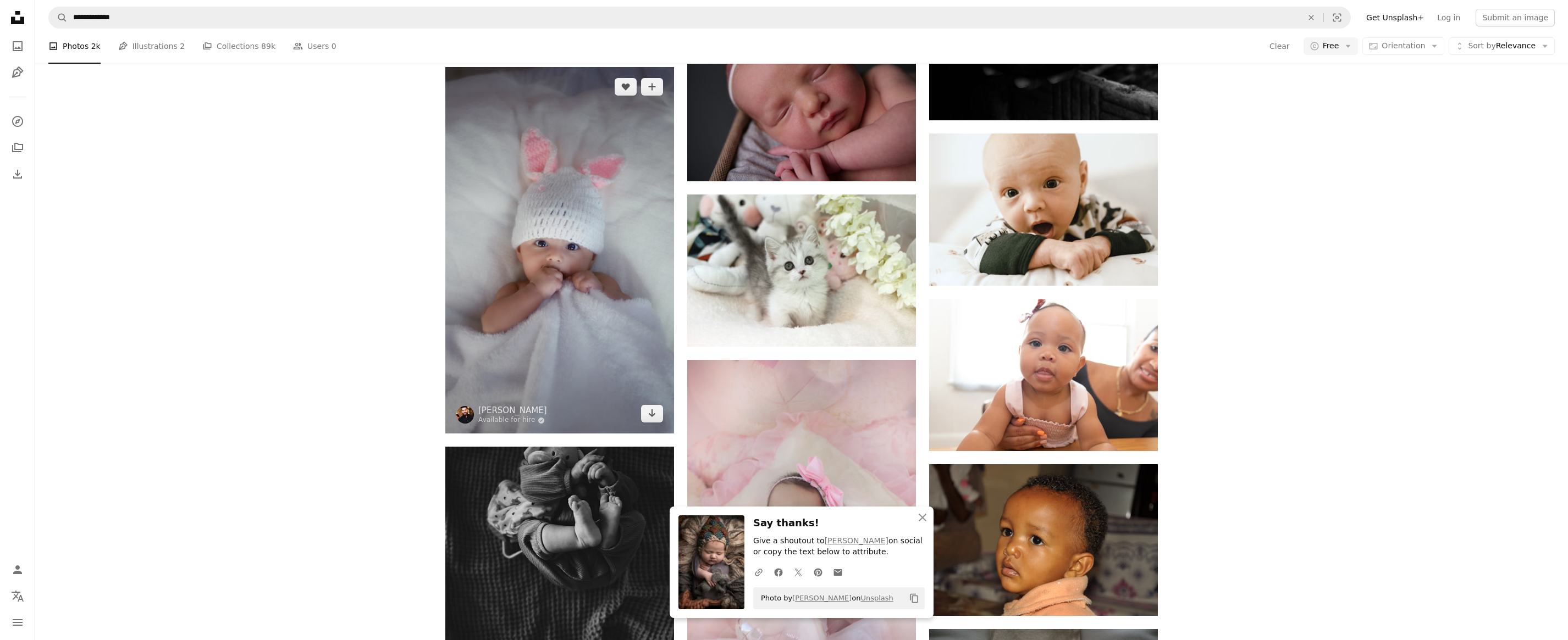
click at [539, 300] on img at bounding box center [559, 250] width 229 height 366
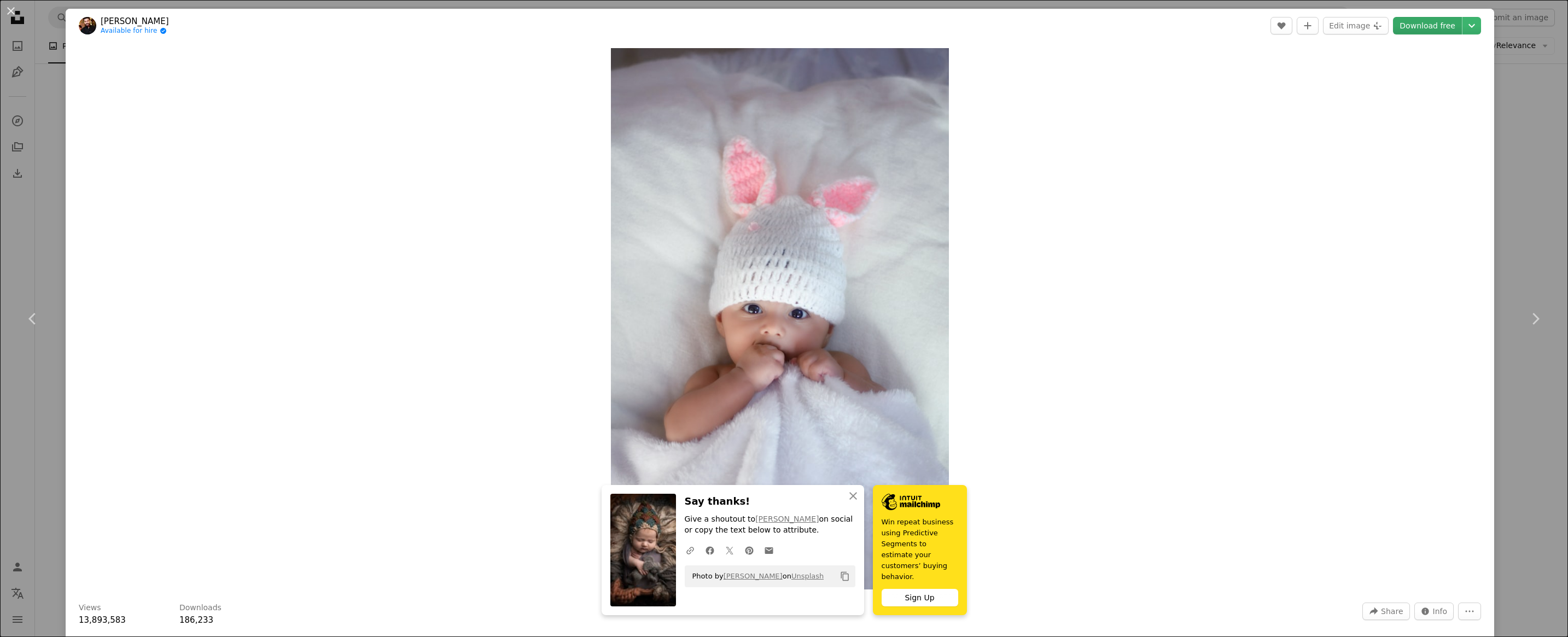
click at [1418, 27] on link "Download free" at bounding box center [1428, 25] width 69 height 18
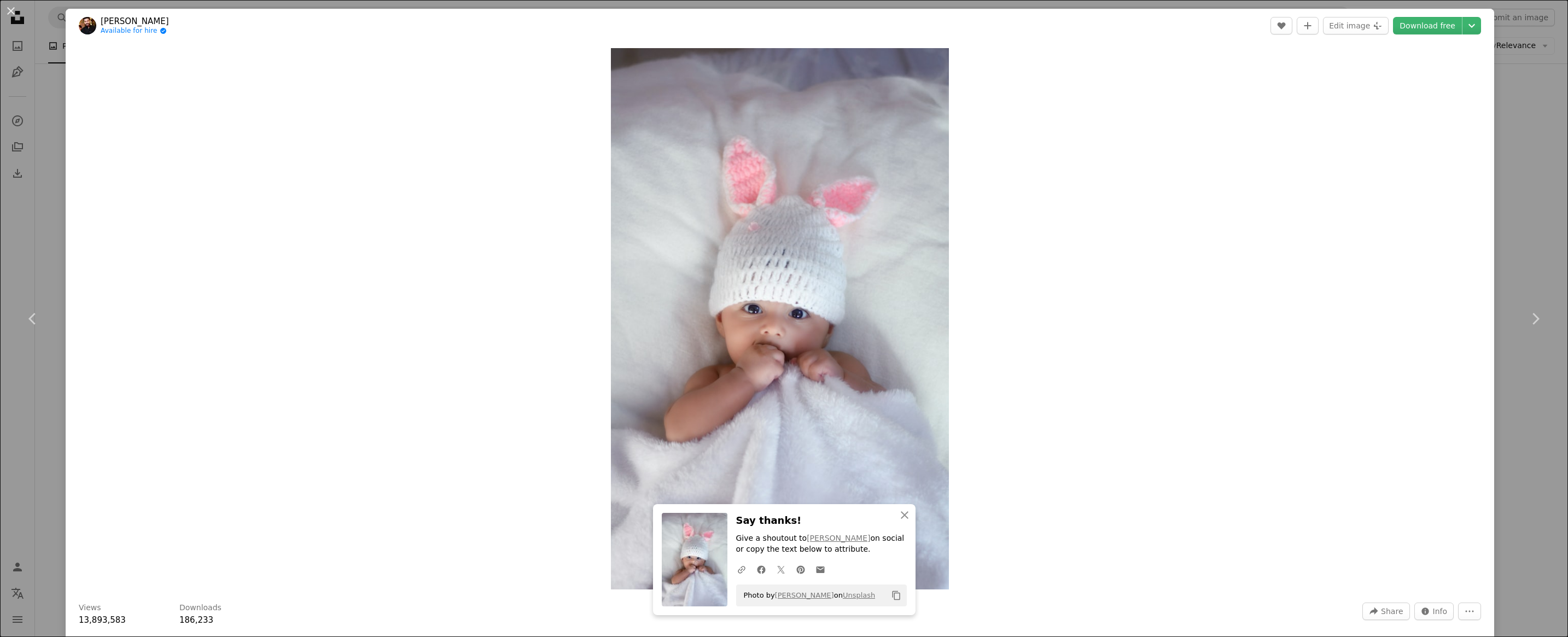
click at [1516, 404] on div "An X shape Chevron left Chevron right [PERSON_NAME] Available for hire A checkm…" at bounding box center [784, 318] width 1568 height 637
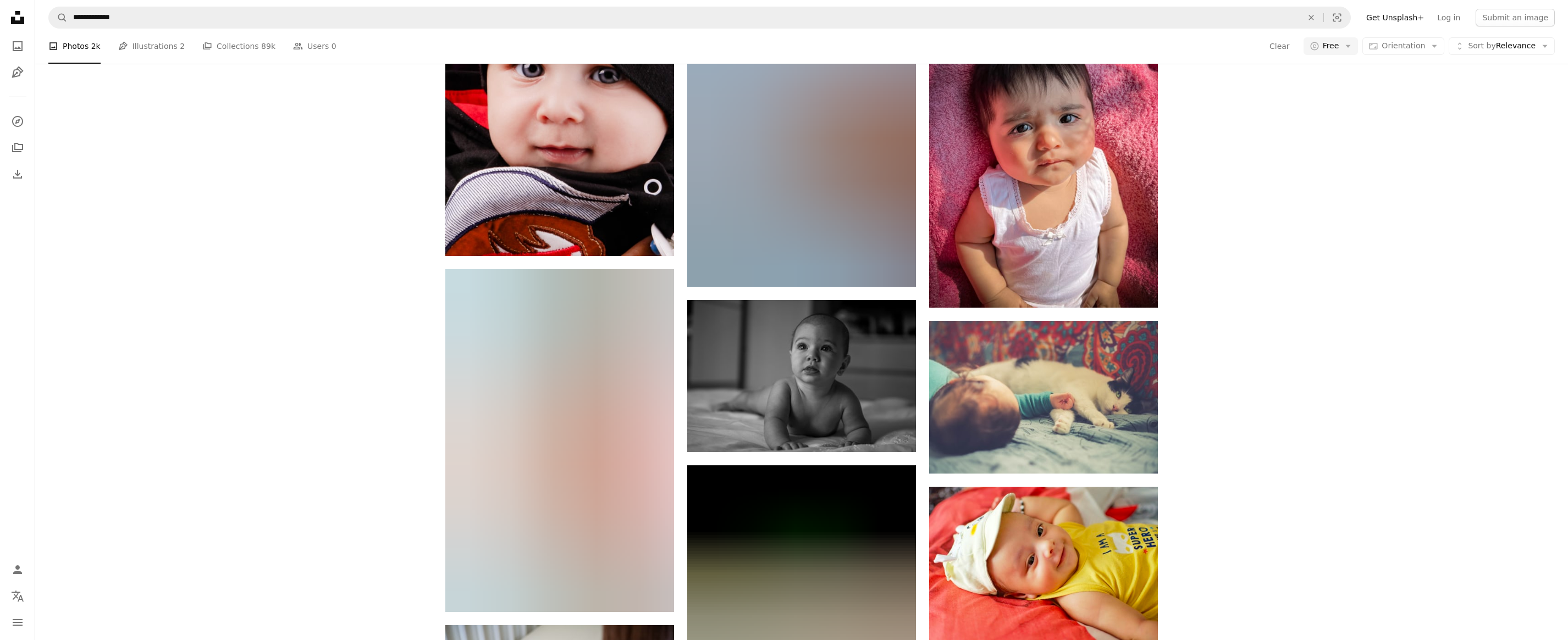
scroll to position [17201, 0]
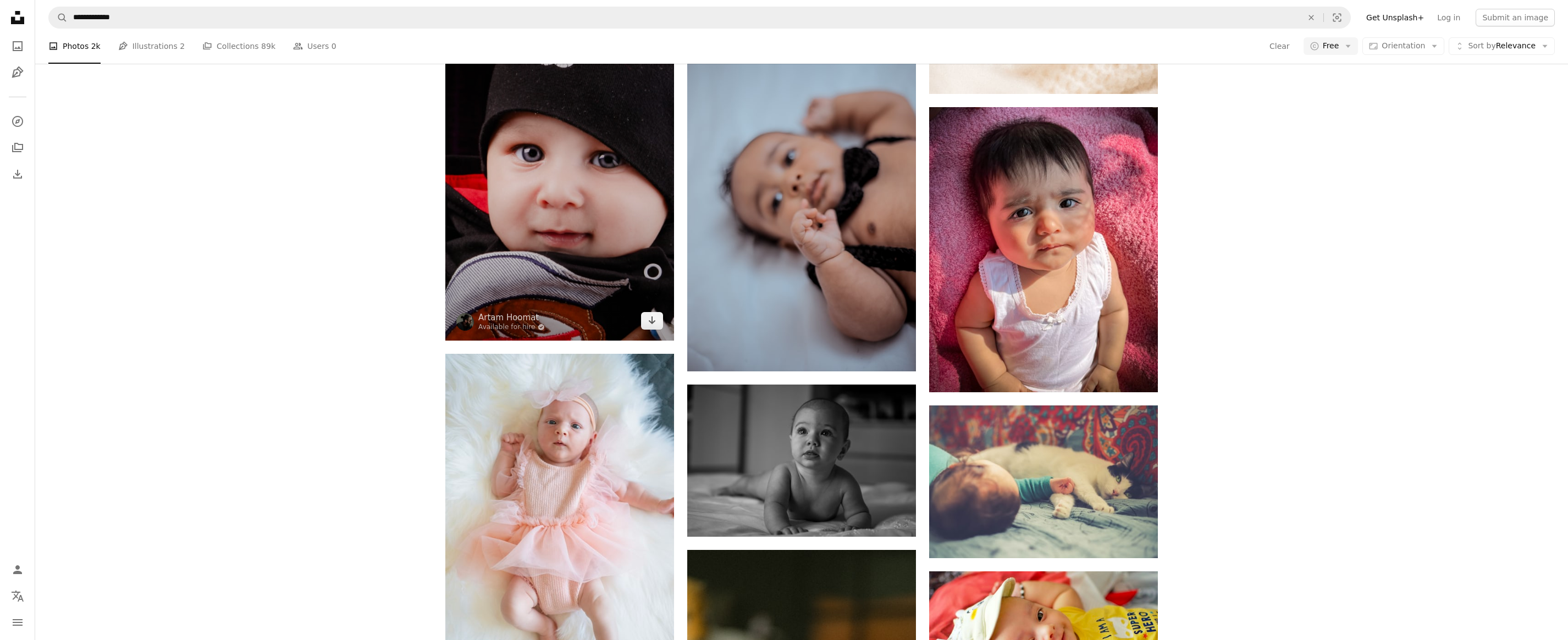
click at [551, 252] on img at bounding box center [559, 169] width 229 height 343
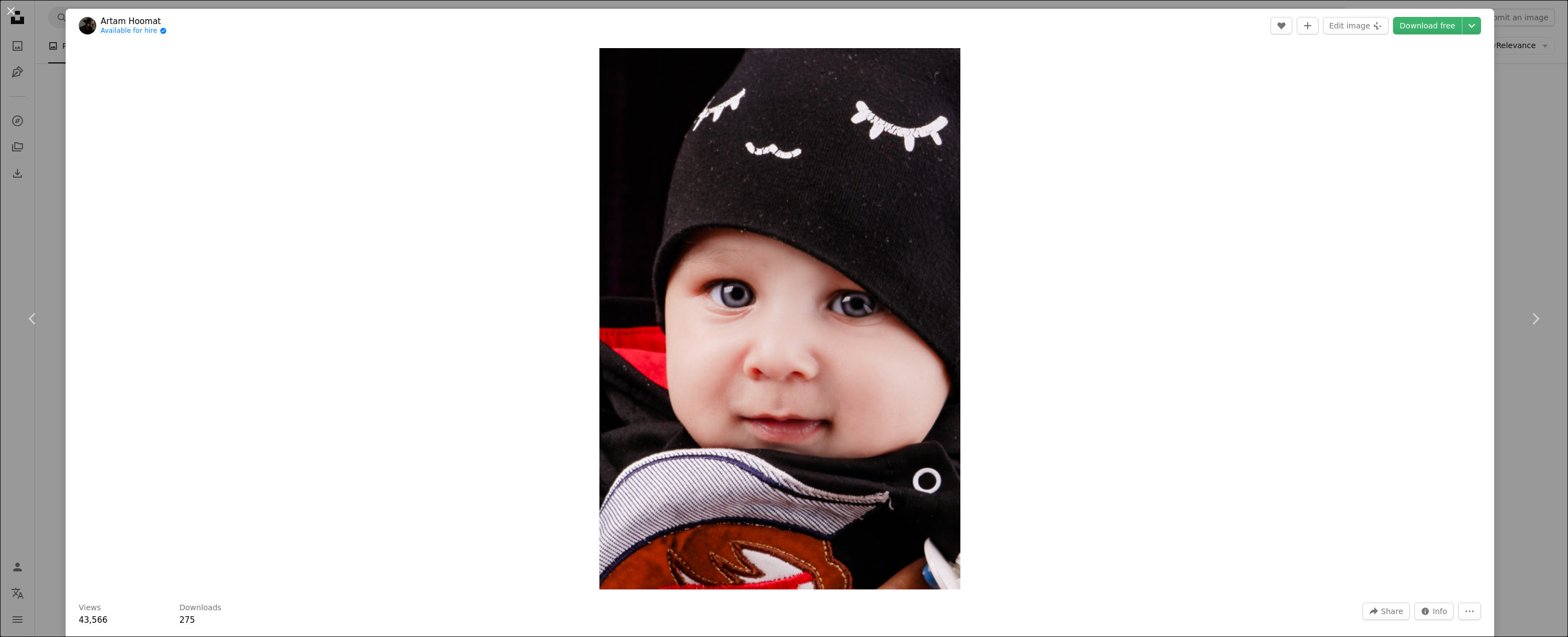
click at [1514, 115] on div "An X shape Chevron left Chevron right Artam Hoomat Available for hire A checkma…" at bounding box center [784, 318] width 1568 height 637
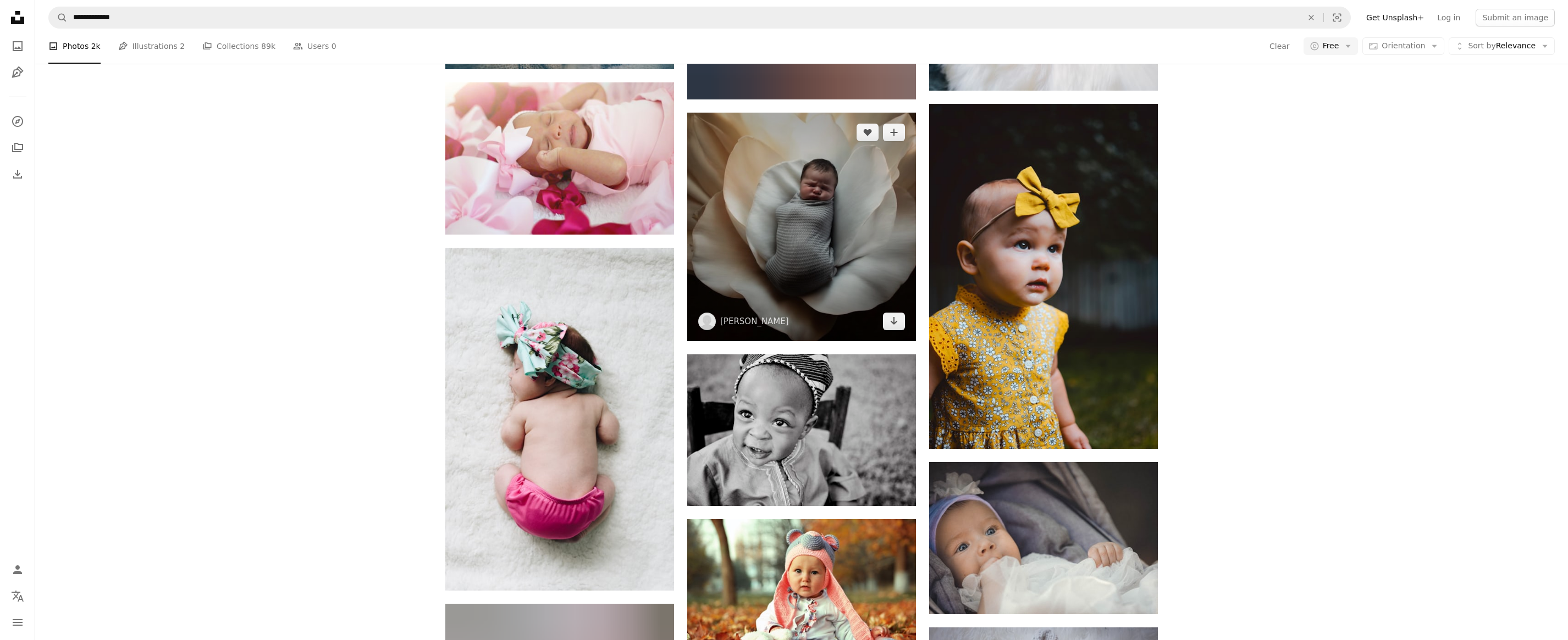
scroll to position [18519, 0]
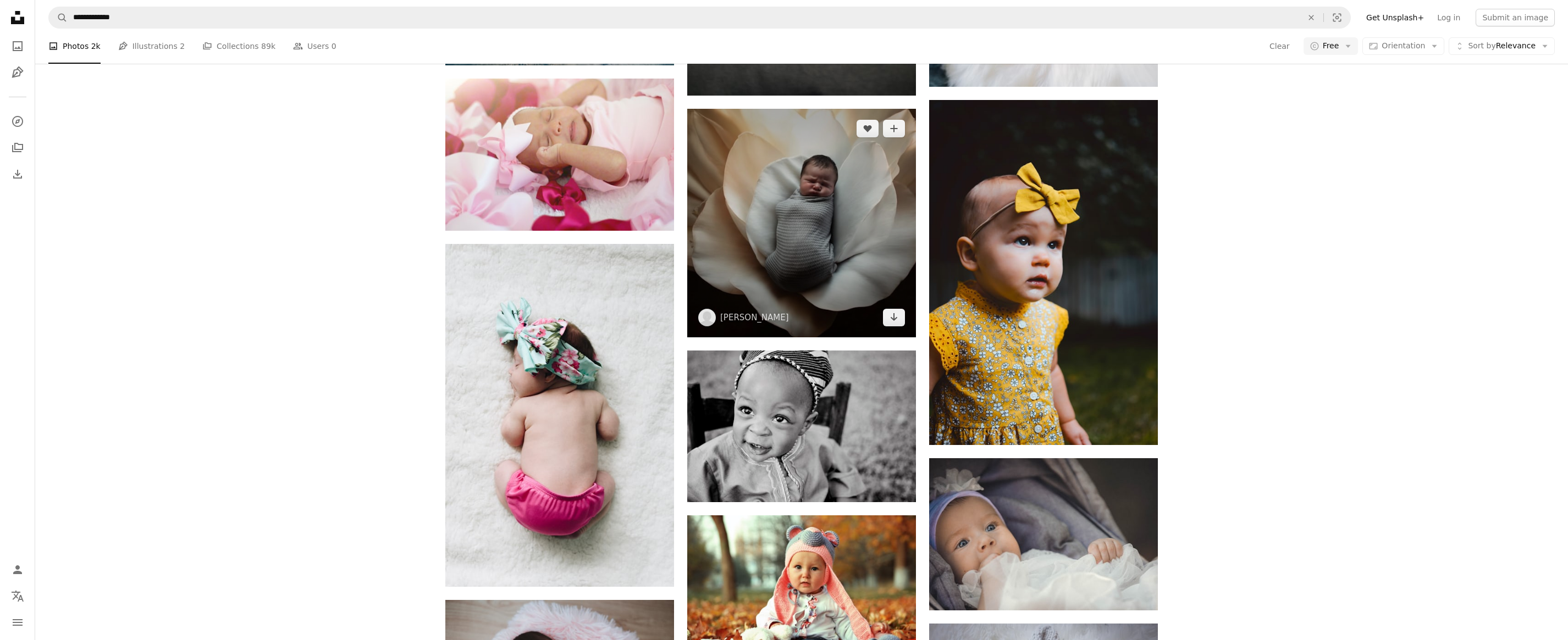
click at [883, 268] on img at bounding box center [802, 223] width 229 height 229
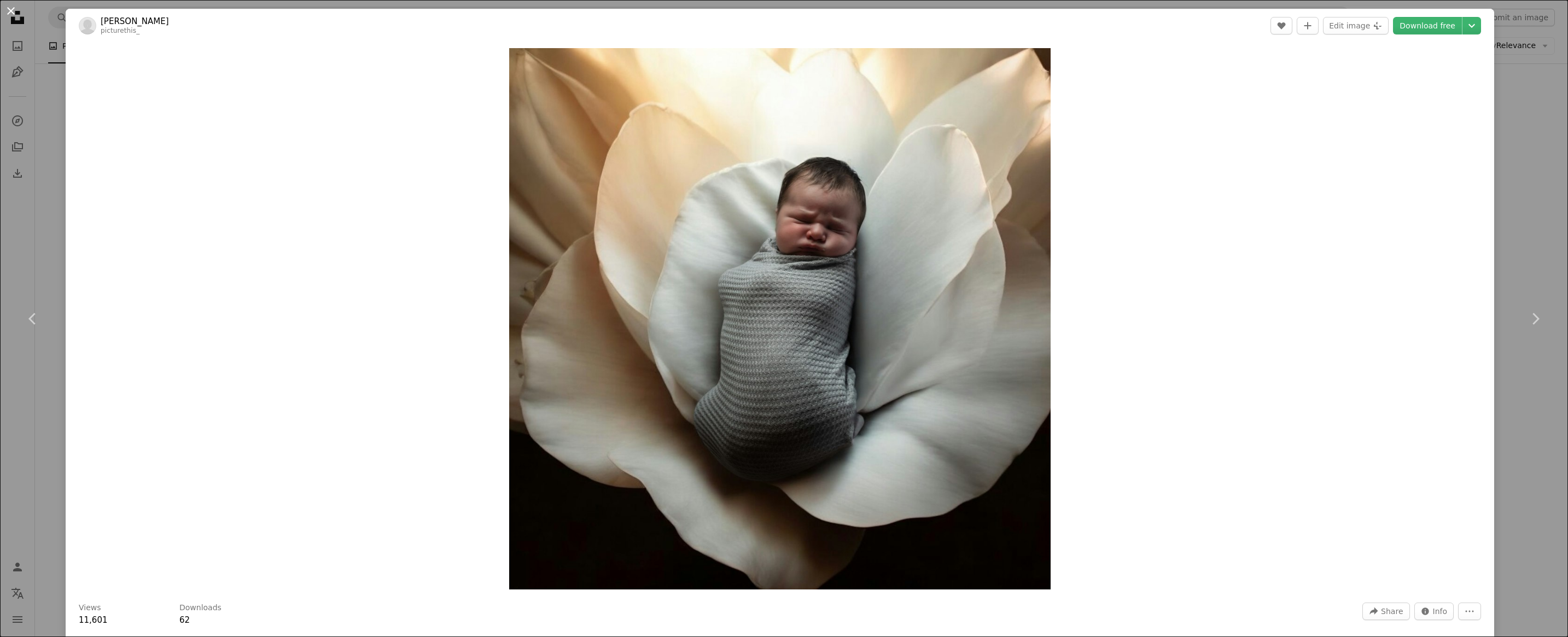
click at [9, 13] on button "An X shape" at bounding box center [11, 11] width 13 height 13
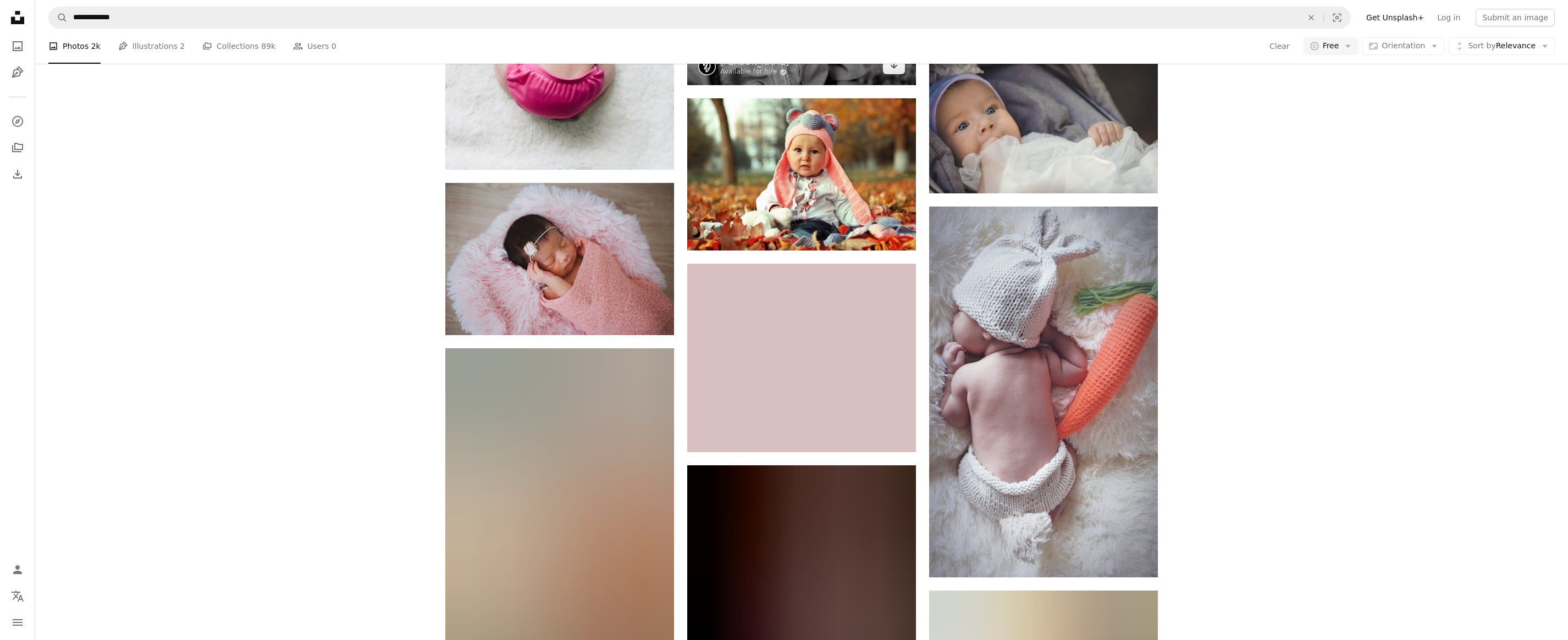
scroll to position [19014, 0]
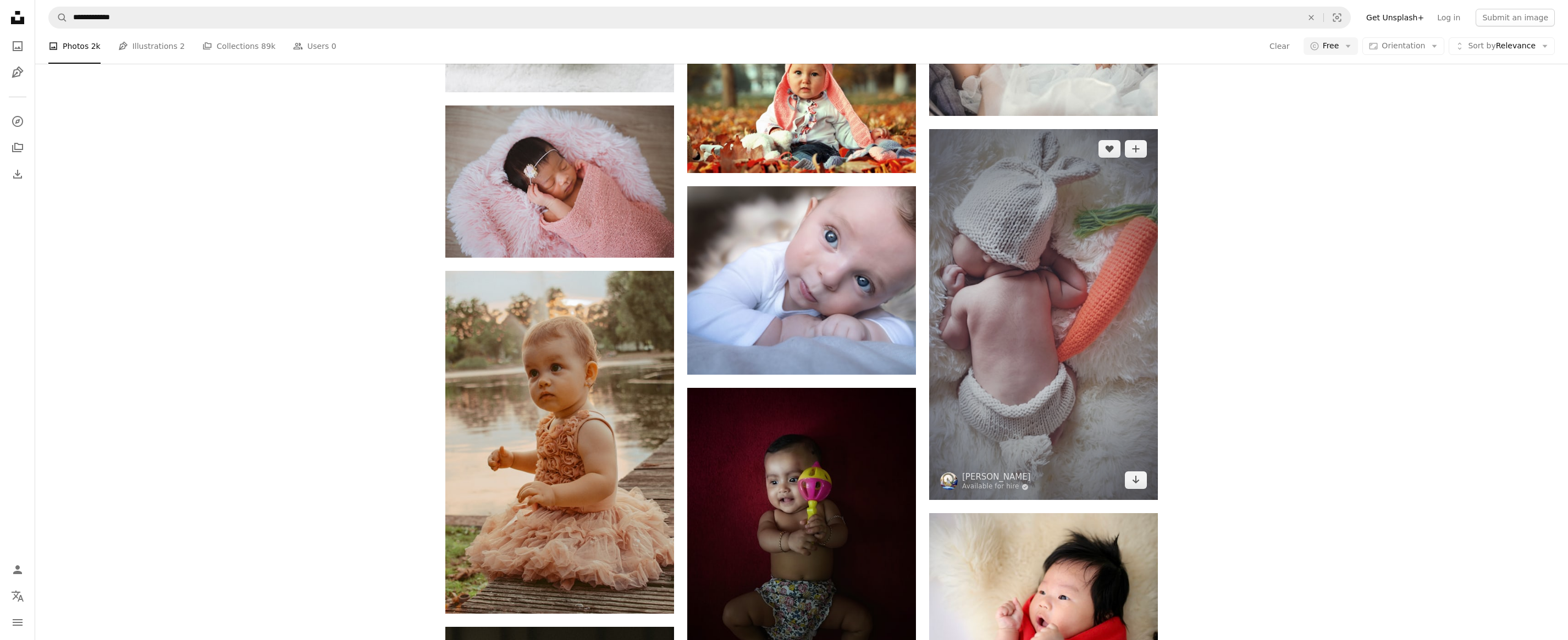
click at [1092, 356] on img at bounding box center [1043, 314] width 229 height 371
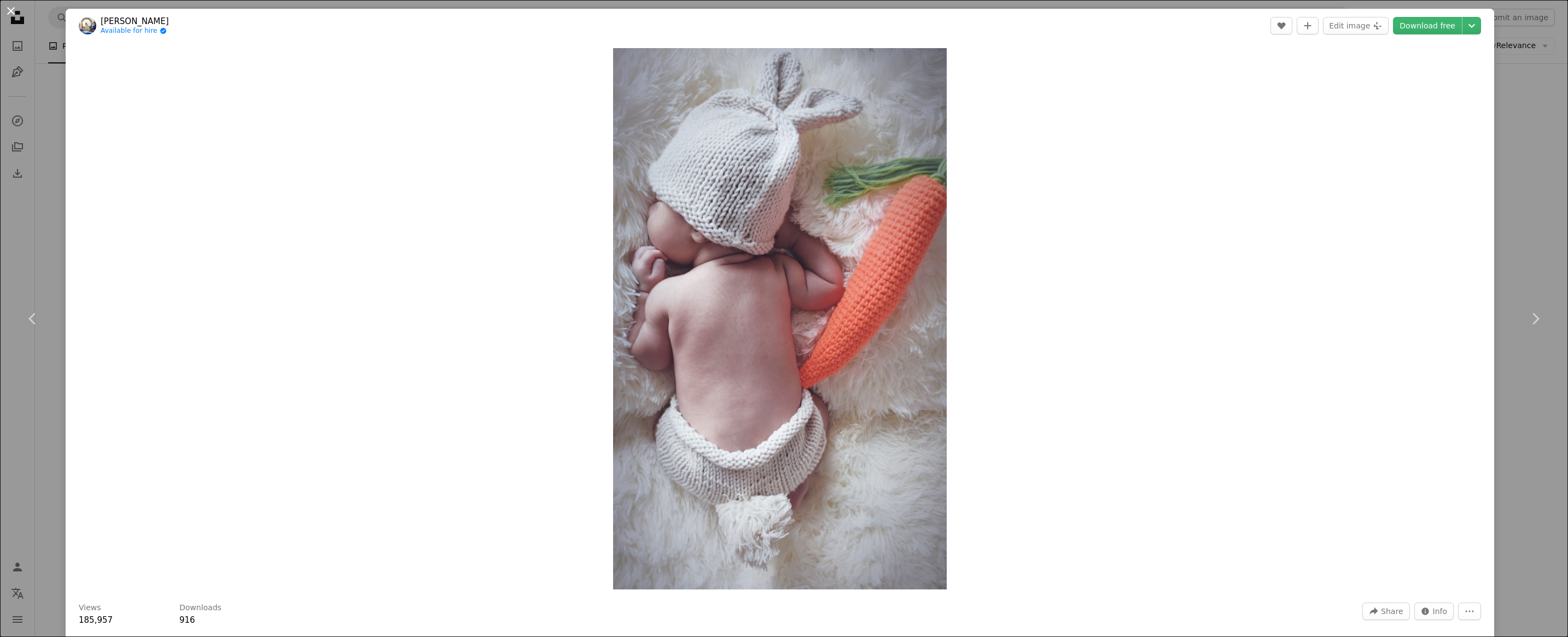
click at [15, 12] on button "An X shape" at bounding box center [11, 11] width 13 height 13
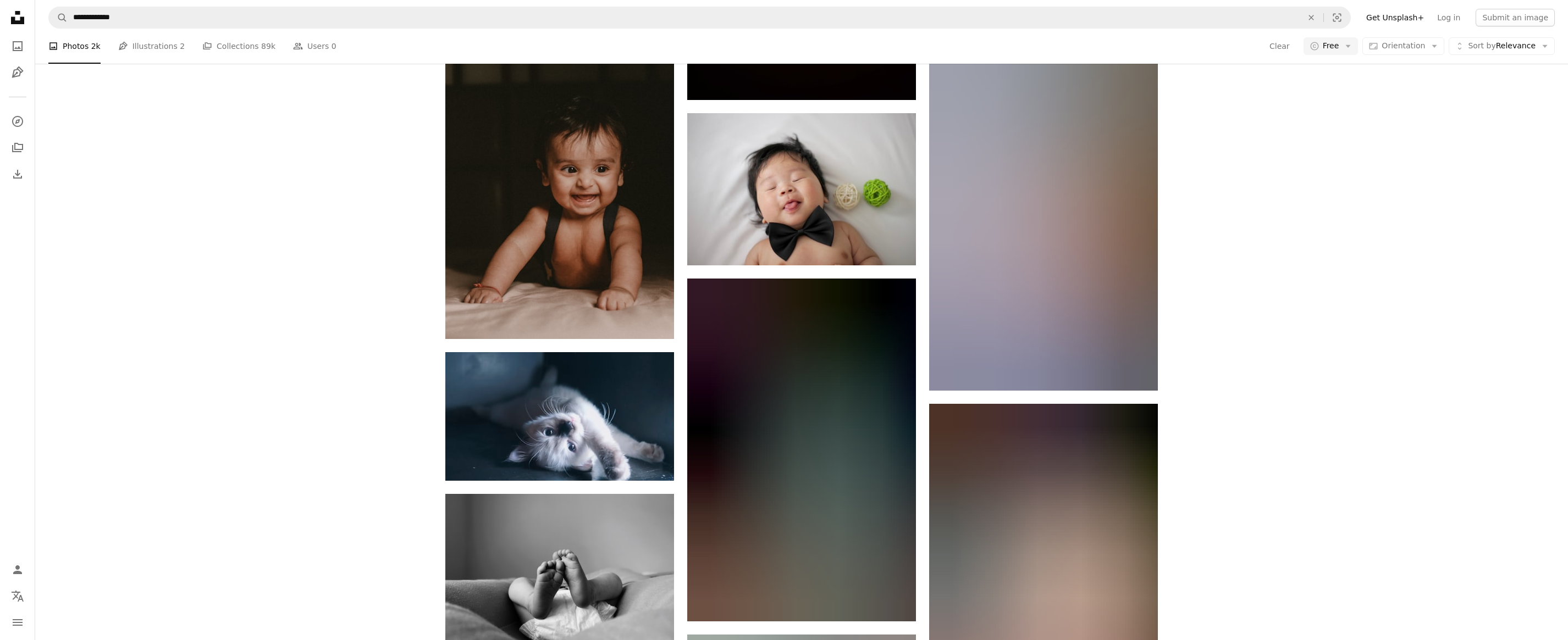
scroll to position [19729, 0]
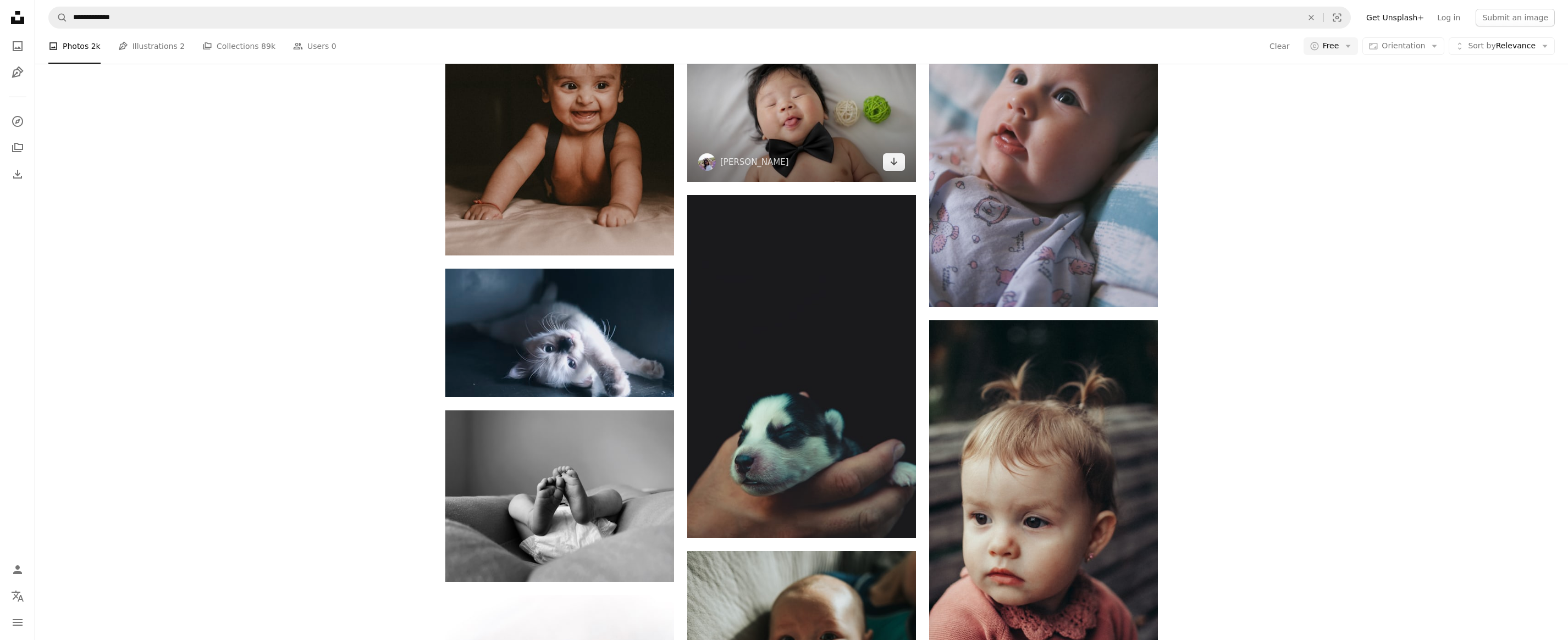
click at [836, 133] on img at bounding box center [802, 106] width 229 height 152
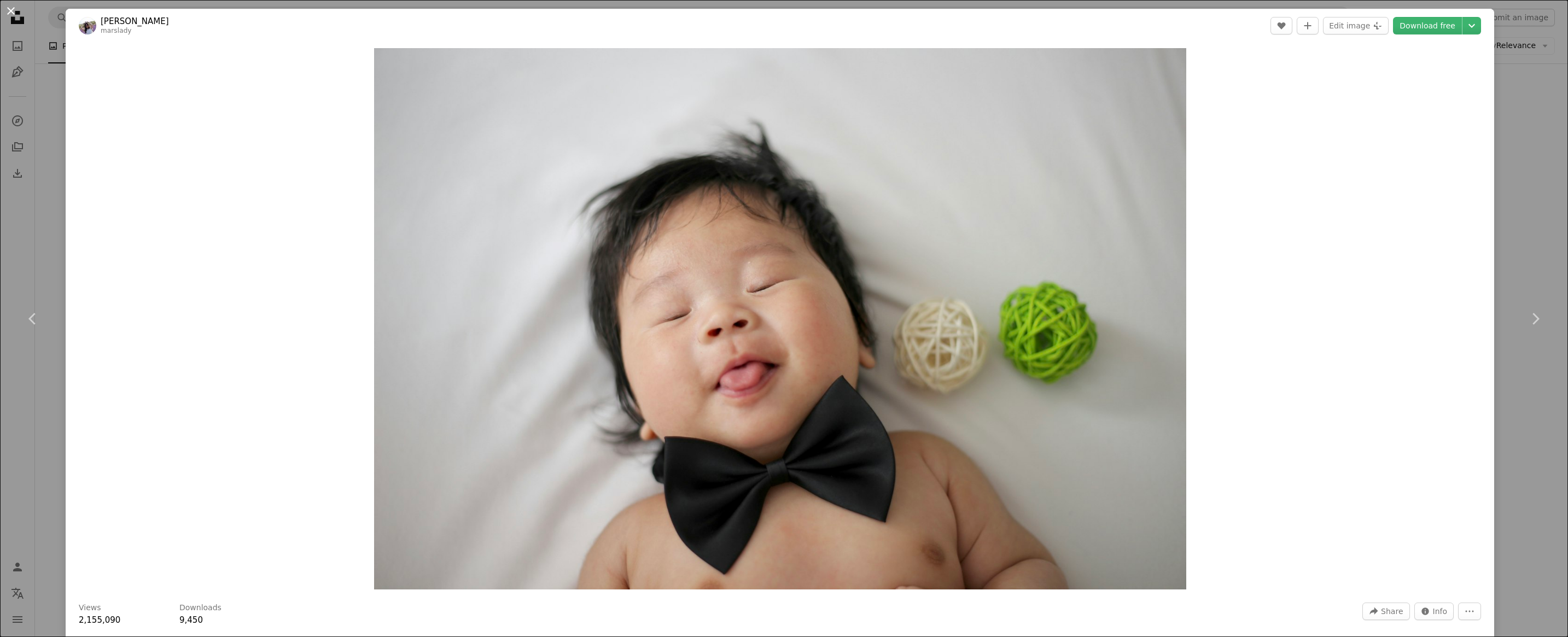
click at [11, 12] on button "An X shape" at bounding box center [11, 11] width 13 height 13
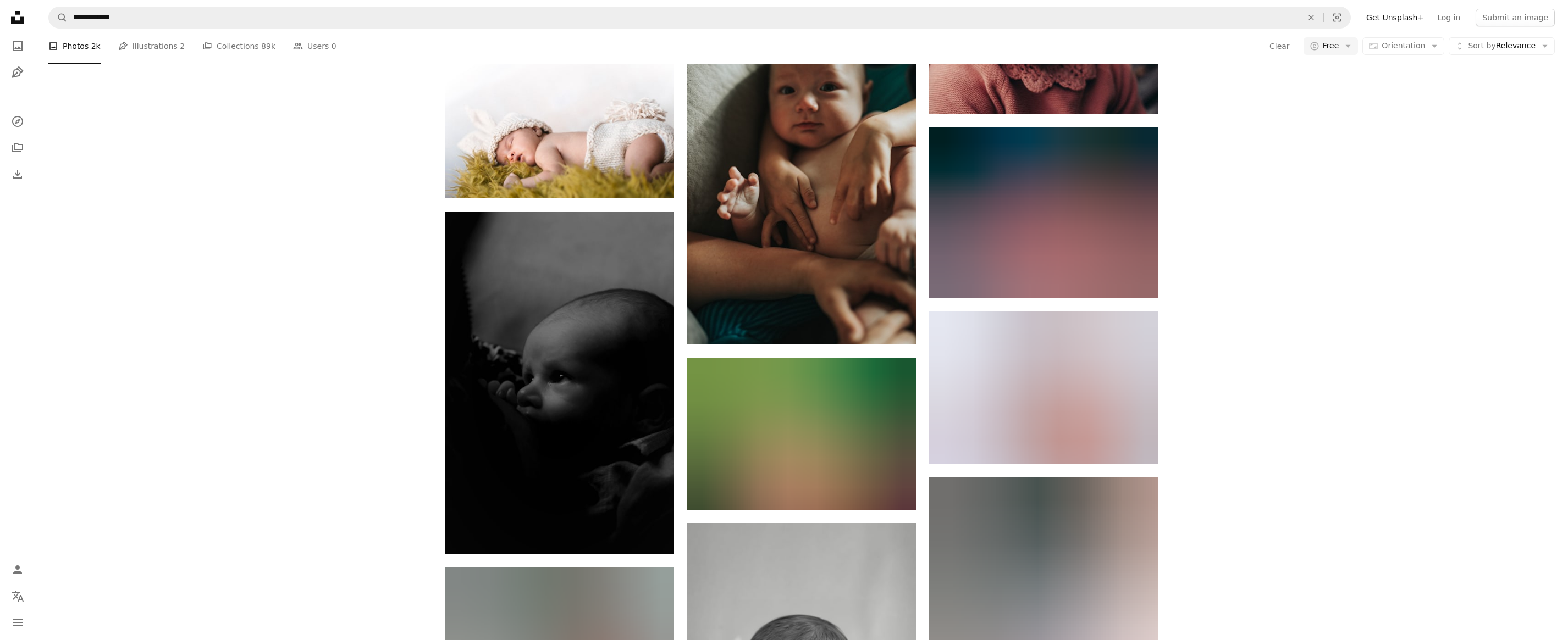
scroll to position [20333, 0]
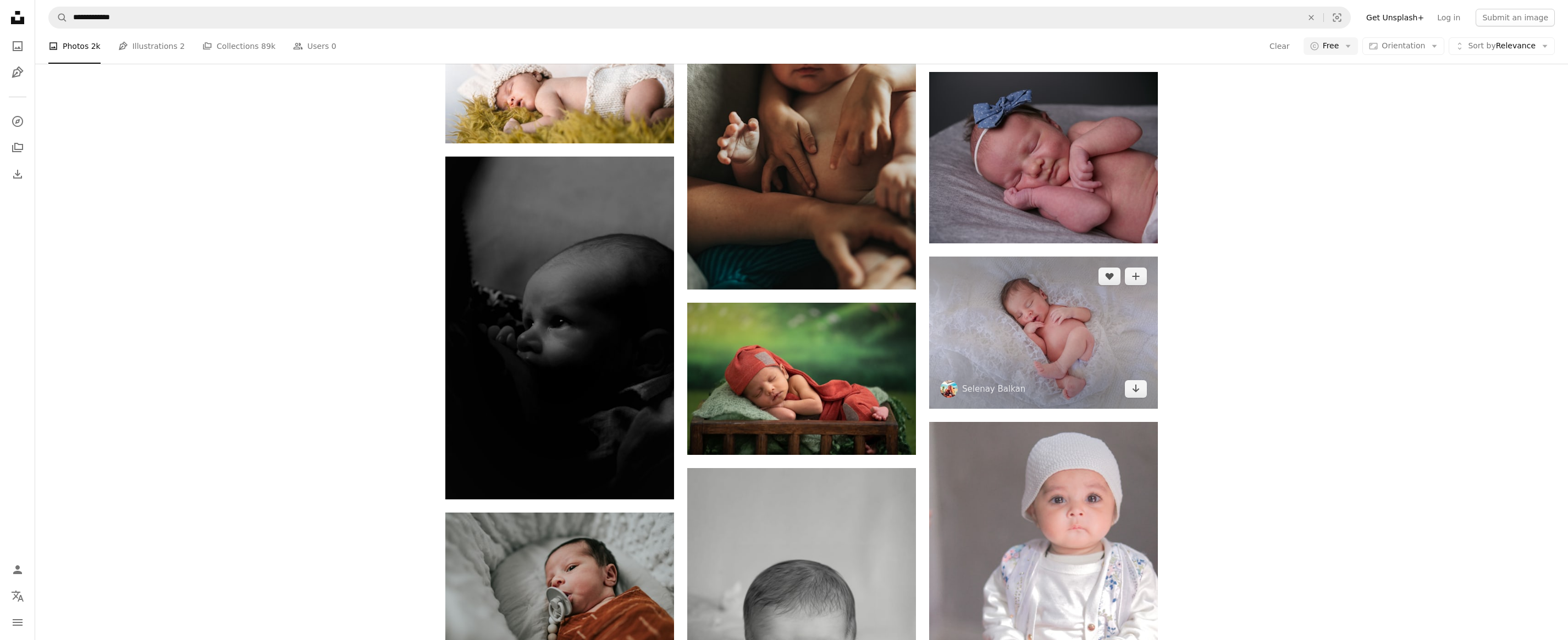
click at [1065, 335] on img at bounding box center [1043, 333] width 229 height 152
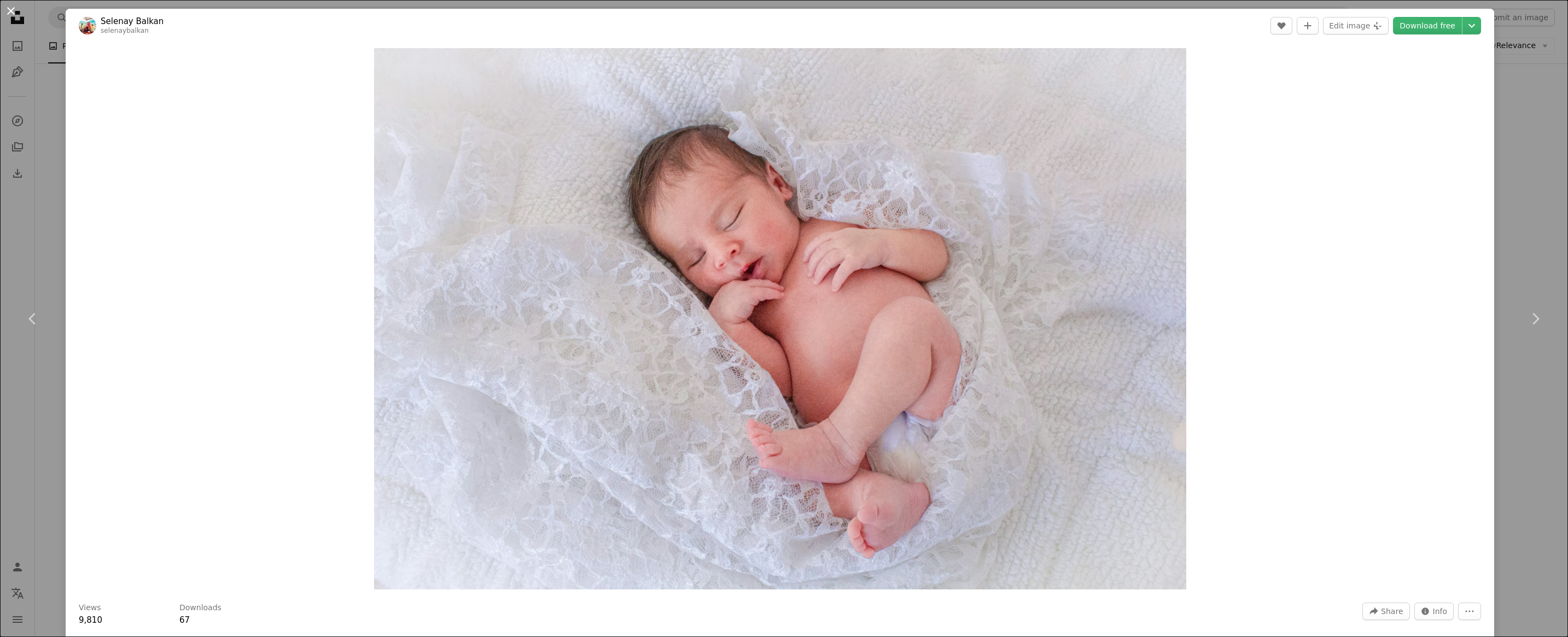
click at [17, 17] on button "An X shape" at bounding box center [11, 11] width 13 height 13
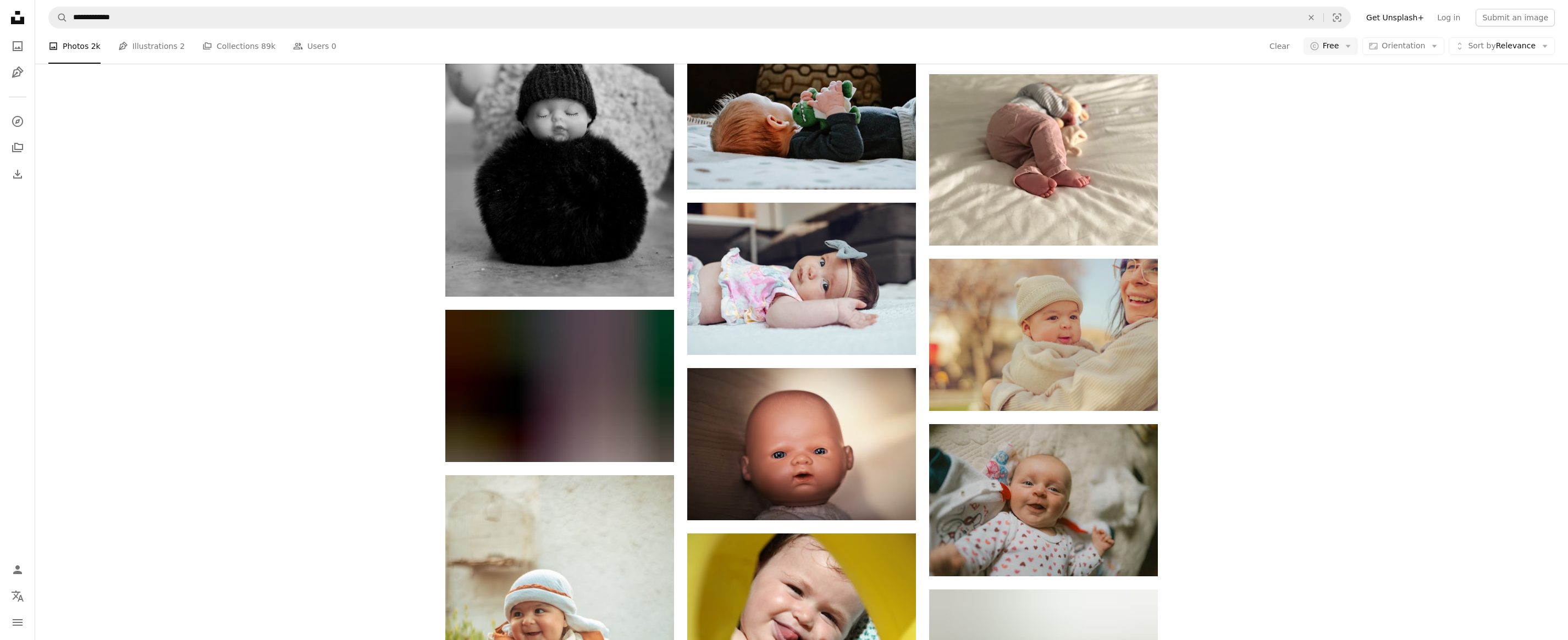
scroll to position [21762, 0]
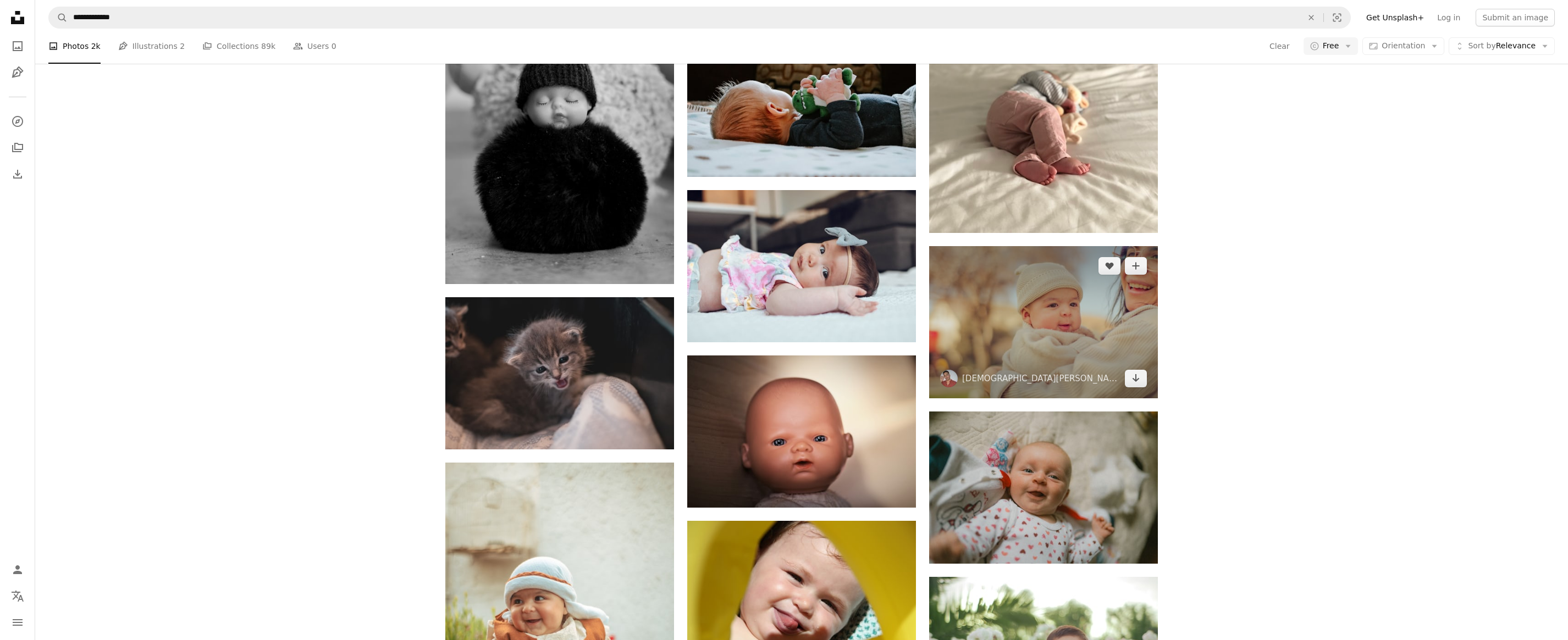
click at [1096, 334] on img at bounding box center [1043, 323] width 229 height 152
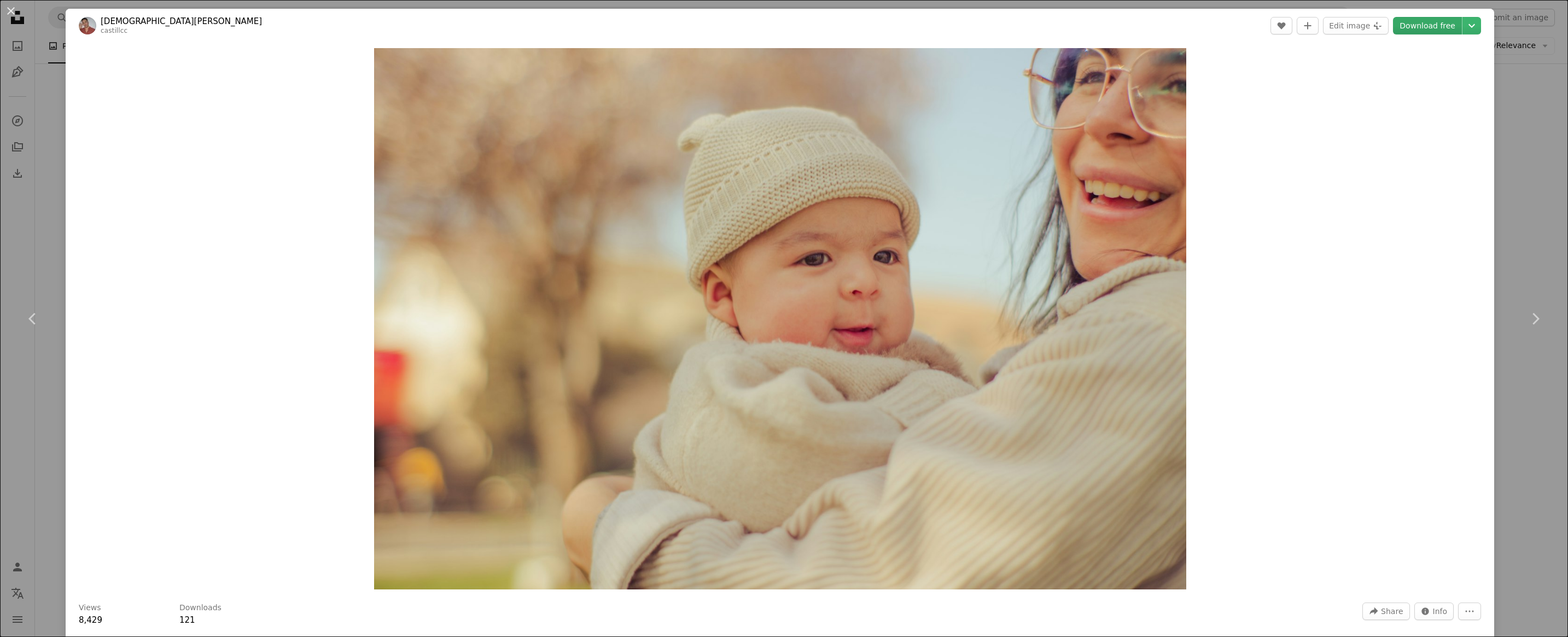
click at [1411, 27] on link "Download free" at bounding box center [1428, 25] width 69 height 18
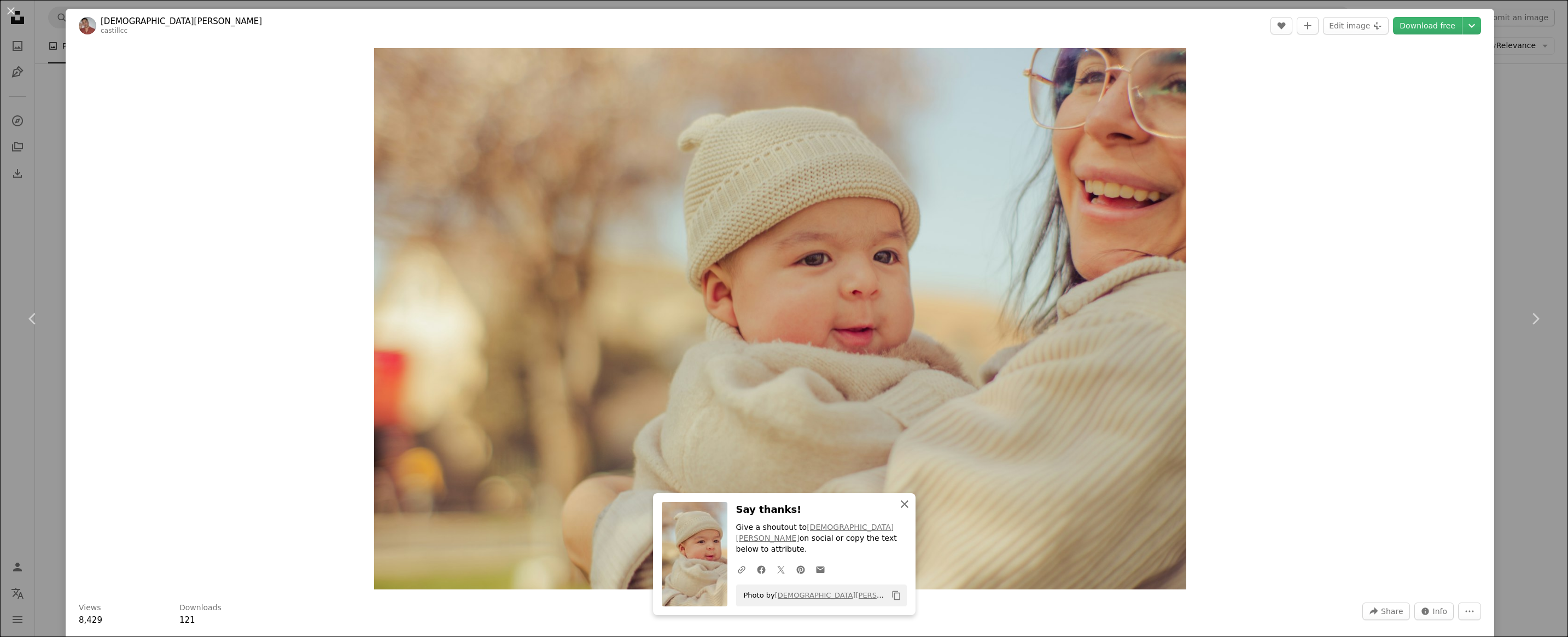
click at [902, 511] on icon "An X shape" at bounding box center [905, 504] width 13 height 13
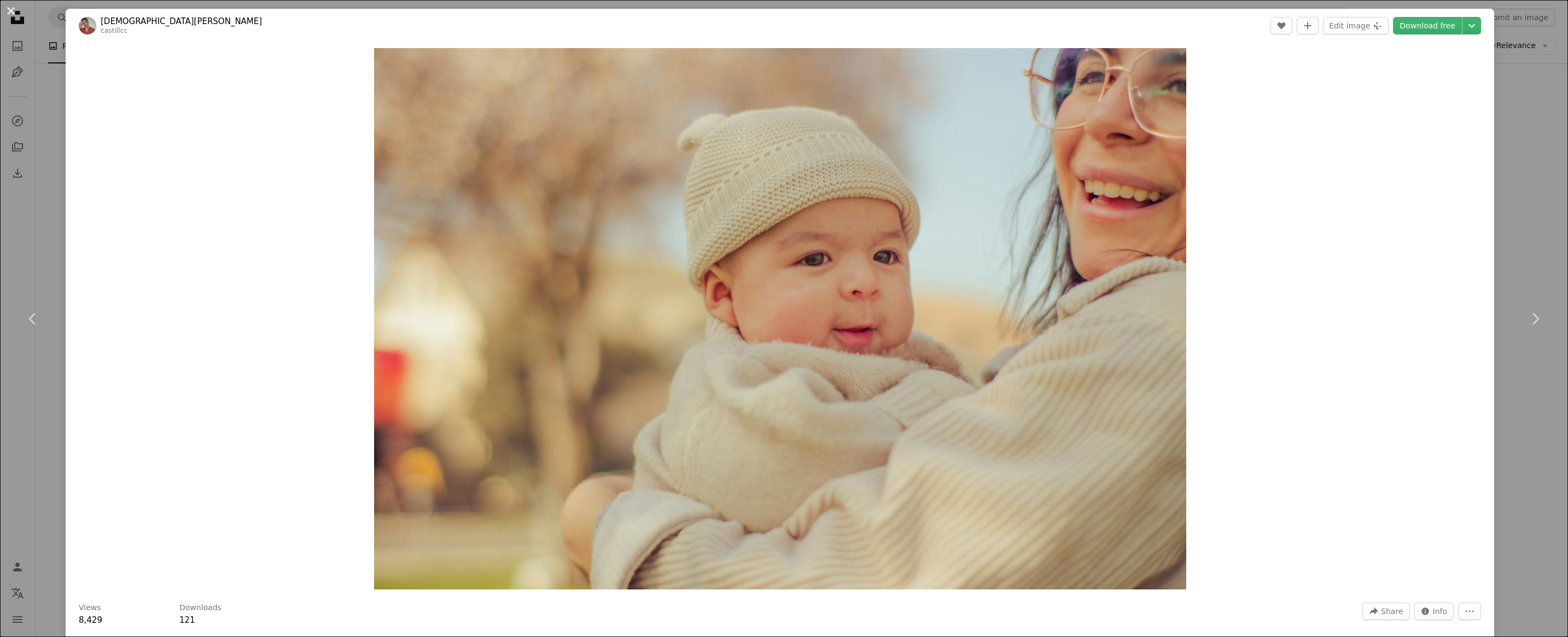
click at [15, 12] on button "An X shape" at bounding box center [11, 11] width 13 height 13
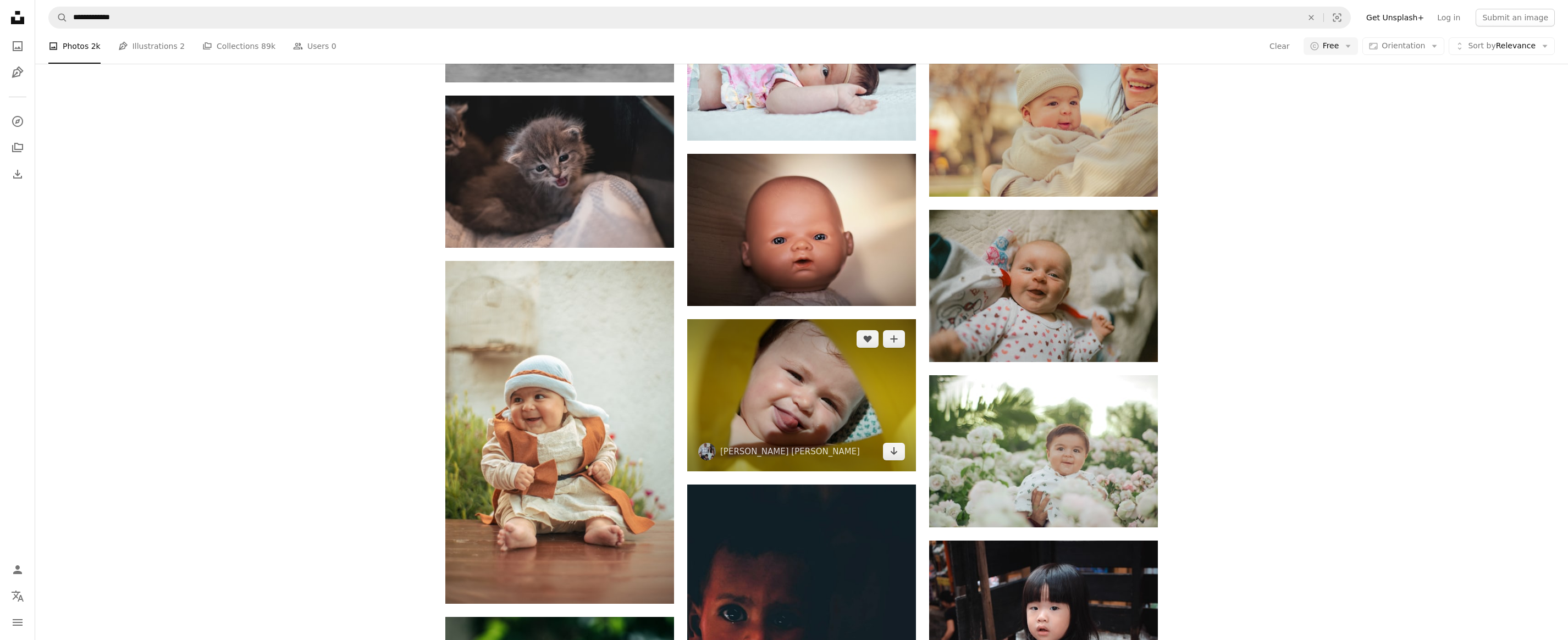
scroll to position [22037, 0]
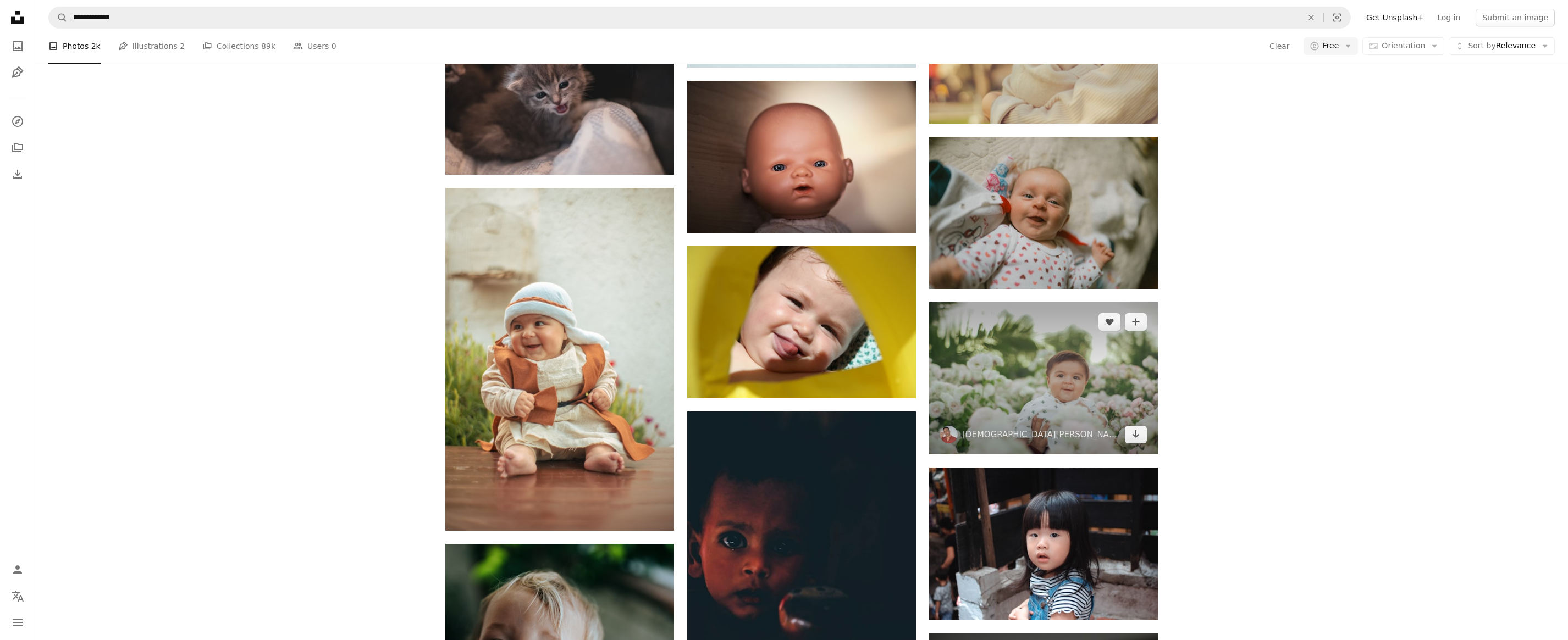
click at [1045, 395] on img at bounding box center [1043, 378] width 229 height 152
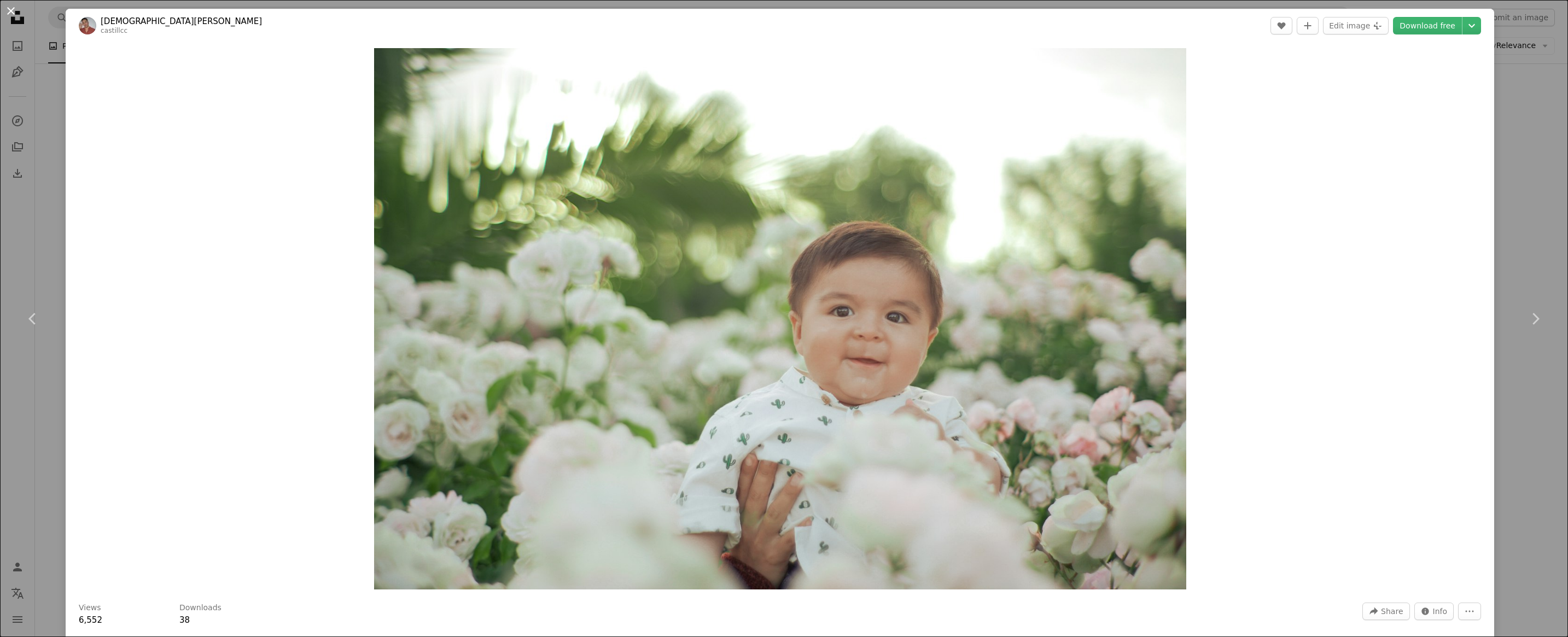
click at [7, 13] on button "An X shape" at bounding box center [11, 11] width 13 height 13
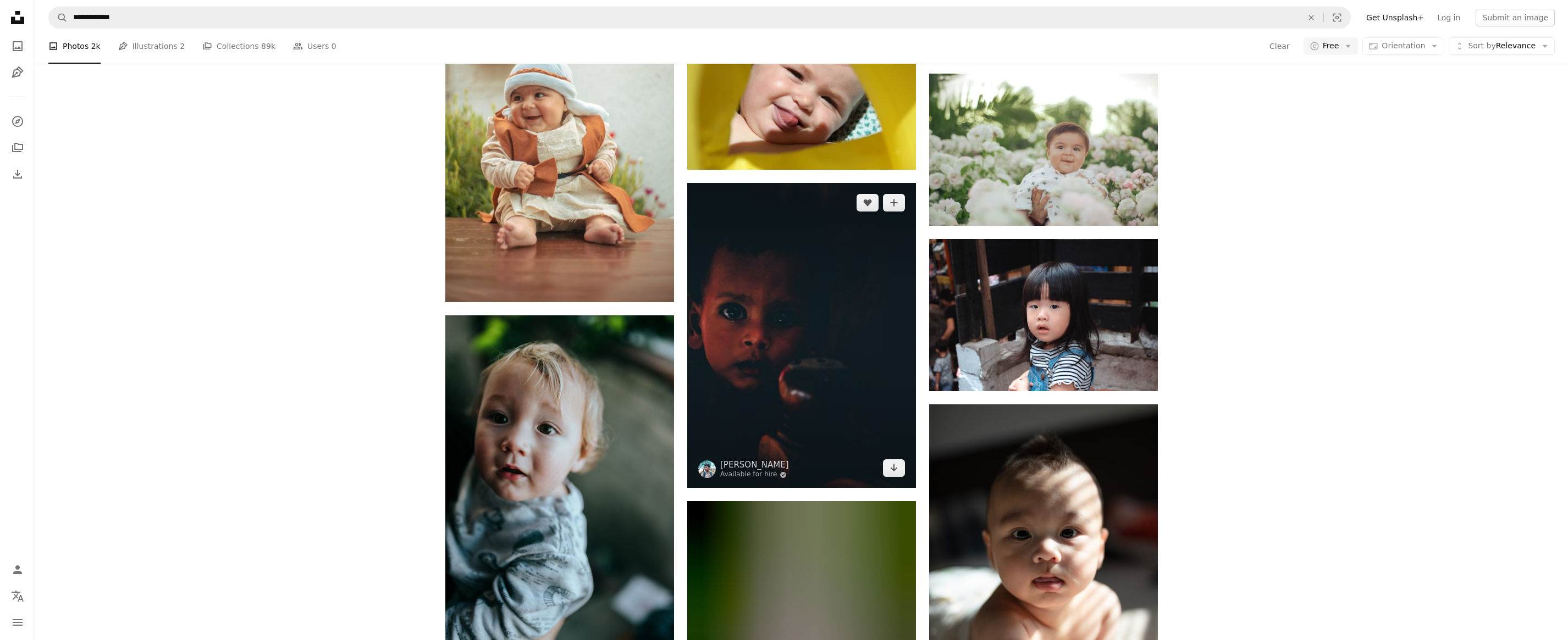
scroll to position [22202, 0]
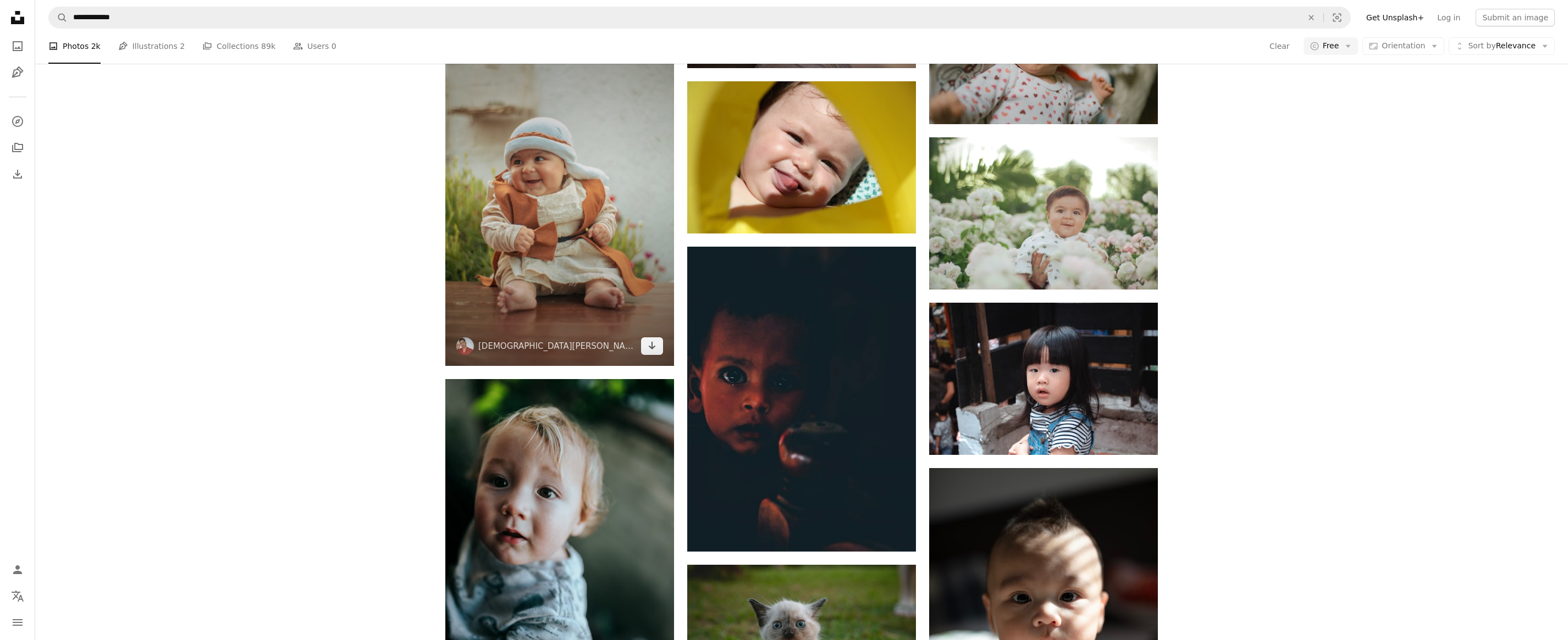
click at [546, 241] on img at bounding box center [559, 194] width 229 height 343
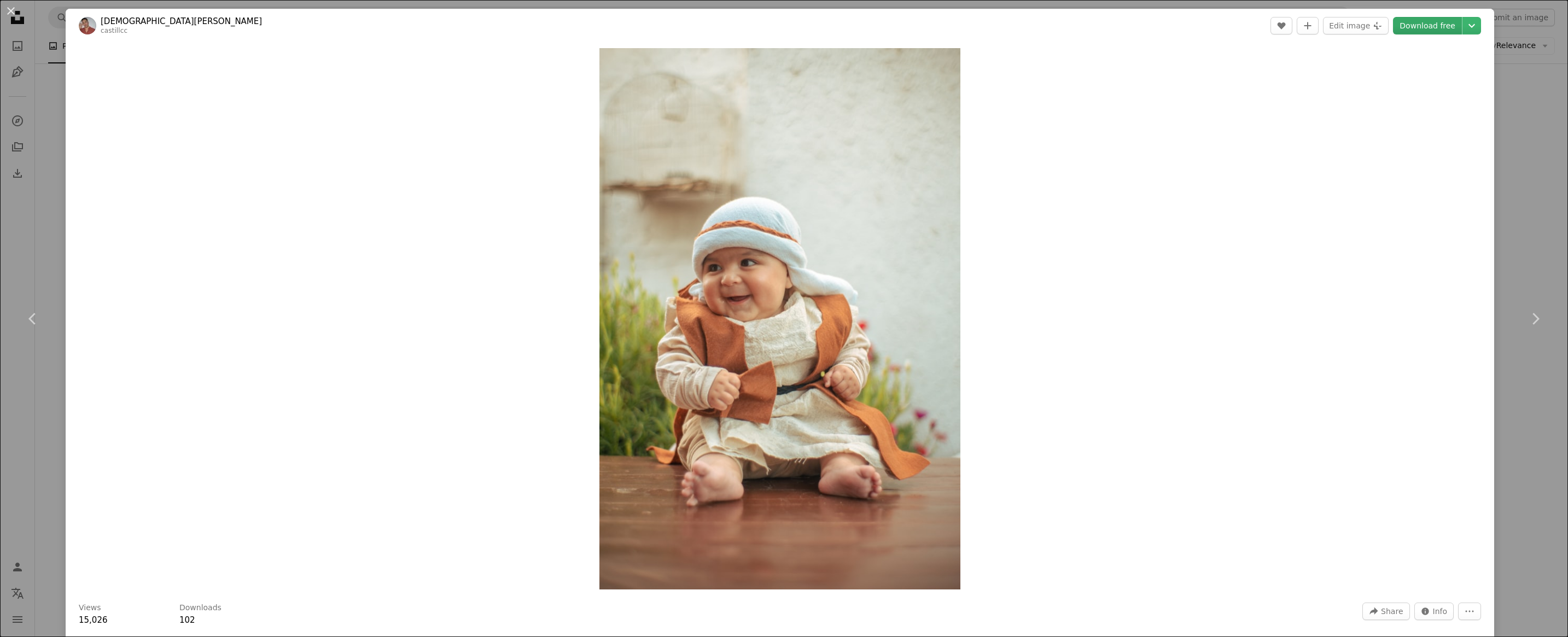
click at [1413, 28] on link "Download free" at bounding box center [1428, 25] width 69 height 18
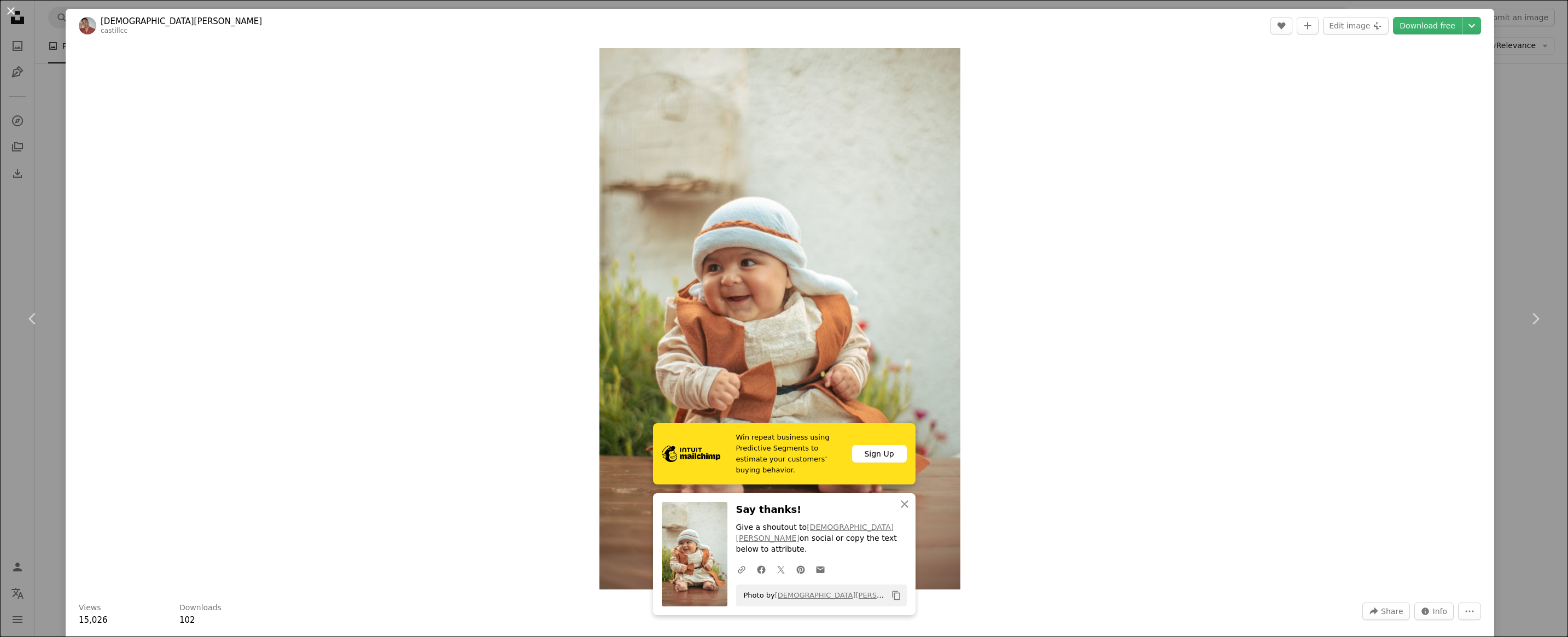
click at [13, 12] on button "An X shape" at bounding box center [11, 11] width 13 height 13
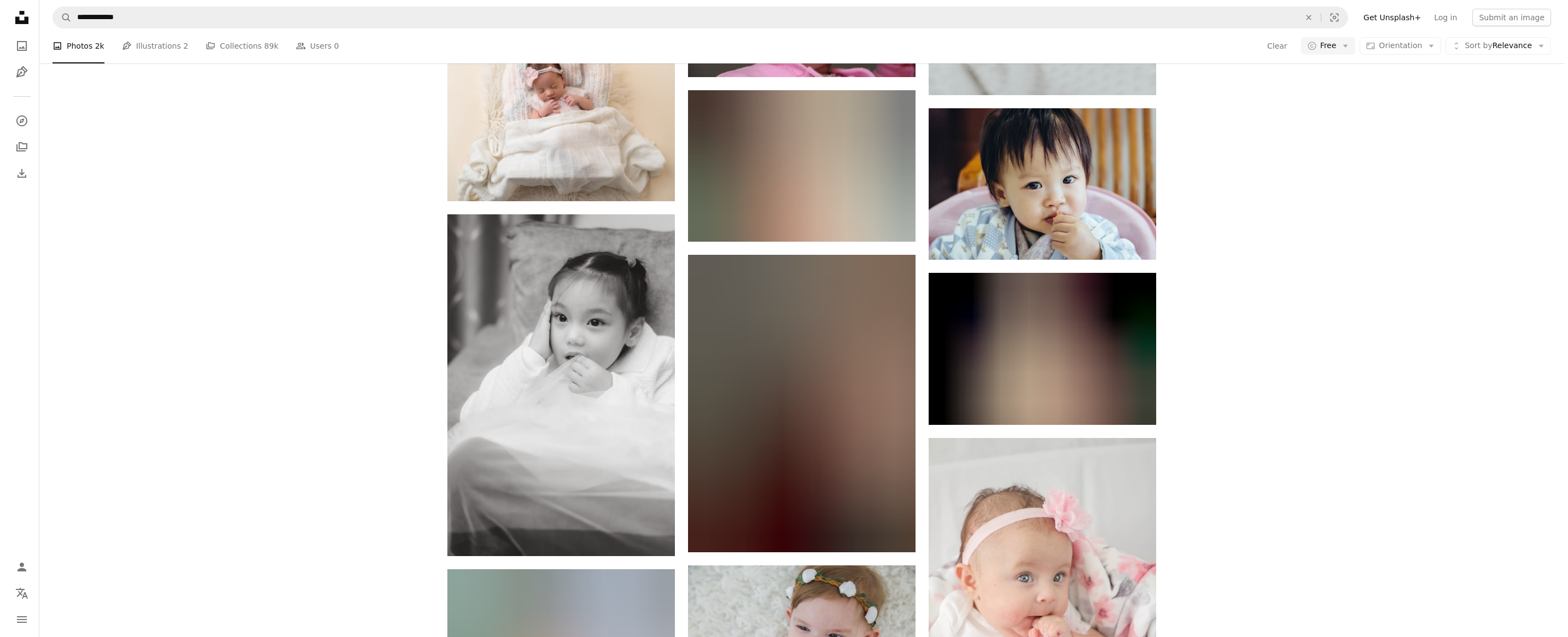
scroll to position [23957, 0]
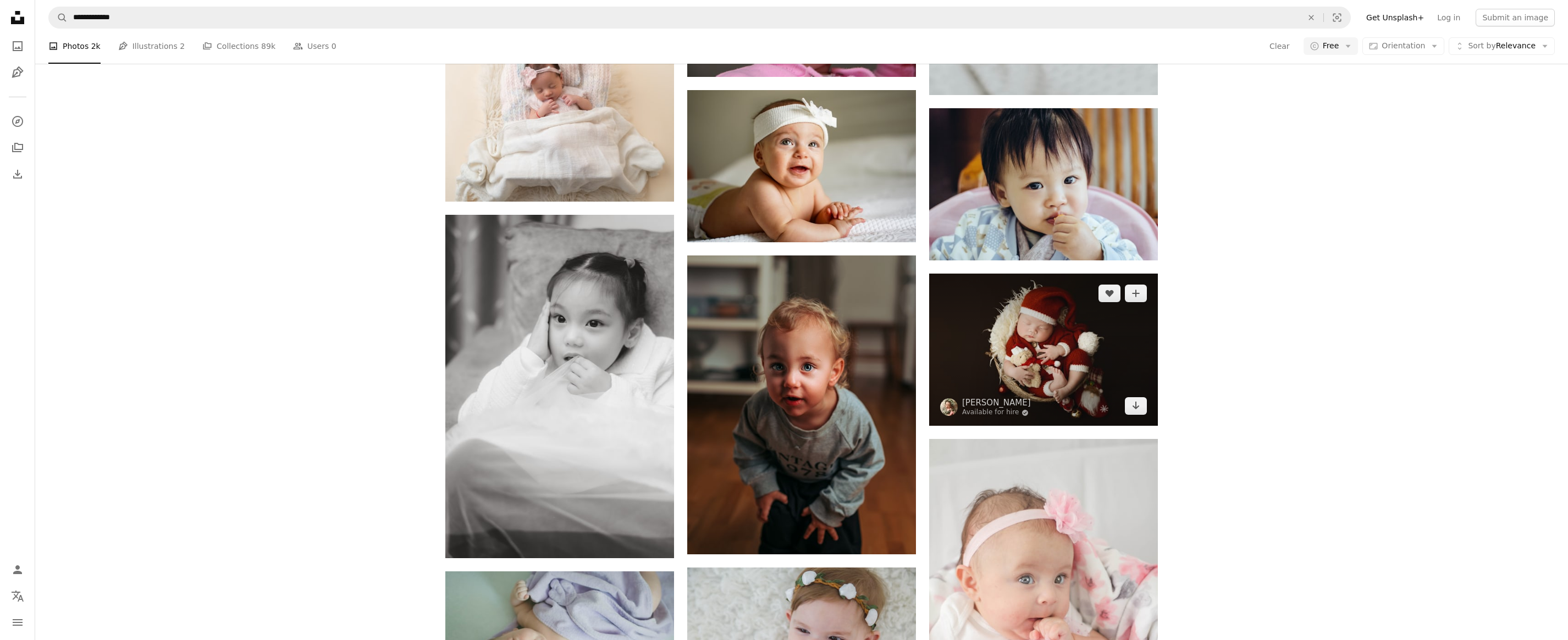
click at [1067, 350] on img at bounding box center [1043, 350] width 229 height 152
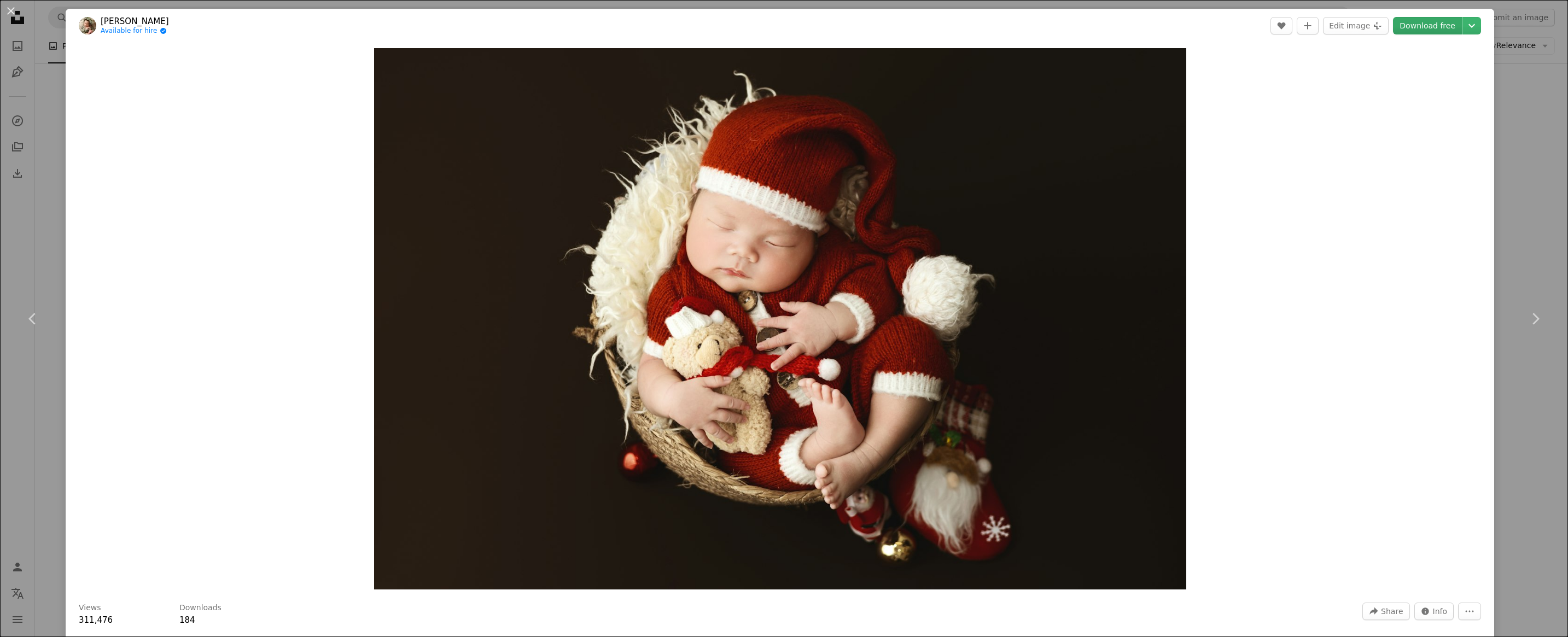
click at [1414, 27] on link "Download free" at bounding box center [1428, 25] width 69 height 18
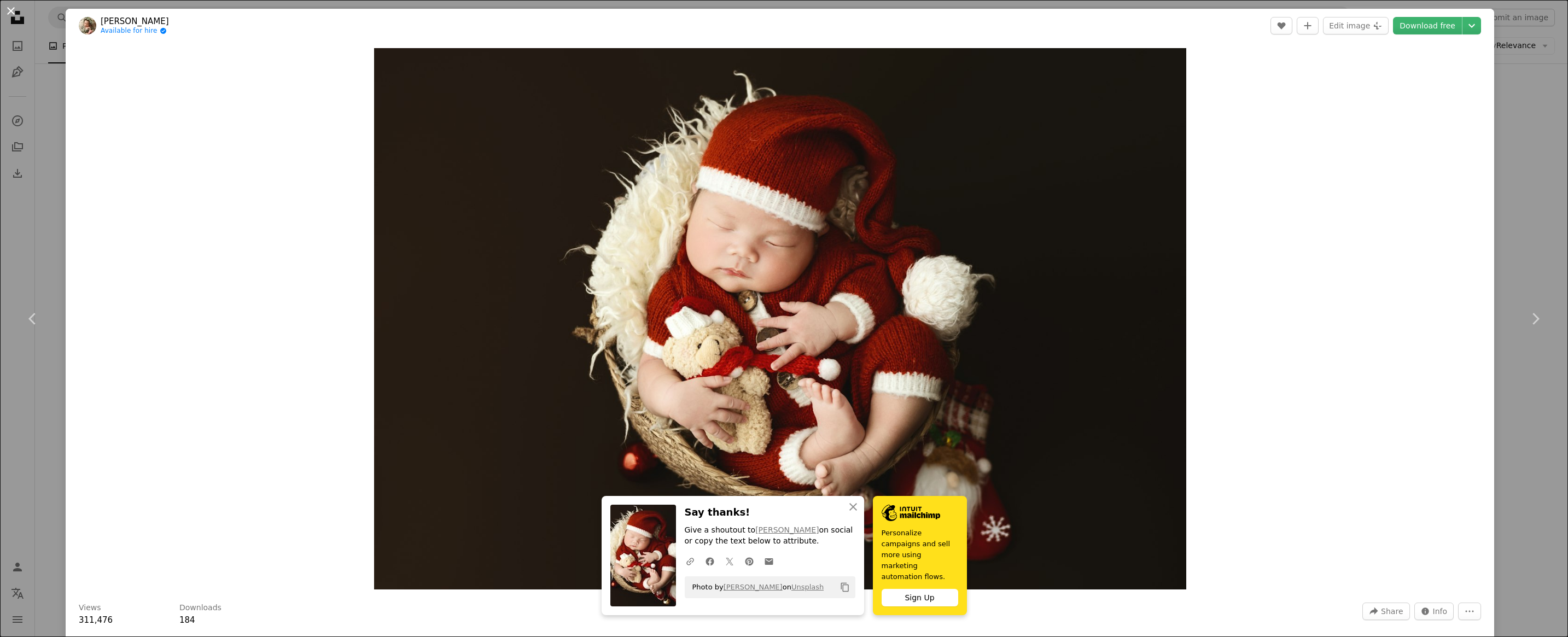
click at [5, 13] on button "An X shape" at bounding box center [11, 11] width 13 height 13
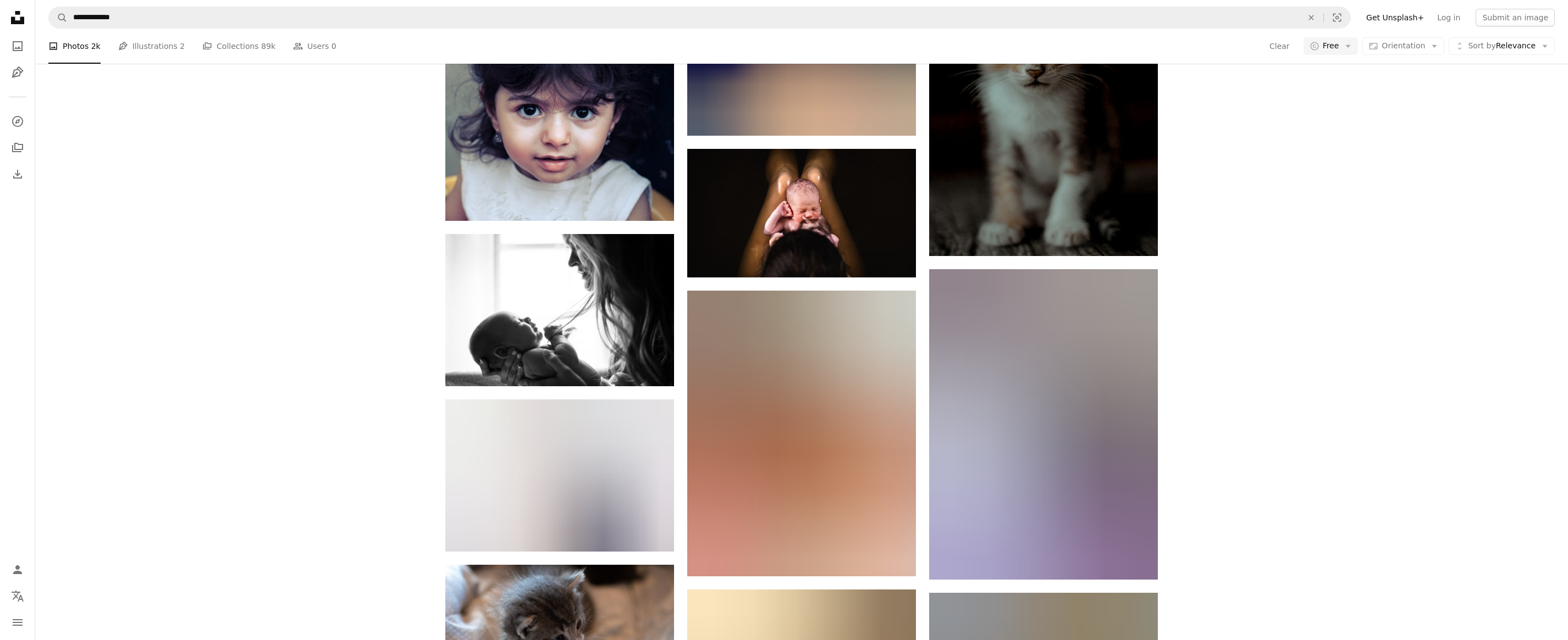
scroll to position [29730, 0]
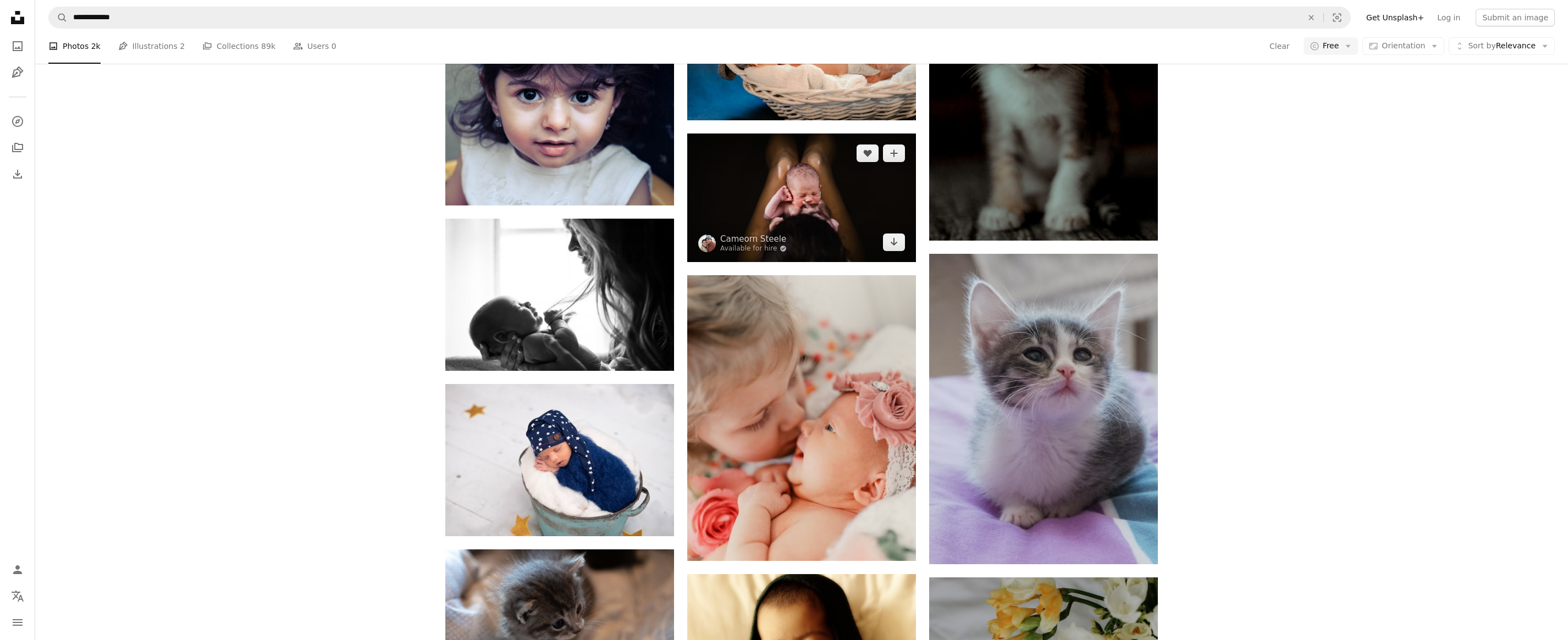
click at [779, 188] on img at bounding box center [802, 198] width 229 height 128
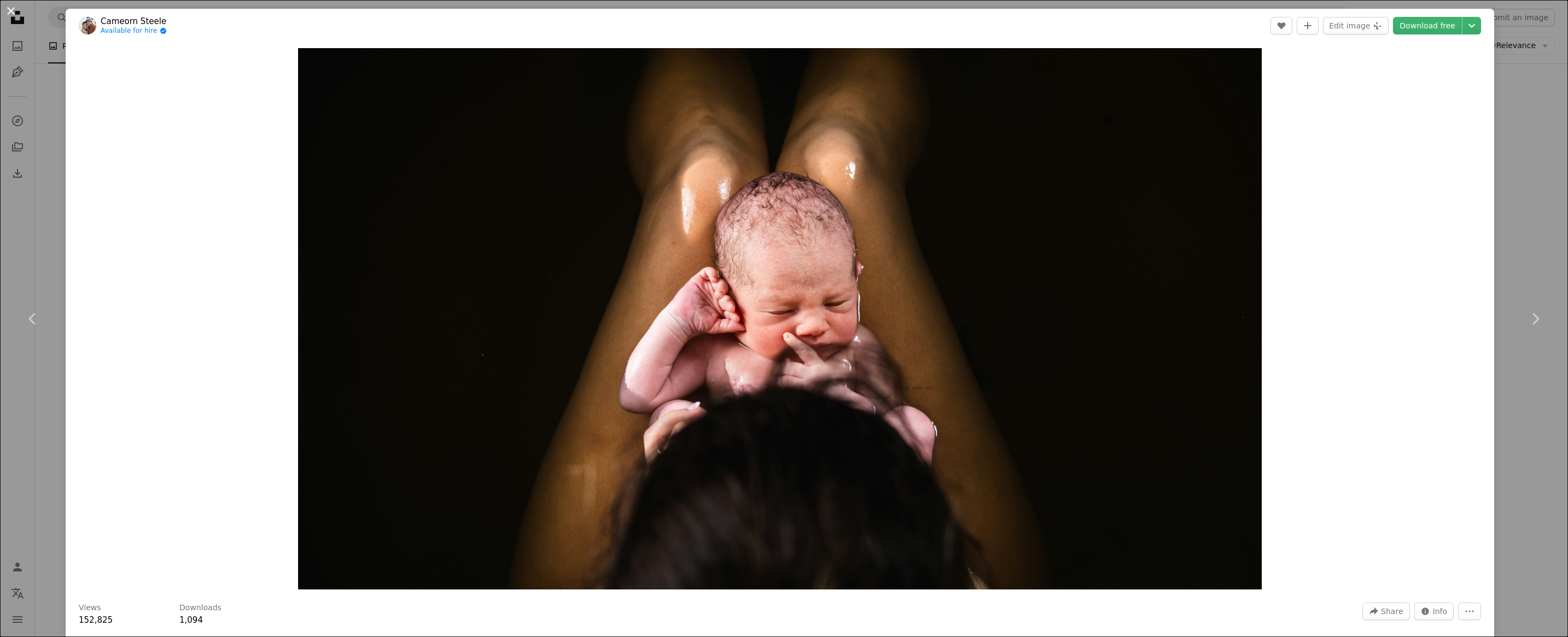
click at [9, 13] on button "An X shape" at bounding box center [11, 11] width 13 height 13
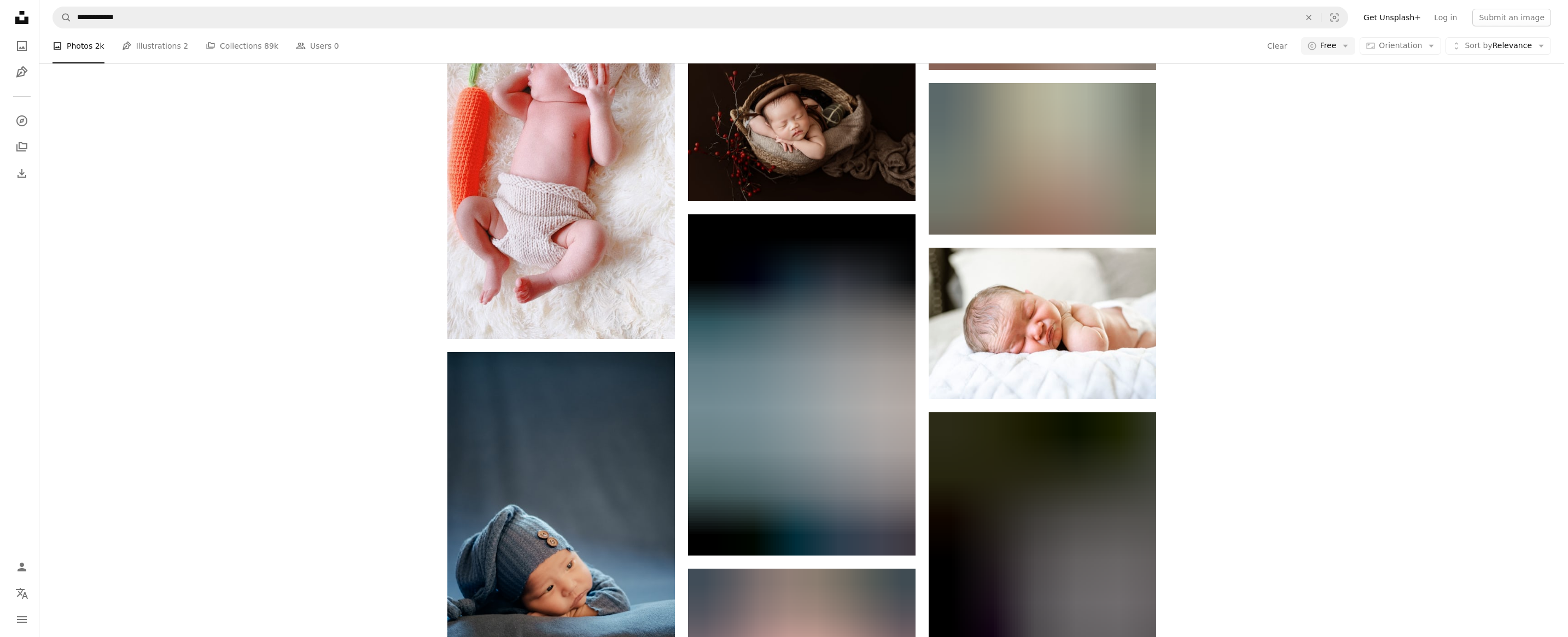
scroll to position [34022, 0]
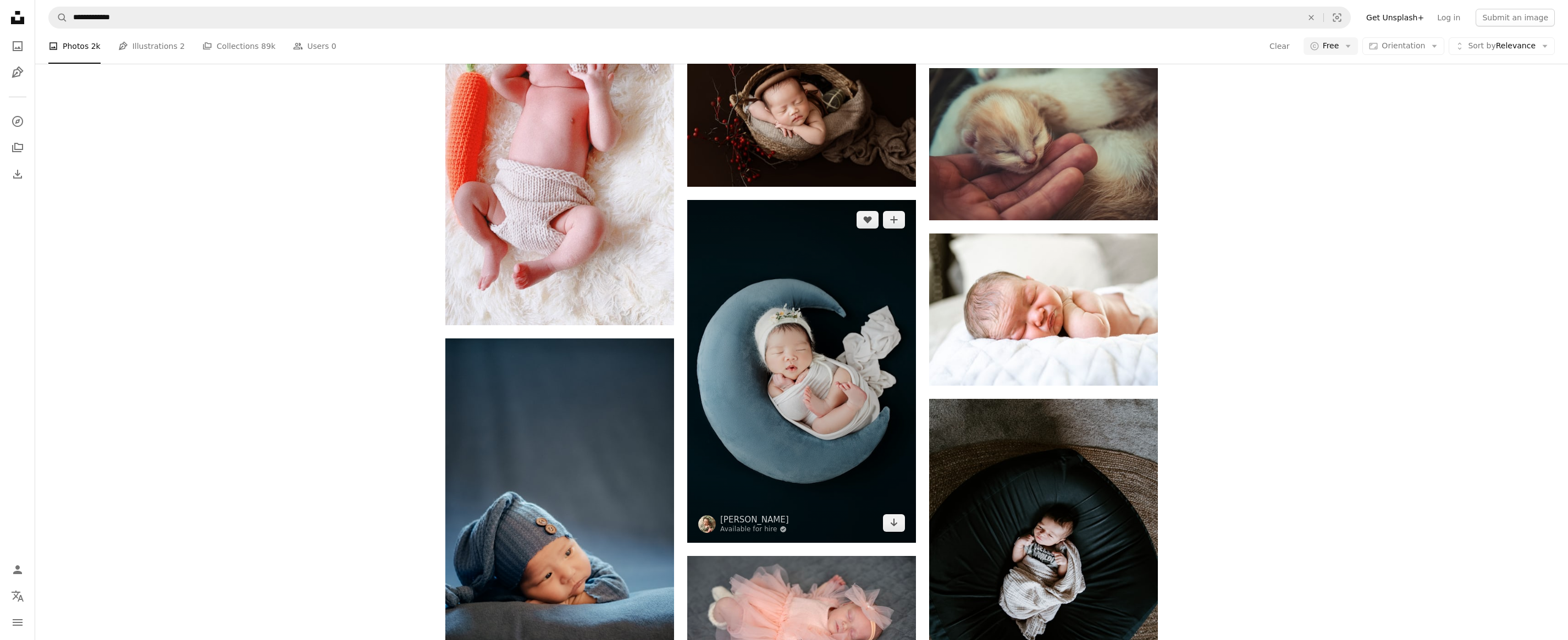
click at [811, 327] on img at bounding box center [802, 372] width 229 height 343
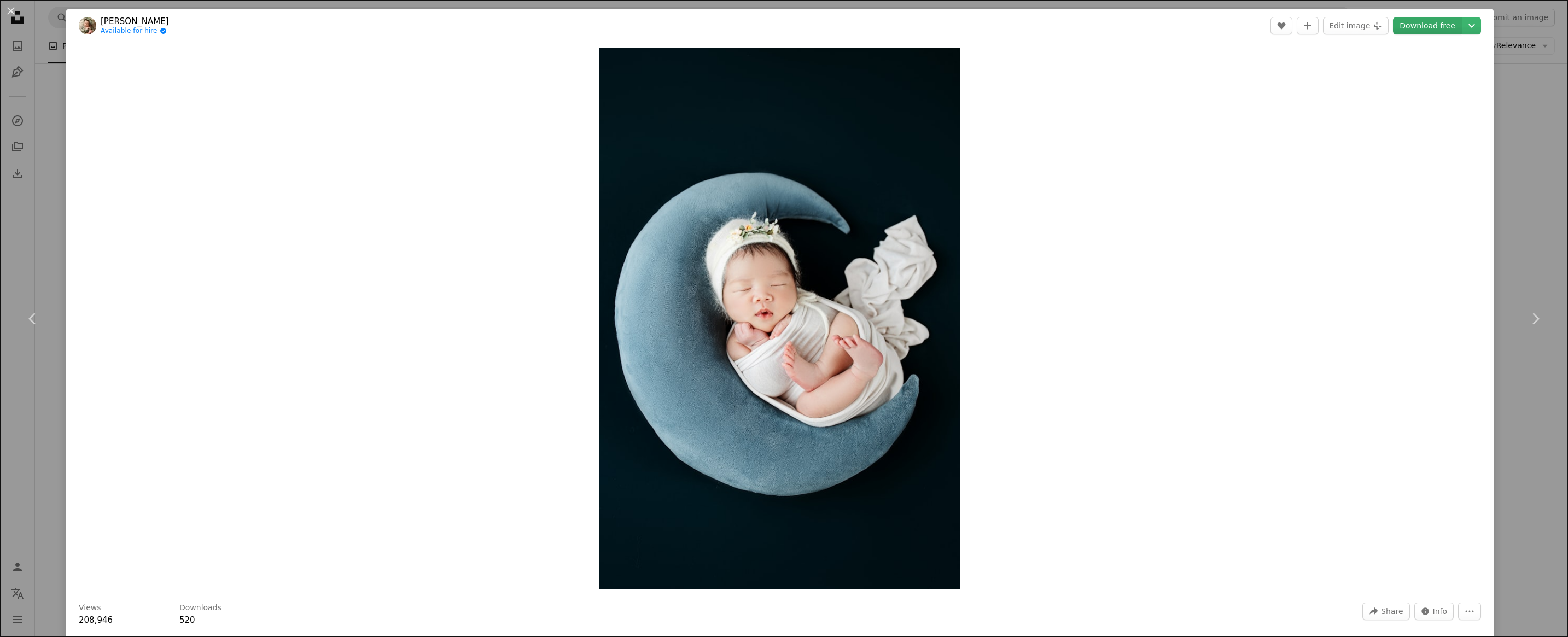
click at [1421, 26] on link "Download free" at bounding box center [1428, 25] width 69 height 18
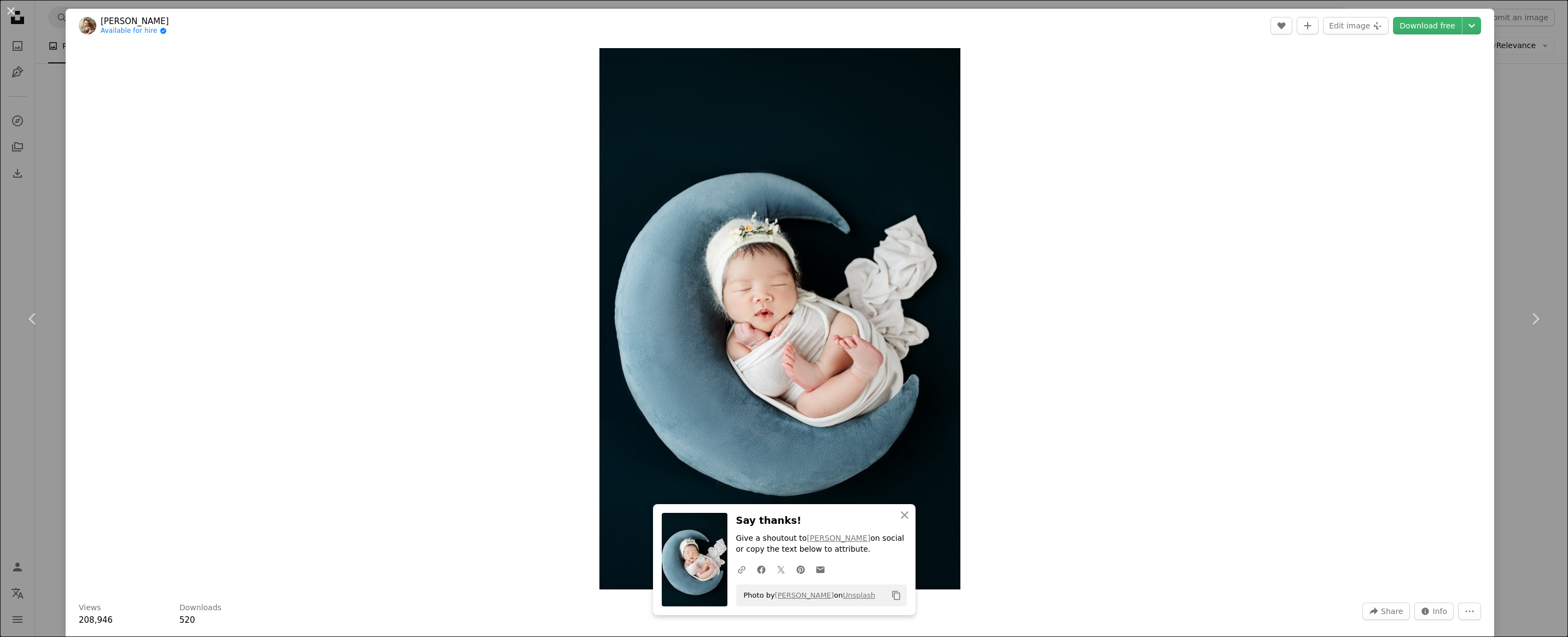
click at [1196, 155] on div "Zoom in" at bounding box center [780, 318] width 1429 height 552
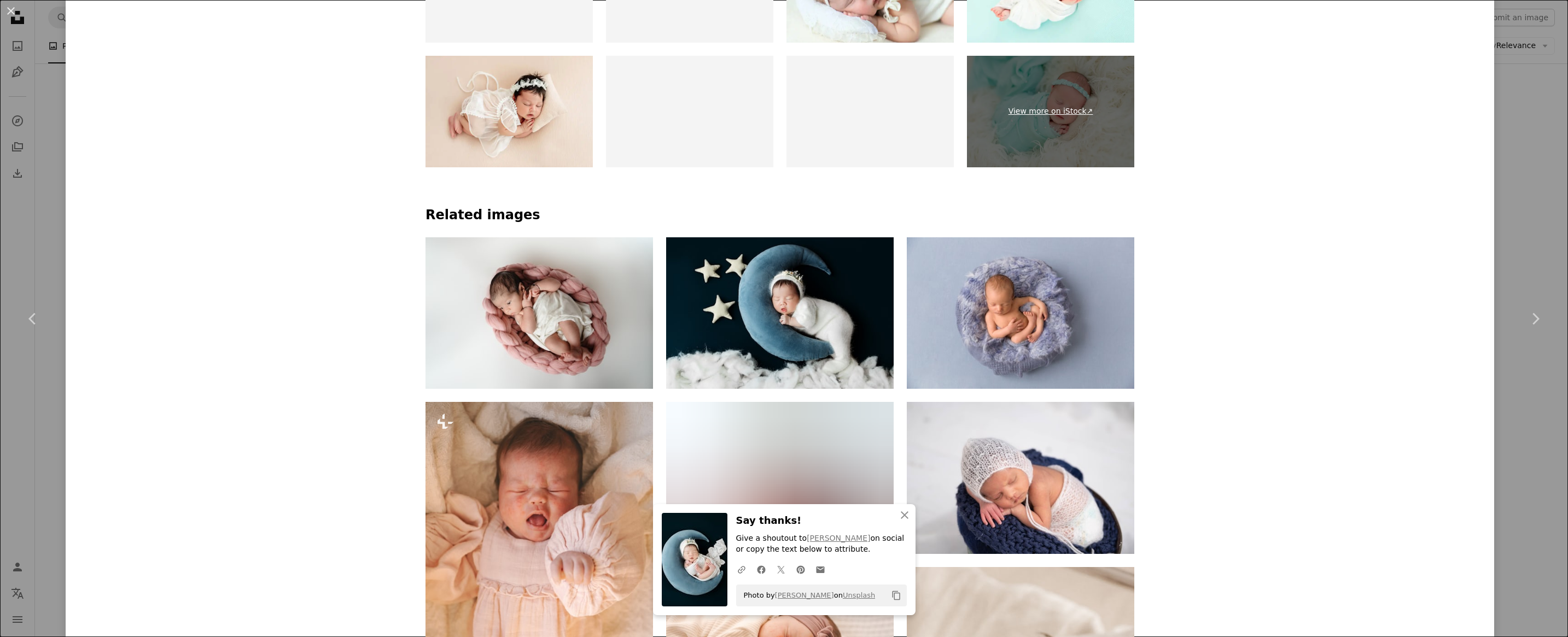
scroll to position [875, 0]
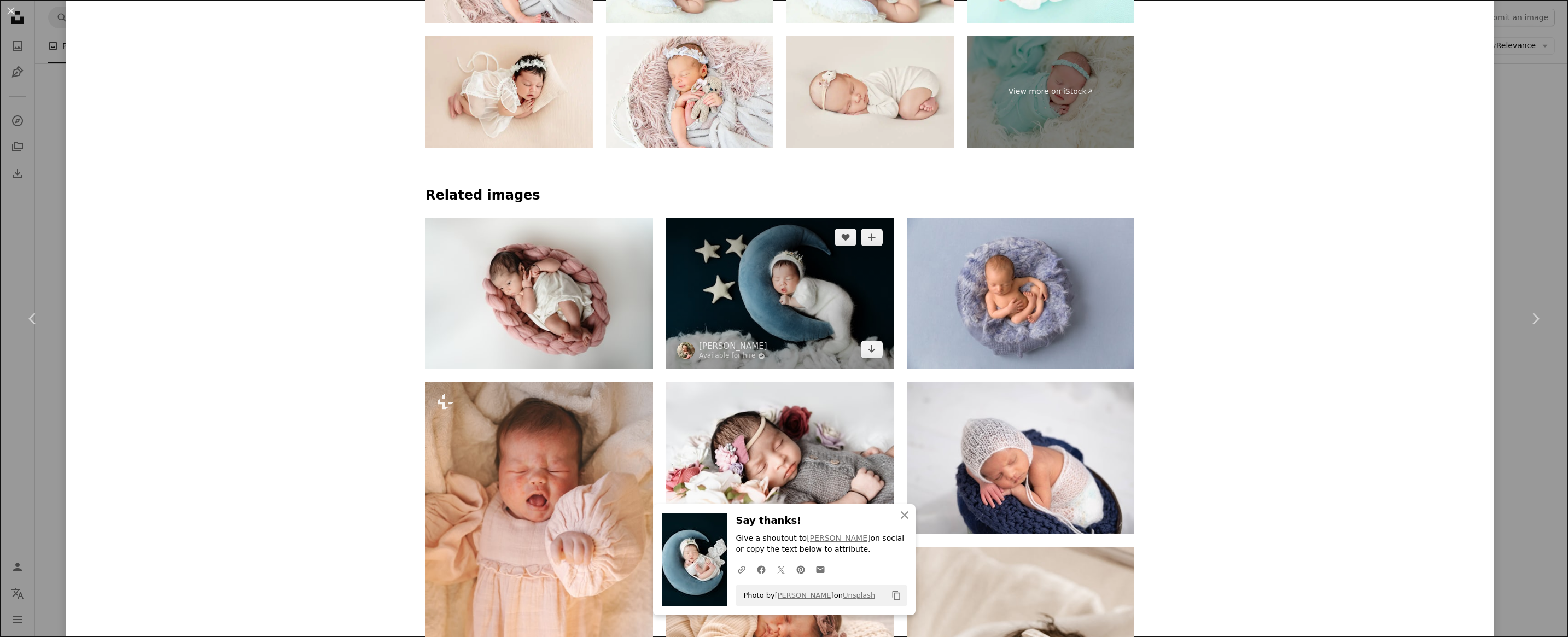
click at [833, 313] on img at bounding box center [780, 293] width 228 height 151
